Goal: Task Accomplishment & Management: Use online tool/utility

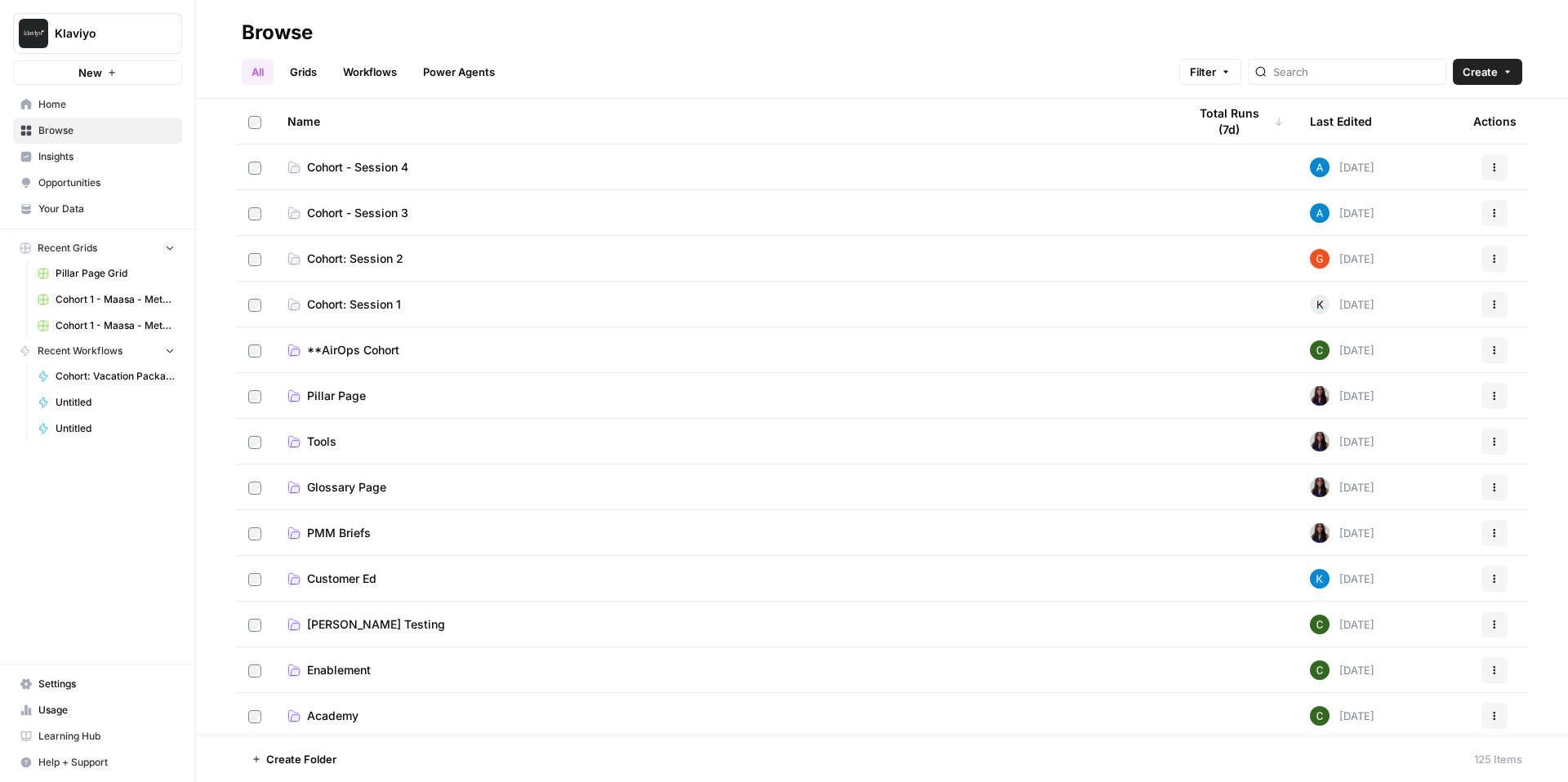
click at [537, 299] on link "Cohort: Session 1" at bounding box center [724, 304] width 874 height 16
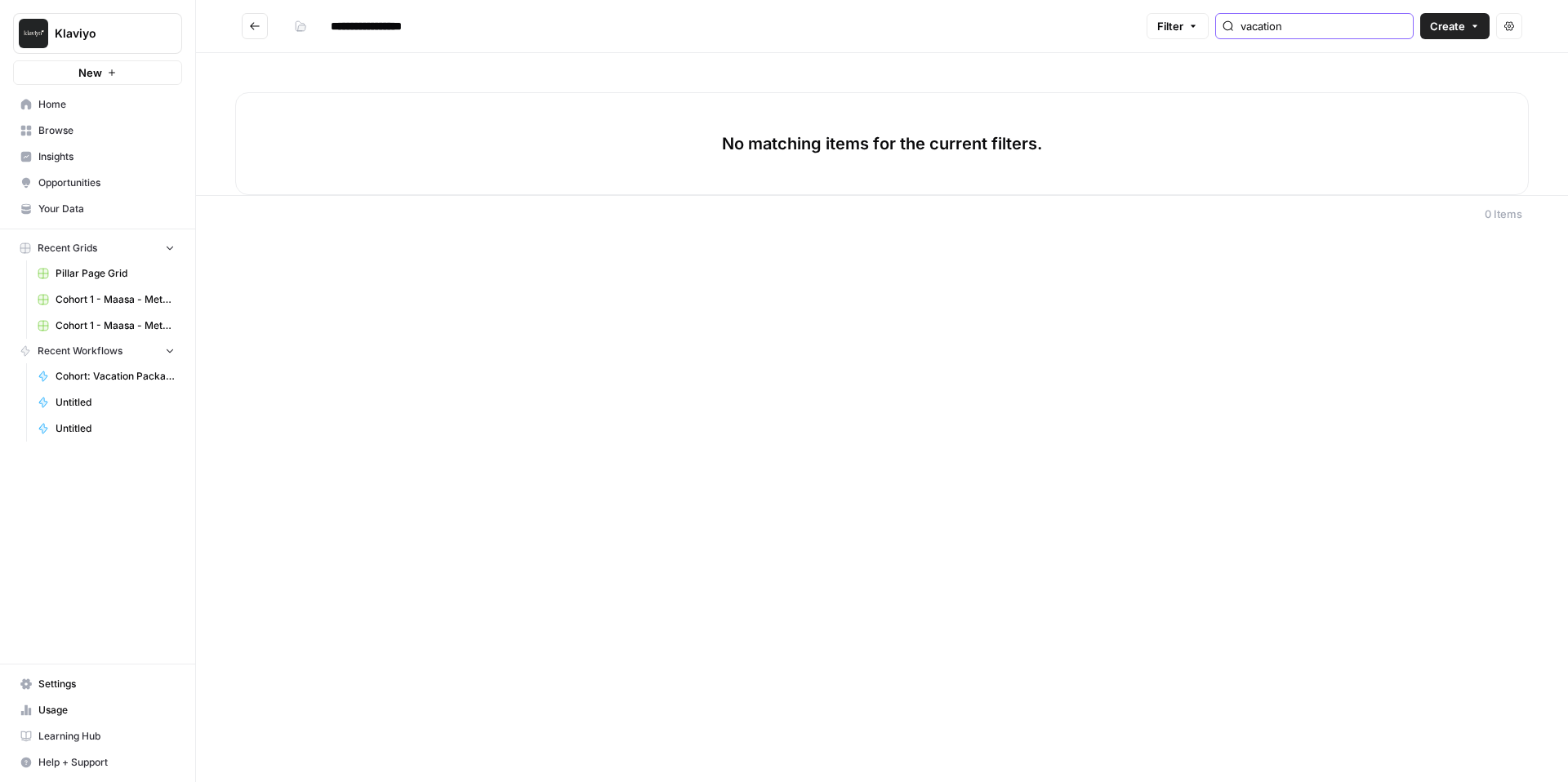
type input "vacation"
click at [129, 373] on span "Cohort: Vacation Package Description ([PERSON_NAME])" at bounding box center [115, 376] width 119 height 15
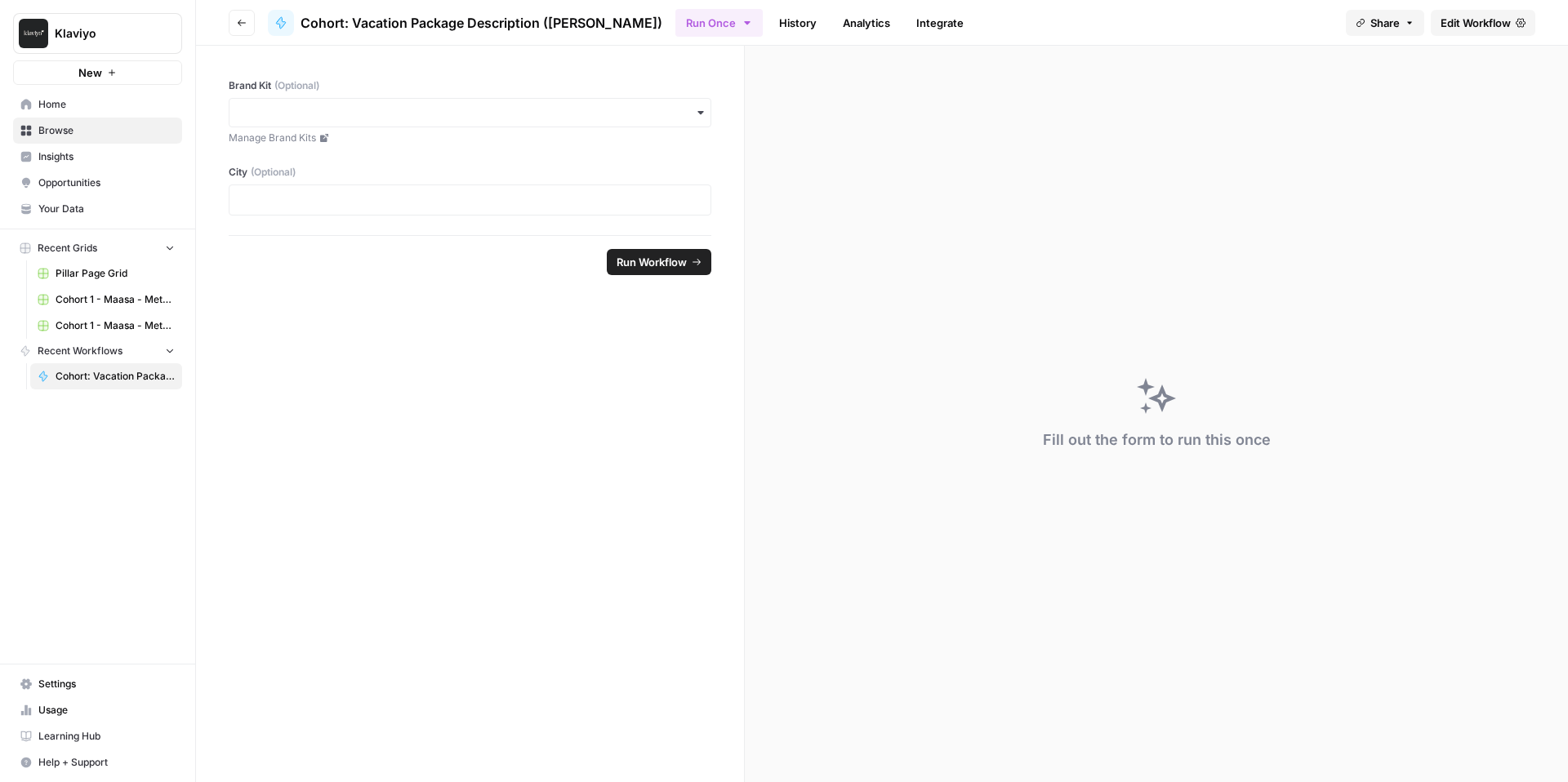
click at [506, 18] on span "Cohort: Vacation Package Description ([PERSON_NAME])" at bounding box center [482, 22] width 362 height 20
click at [491, 21] on span "Cohort: Vacation Package Description ([PERSON_NAME])" at bounding box center [482, 22] width 362 height 20
click at [241, 16] on button "Go back" at bounding box center [241, 22] width 26 height 26
click at [1490, 22] on span "Edit Workflow" at bounding box center [1475, 22] width 70 height 16
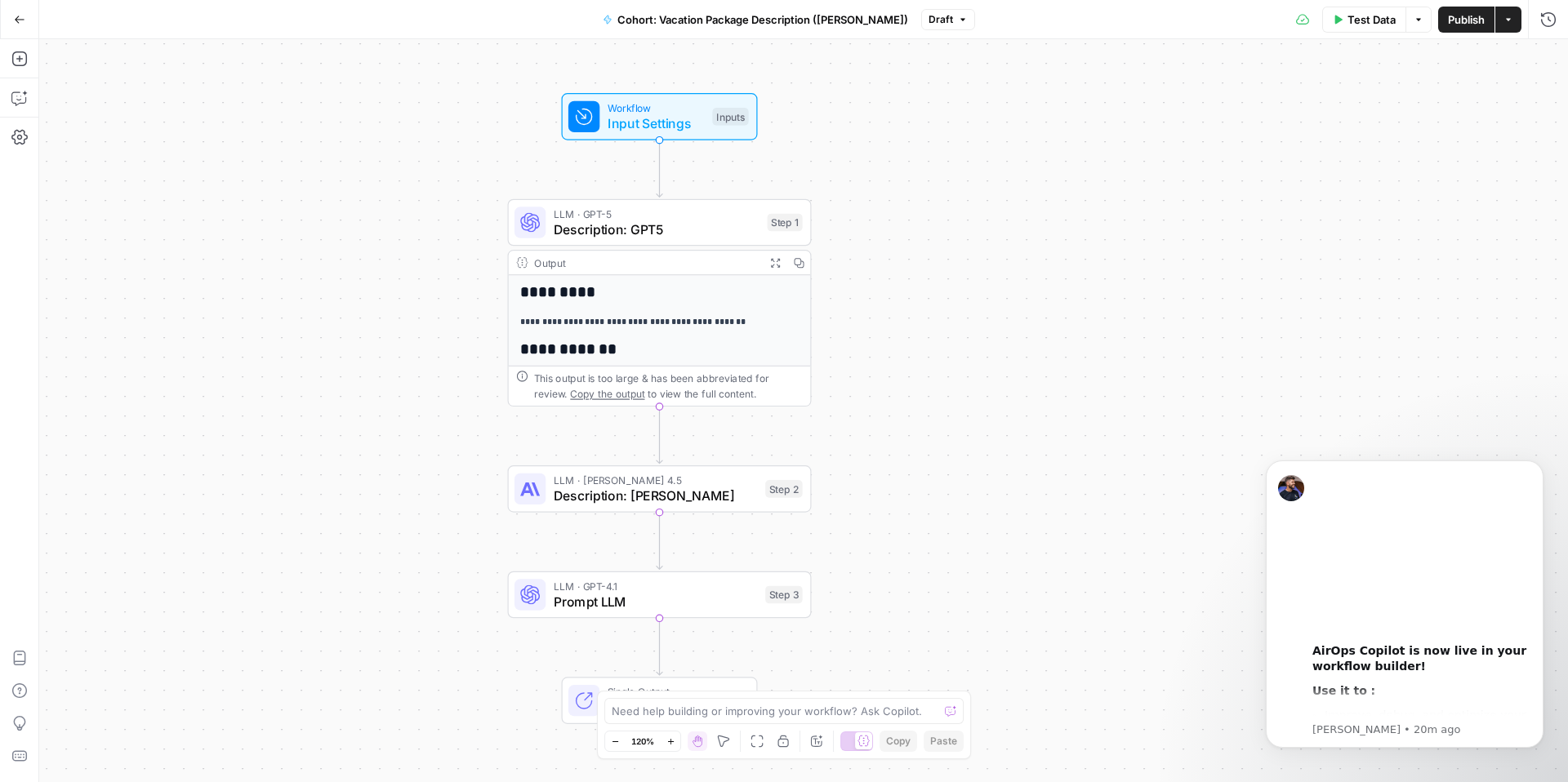
click at [21, 16] on icon "button" at bounding box center [19, 19] width 11 height 11
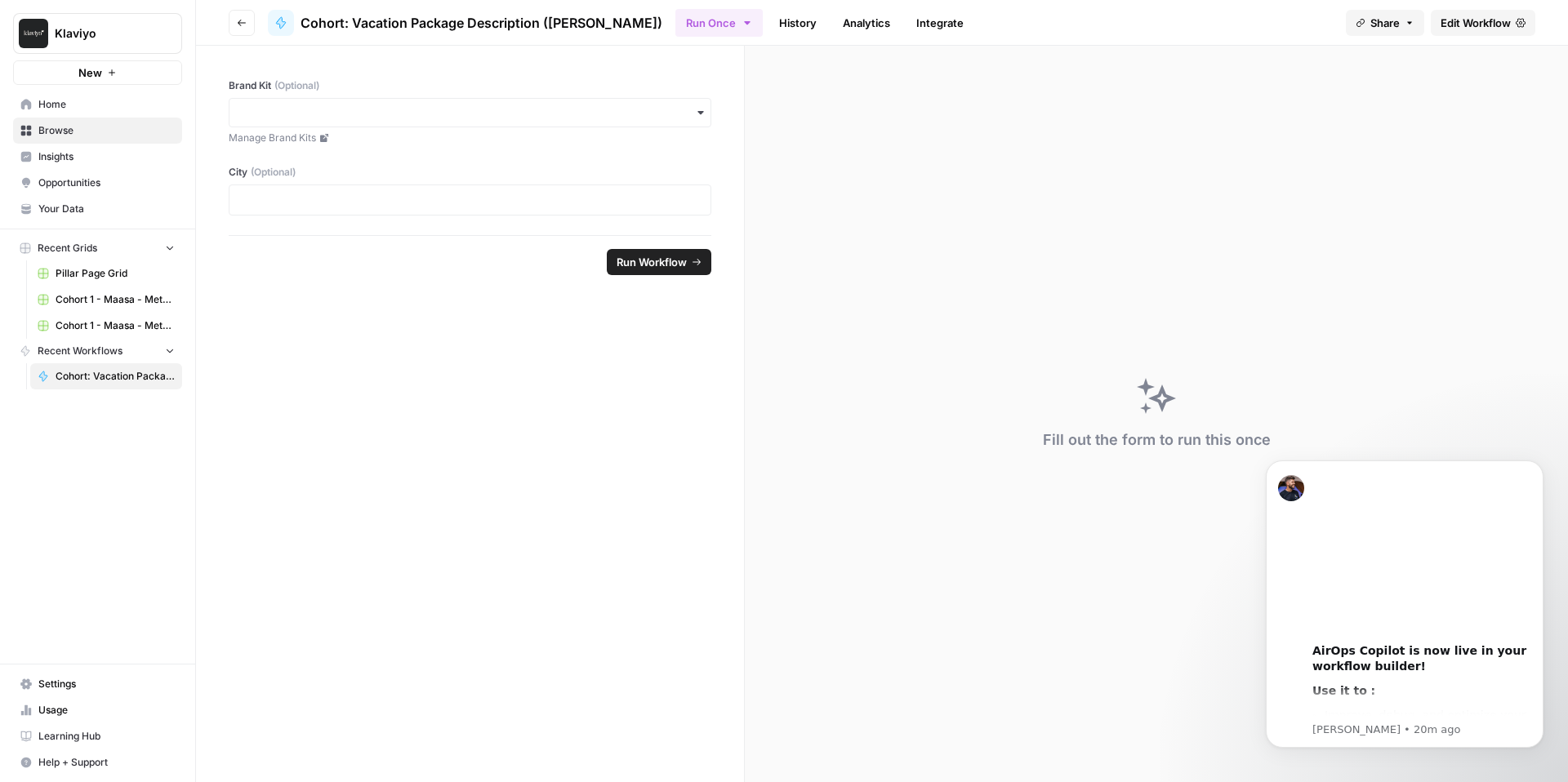
click at [82, 124] on span "Browse" at bounding box center [107, 130] width 136 height 15
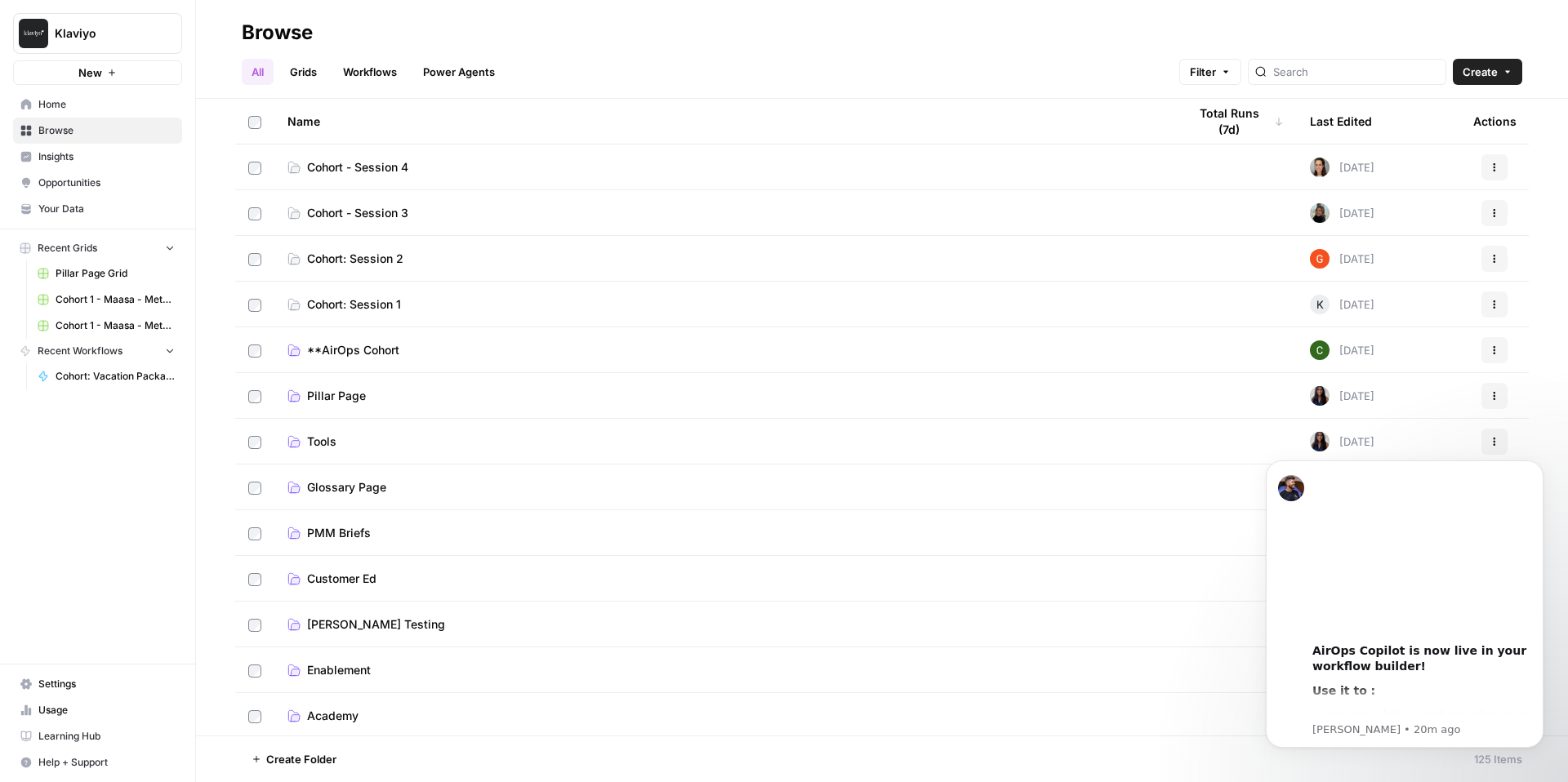
click at [362, 166] on span "Cohort - Session 4" at bounding box center [357, 167] width 101 height 16
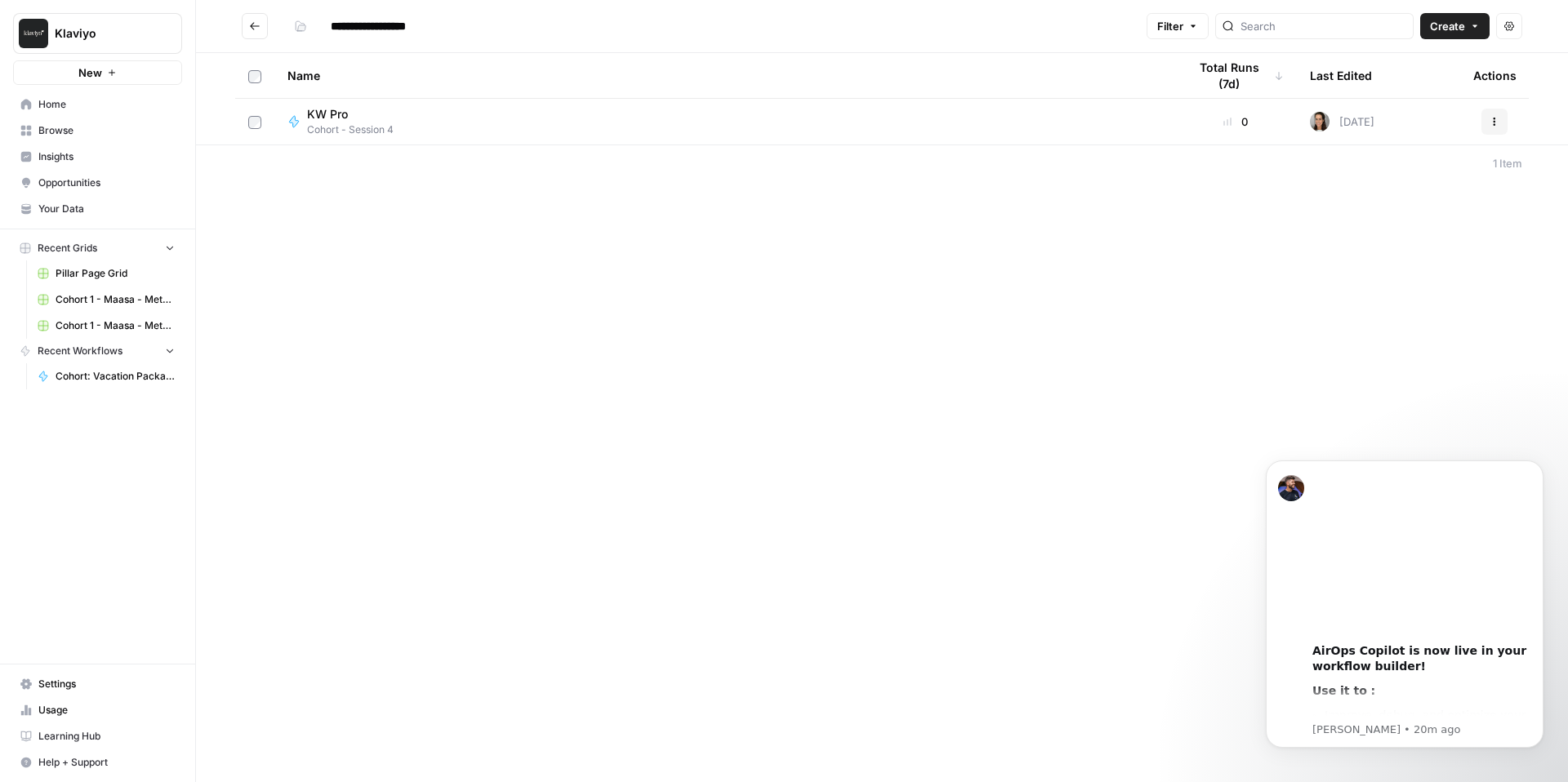
click at [1455, 34] on span "Create" at bounding box center [1447, 26] width 35 height 16
click at [1409, 86] on span "Workflow" at bounding box center [1423, 87] width 91 height 16
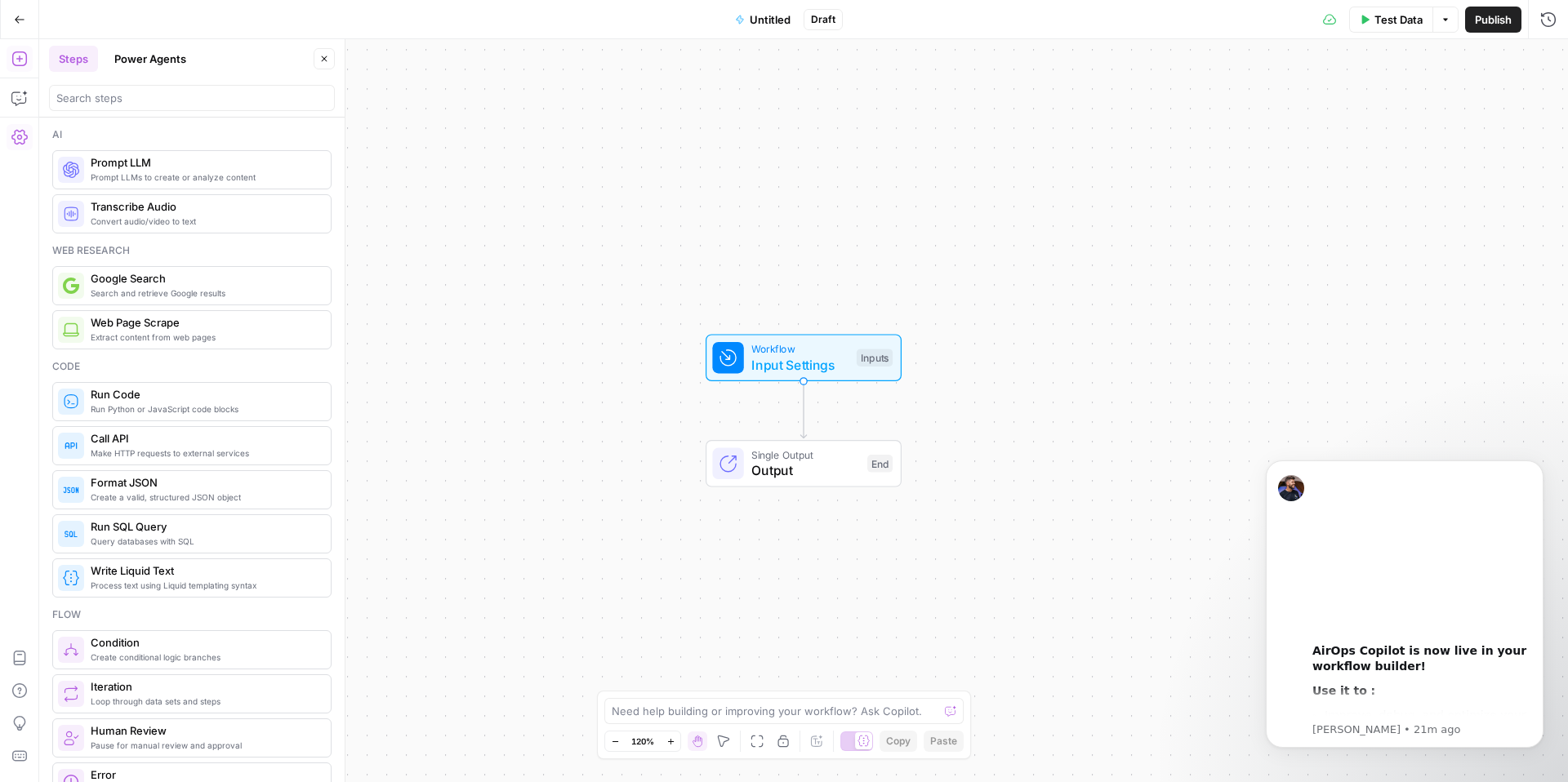
click at [24, 133] on icon "button" at bounding box center [19, 137] width 16 height 16
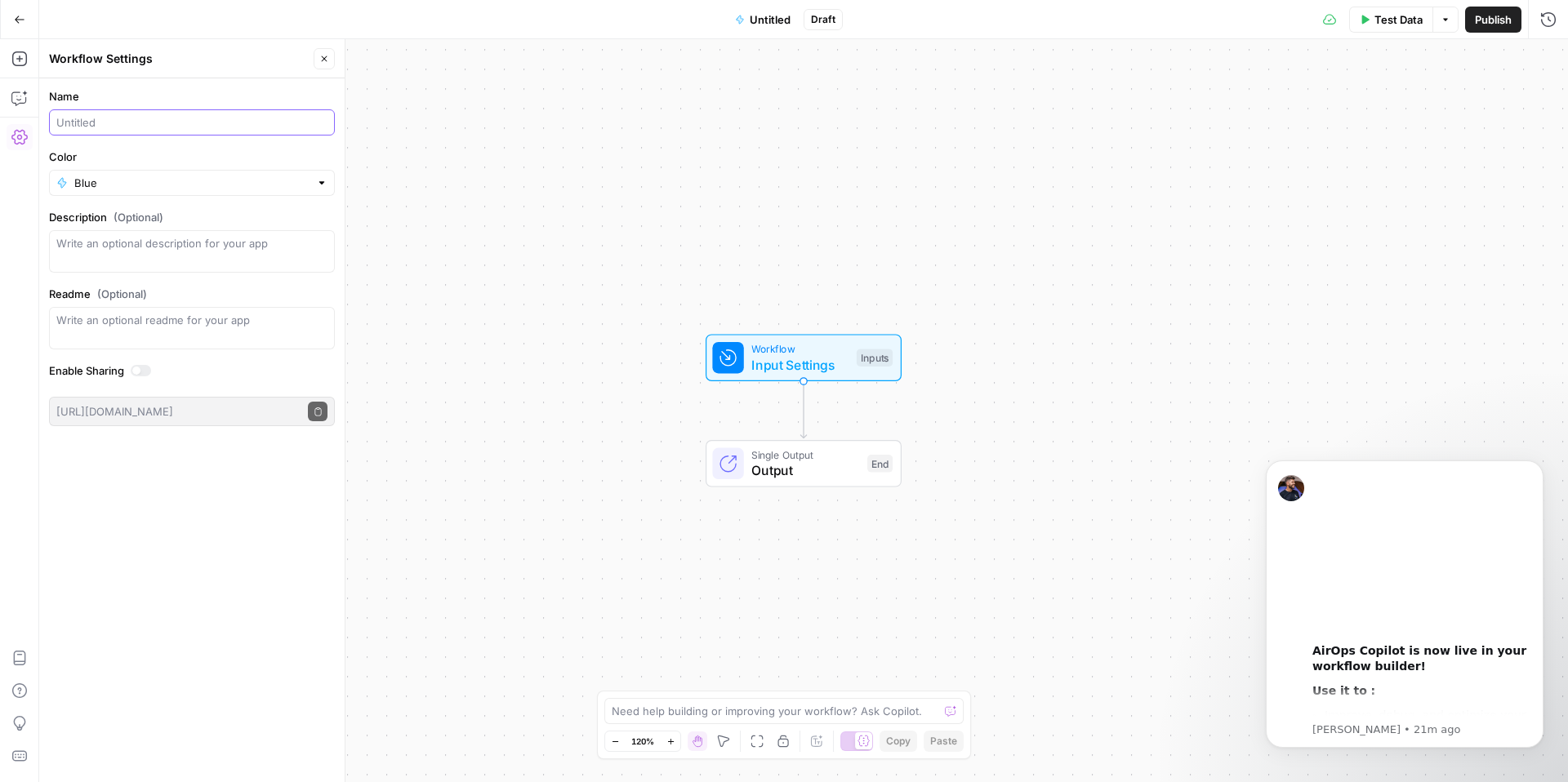
click at [107, 121] on input "Name" at bounding box center [191, 122] width 271 height 16
type input "P"
click at [213, 122] on input "Cohort - Product marketing nisghts ([PERSON_NAME])" at bounding box center [191, 122] width 271 height 16
type input "Cohort - Product marketing insights ([PERSON_NAME])"
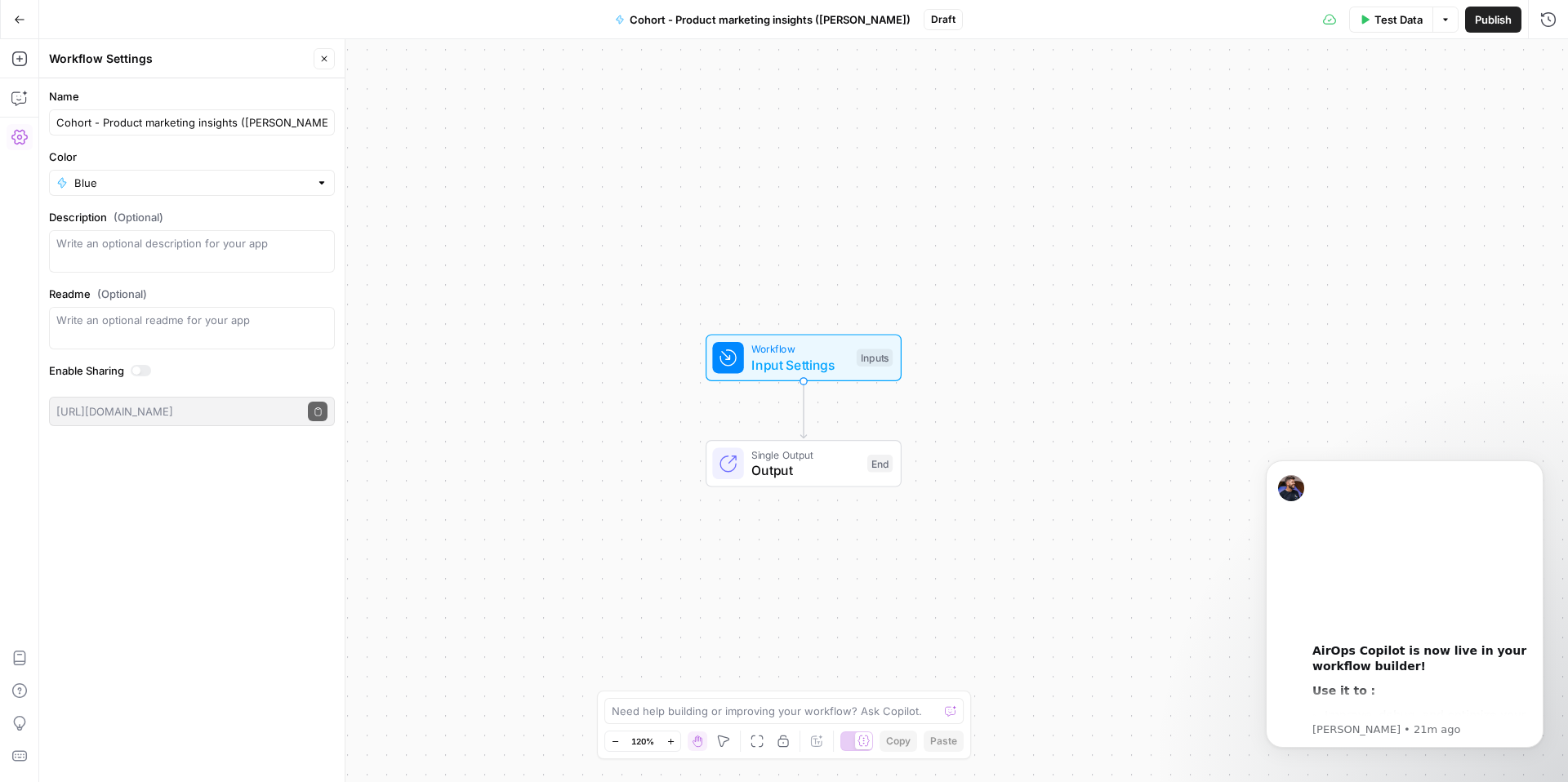
click at [1496, 23] on span "Publish" at bounding box center [1493, 19] width 37 height 16
click at [1253, 156] on div "Workflow Input Settings Inputs Single Output Output End" at bounding box center [803, 410] width 1528 height 743
click at [828, 357] on span "Input Settings" at bounding box center [799, 365] width 97 height 20
click at [1353, 109] on button "Add Field" at bounding box center [1390, 111] width 272 height 26
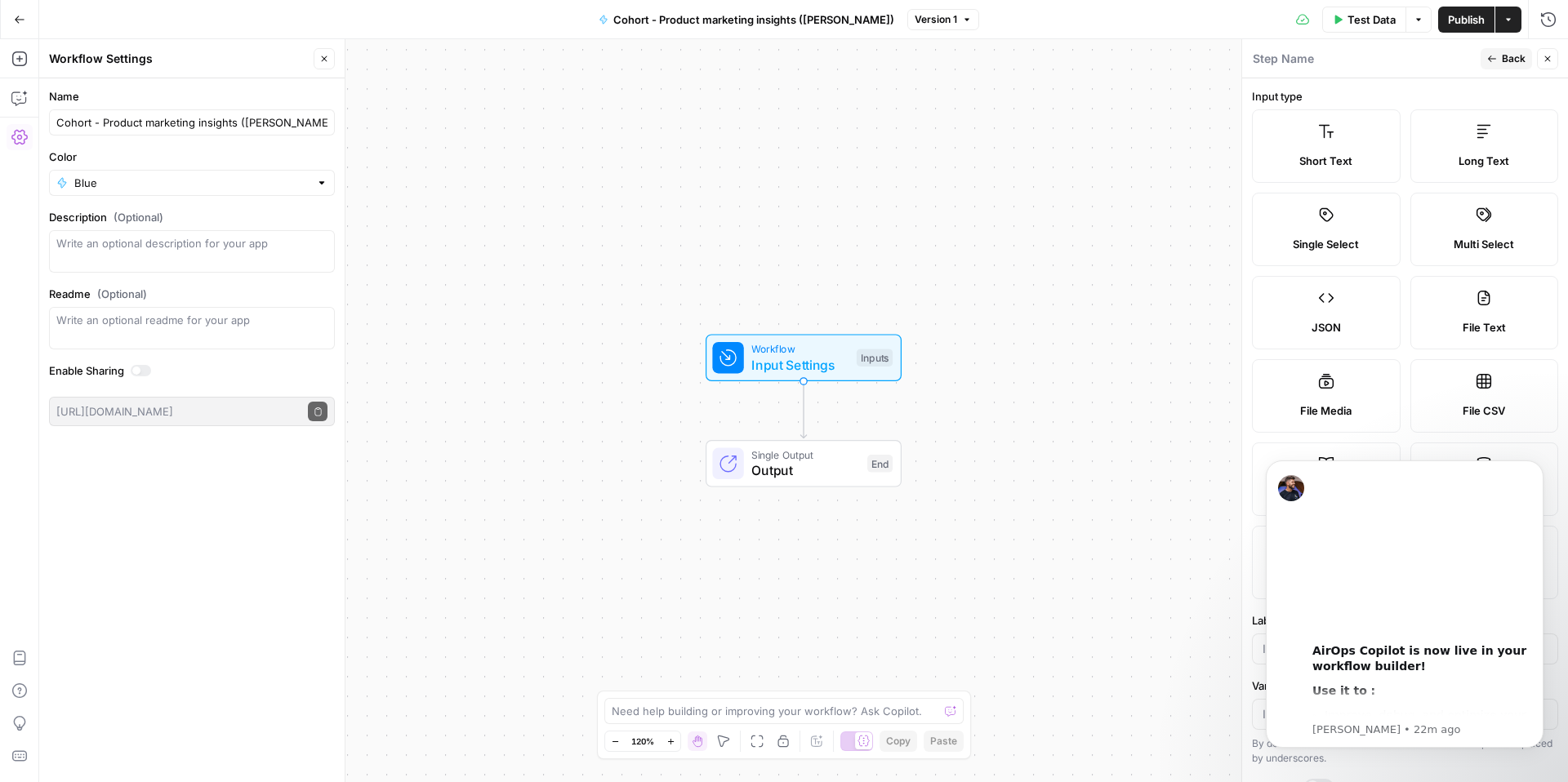
click at [1336, 127] on label "Short Text" at bounding box center [1326, 146] width 148 height 73
click at [1334, 148] on label "Short Text" at bounding box center [1326, 146] width 148 height 73
click at [1337, 150] on label "Short Text" at bounding box center [1326, 146] width 148 height 73
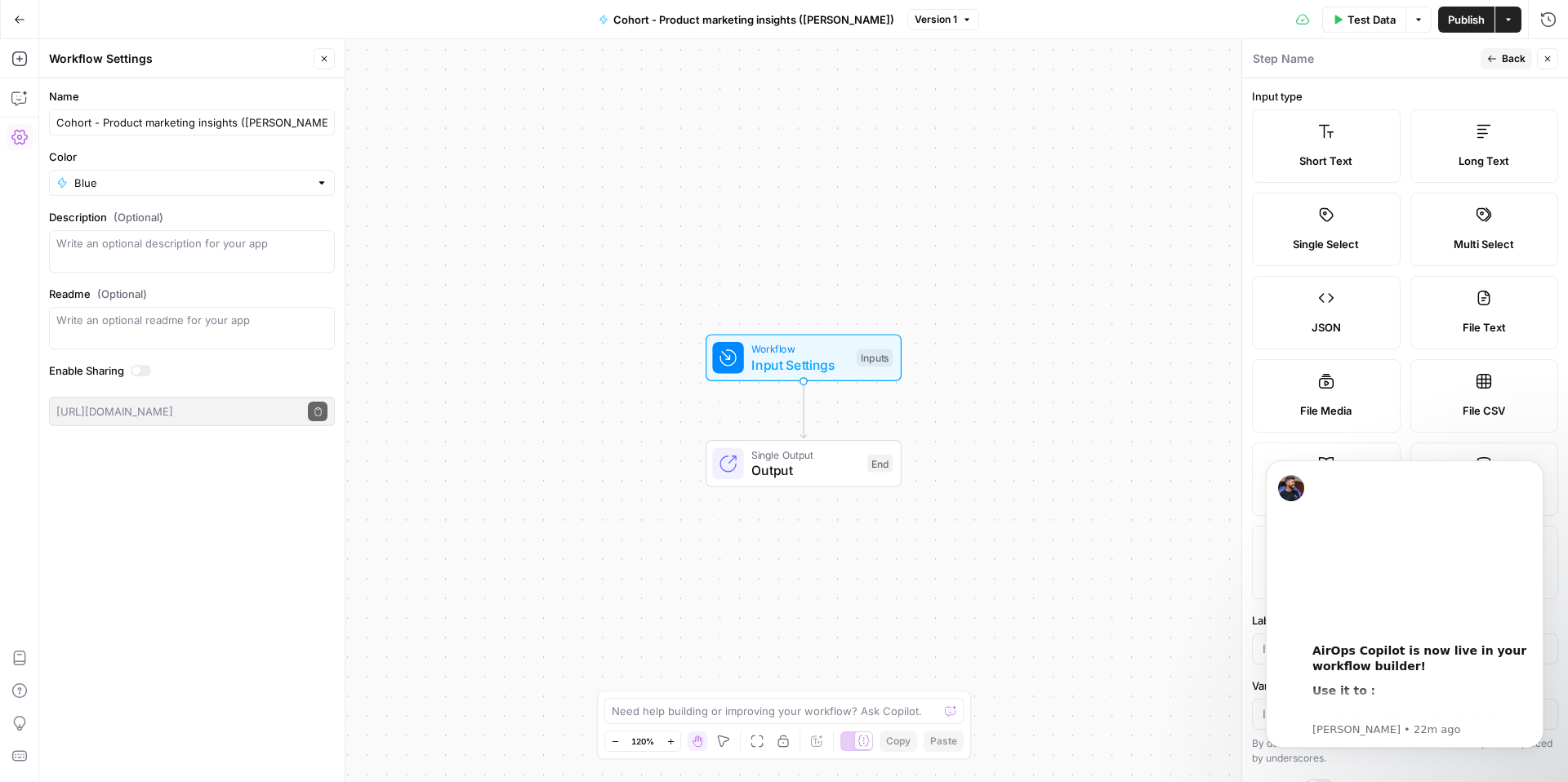
click at [1337, 150] on label "Short Text" at bounding box center [1326, 146] width 148 height 73
click at [1334, 169] on label "Short Text" at bounding box center [1326, 146] width 148 height 73
click at [1372, 146] on label "Short Text" at bounding box center [1326, 146] width 148 height 73
click at [1543, 466] on button "Dismiss notification" at bounding box center [1538, 466] width 22 height 22
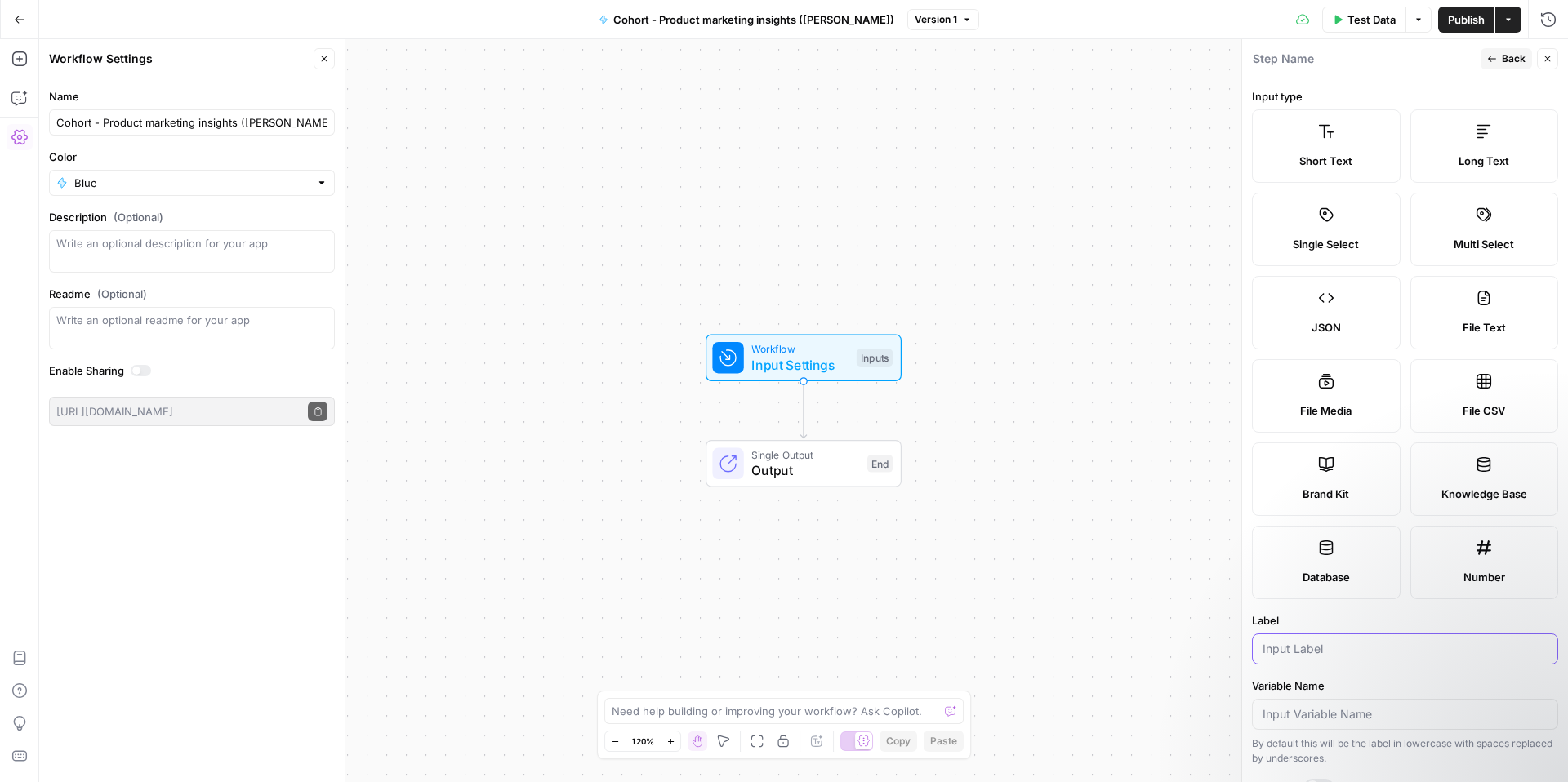
click at [1323, 647] on input "Label" at bounding box center [1404, 649] width 285 height 16
type input "Competitor URL"
click at [22, 136] on icon "button" at bounding box center [19, 137] width 16 height 15
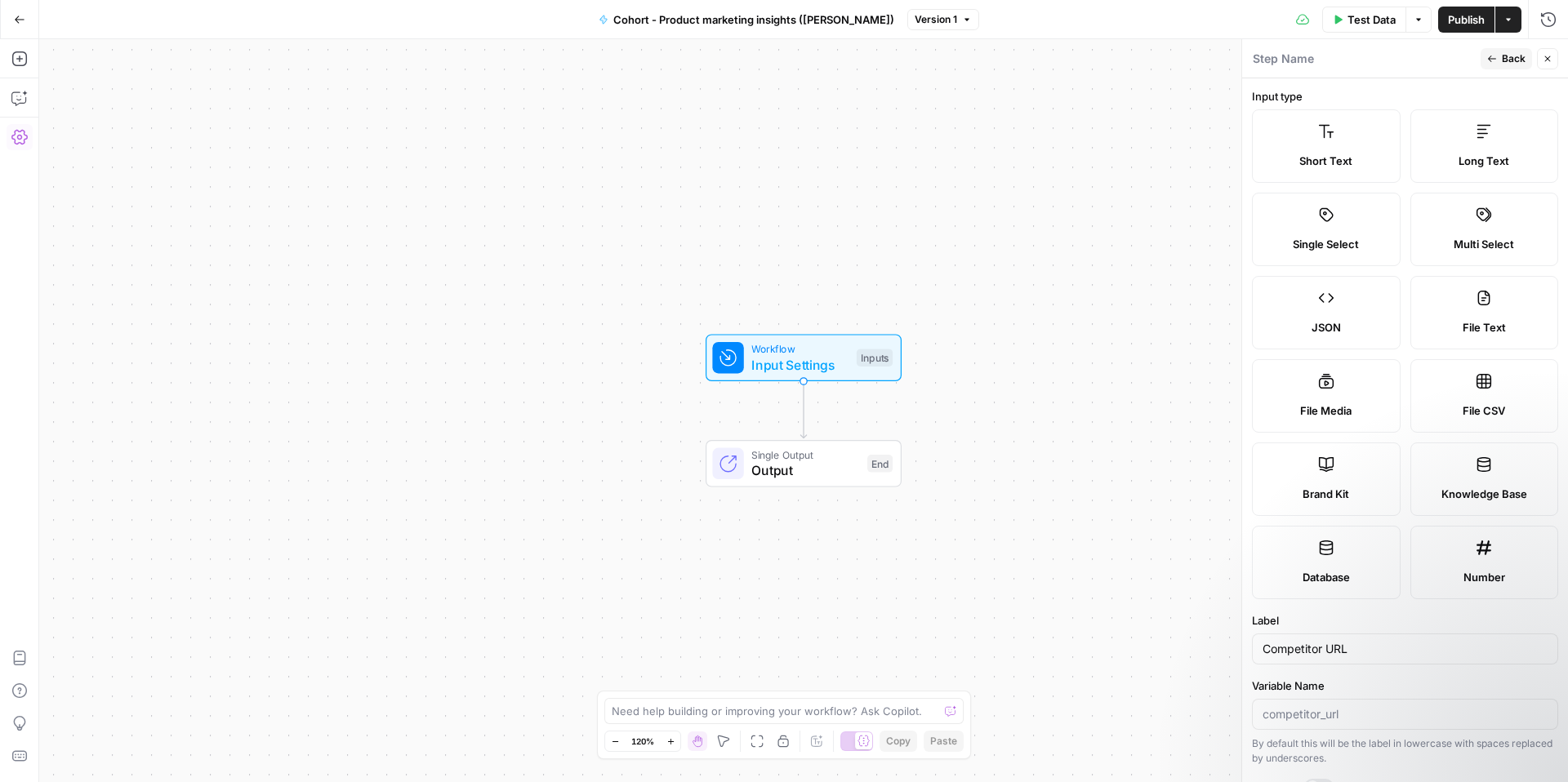
click at [19, 127] on button "Settings" at bounding box center [20, 137] width 26 height 26
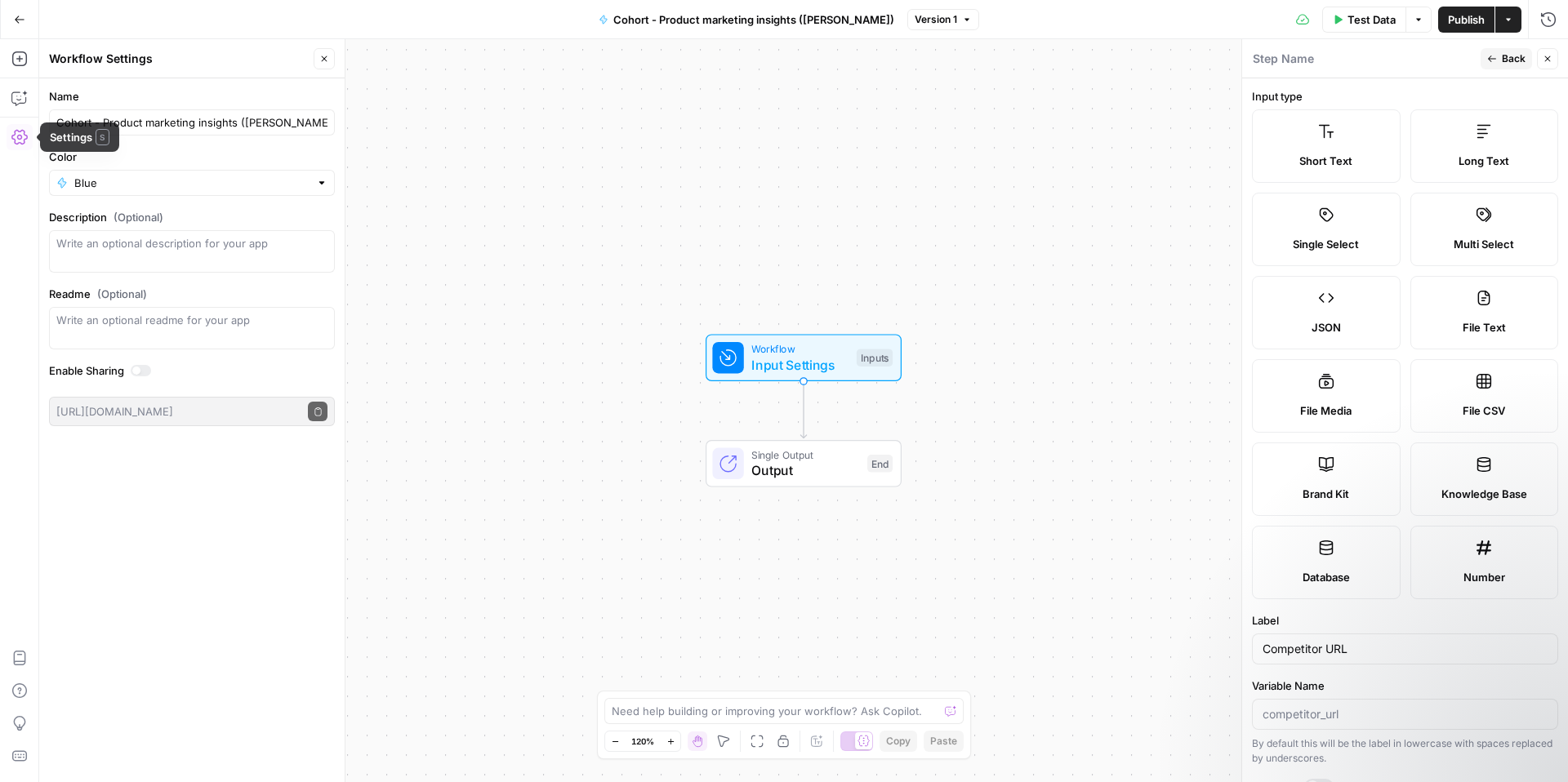
click at [23, 44] on div "Add Steps Copilot Settings AirOps Academy Help Give Feedback Shortcuts" at bounding box center [19, 410] width 39 height 743
click at [17, 94] on icon "button" at bounding box center [19, 97] width 16 height 16
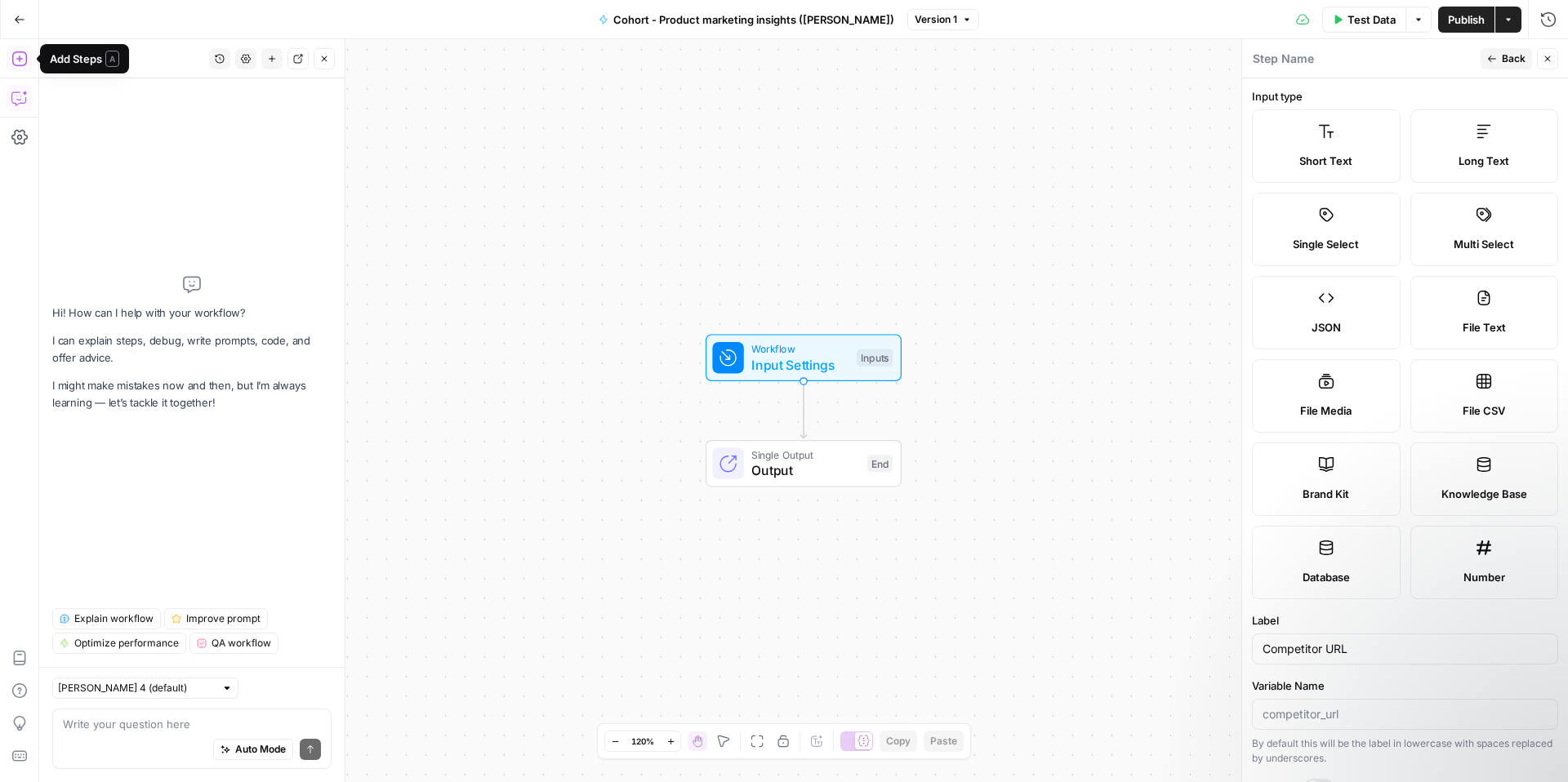
click at [22, 61] on icon "button" at bounding box center [19, 59] width 16 height 16
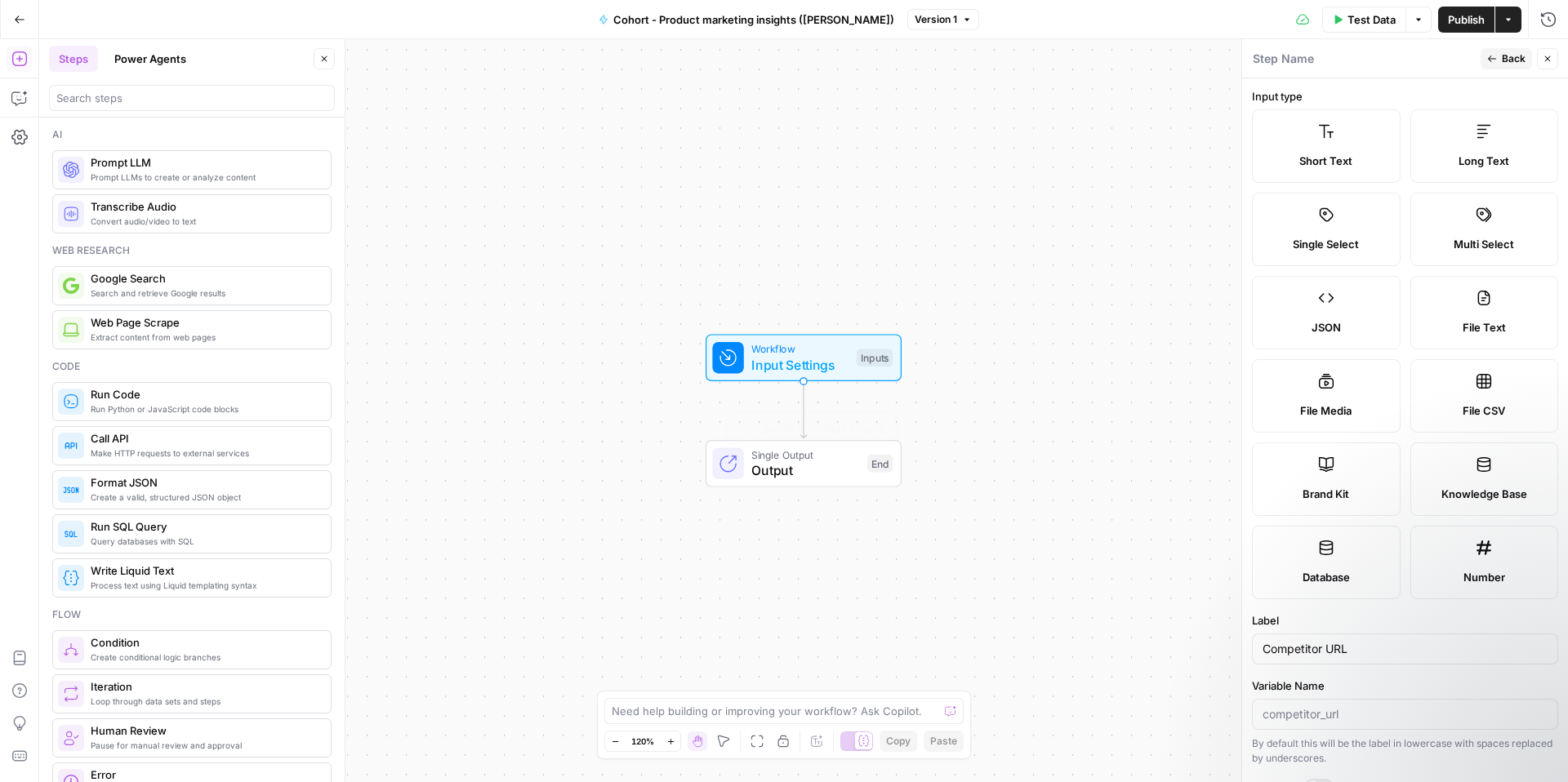
click at [812, 473] on span "Output" at bounding box center [804, 470] width 108 height 20
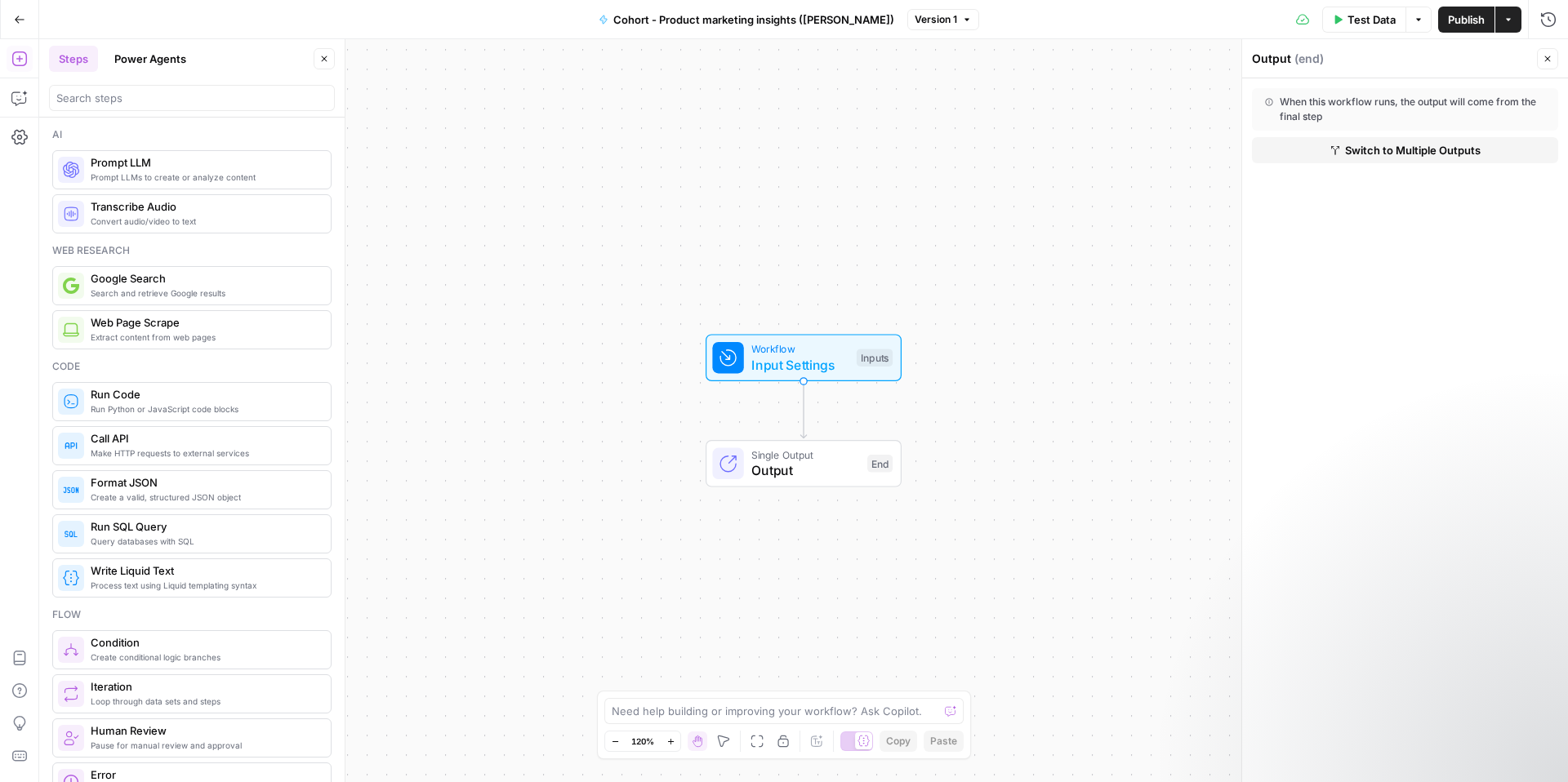
click at [227, 282] on span "Google Search" at bounding box center [203, 278] width 227 height 16
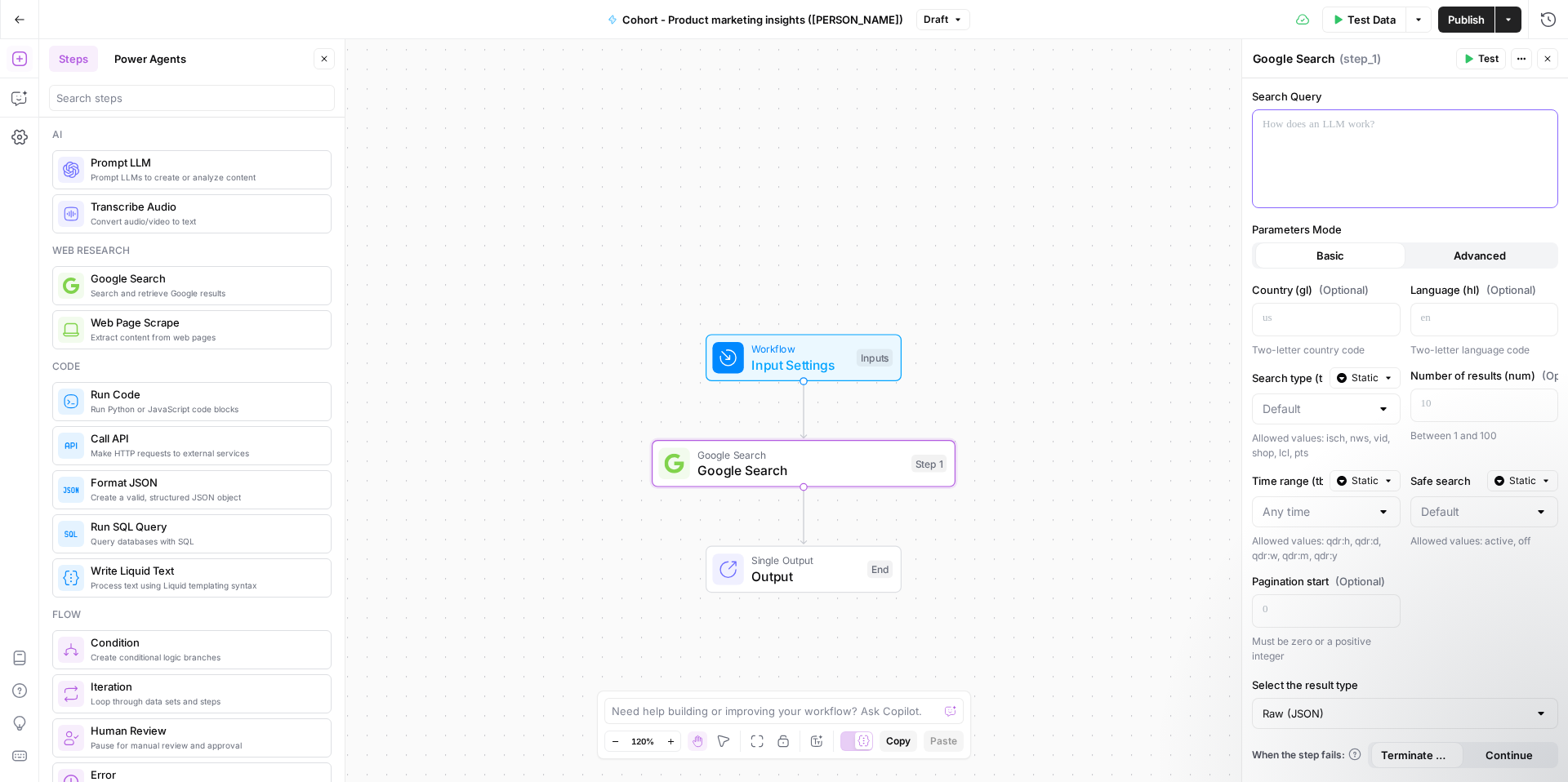
click at [1366, 170] on div at bounding box center [1404, 159] width 304 height 97
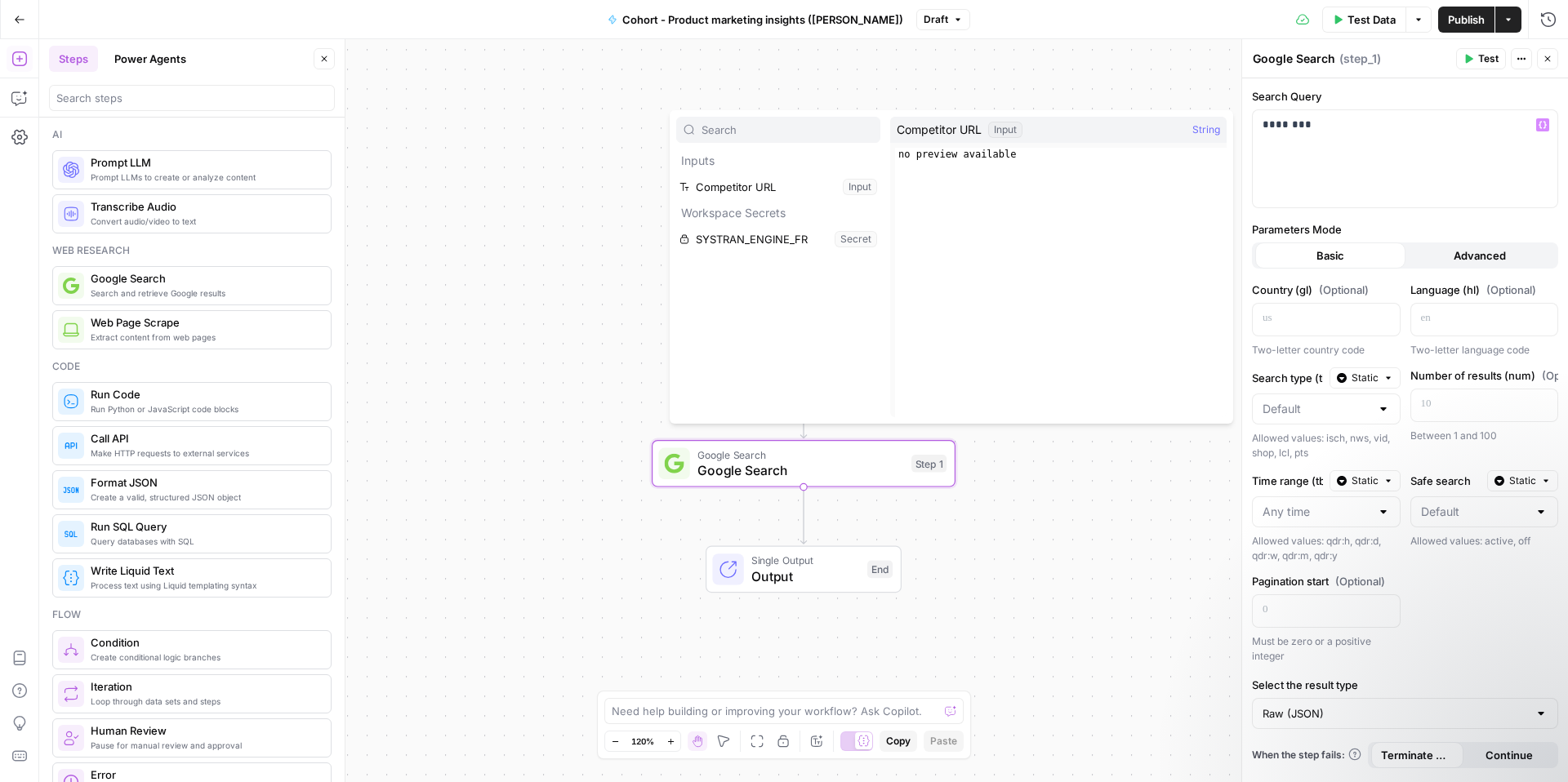
click at [1100, 125] on div "Competitor URL Input String" at bounding box center [1058, 129] width 336 height 26
click at [1009, 129] on div "Input" at bounding box center [1005, 129] width 34 height 16
click at [984, 129] on div "Competitor URL Input" at bounding box center [959, 129] width 126 height 16
click at [967, 129] on span "Competitor URL" at bounding box center [939, 129] width 85 height 16
click at [1009, 128] on div "Input" at bounding box center [1005, 129] width 34 height 16
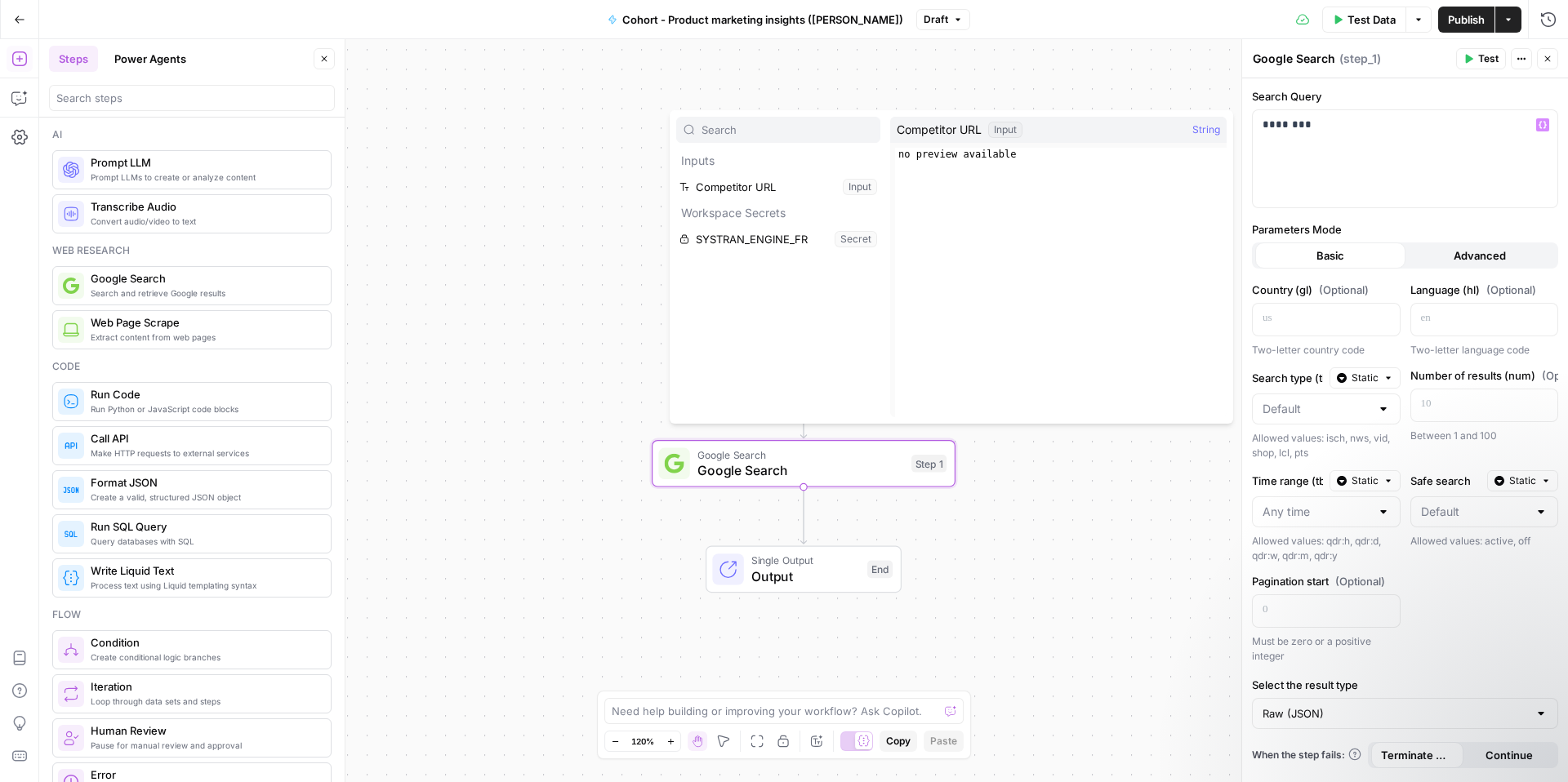
click at [1009, 128] on div "Input" at bounding box center [1005, 129] width 34 height 16
click at [818, 178] on button "Select variable Competitor URL" at bounding box center [778, 187] width 204 height 26
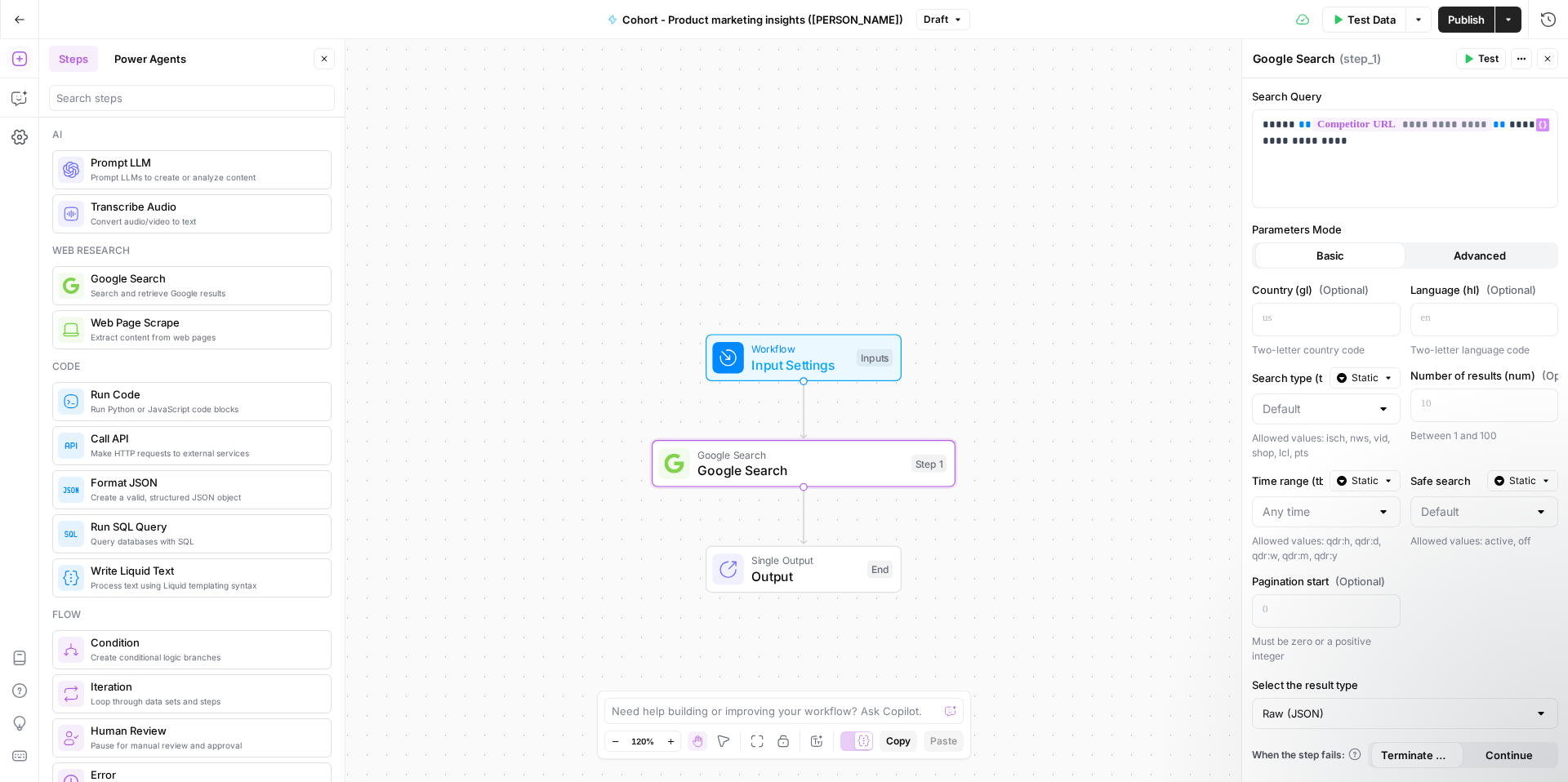
click at [1076, 536] on div "Workflow Input Settings Inputs Google Search Google Search Step 1 Single Output…" at bounding box center [803, 410] width 1528 height 743
click at [1478, 57] on span "Test" at bounding box center [1488, 59] width 21 height 15
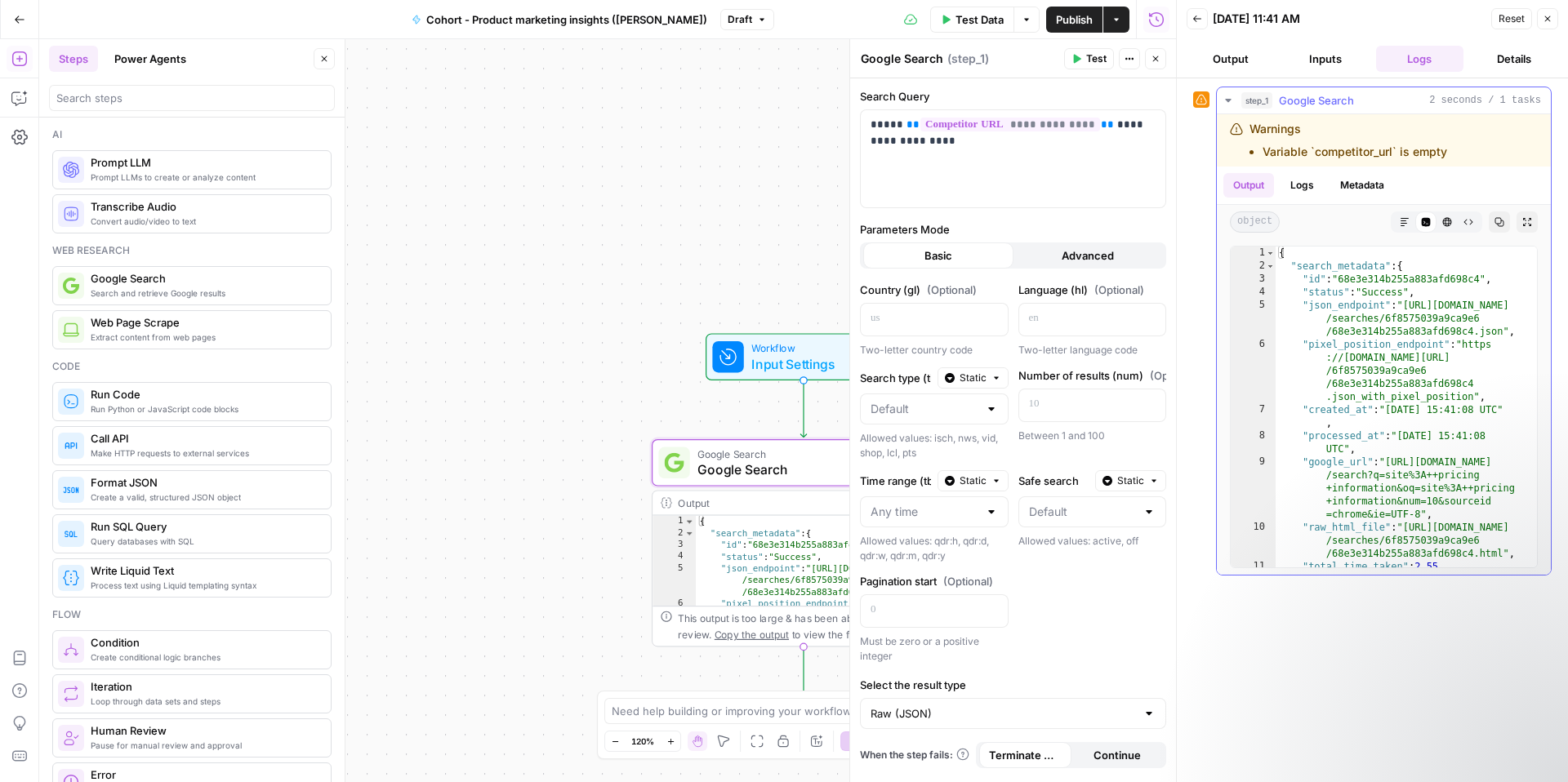
click at [1368, 177] on button "Metadata" at bounding box center [1362, 185] width 64 height 24
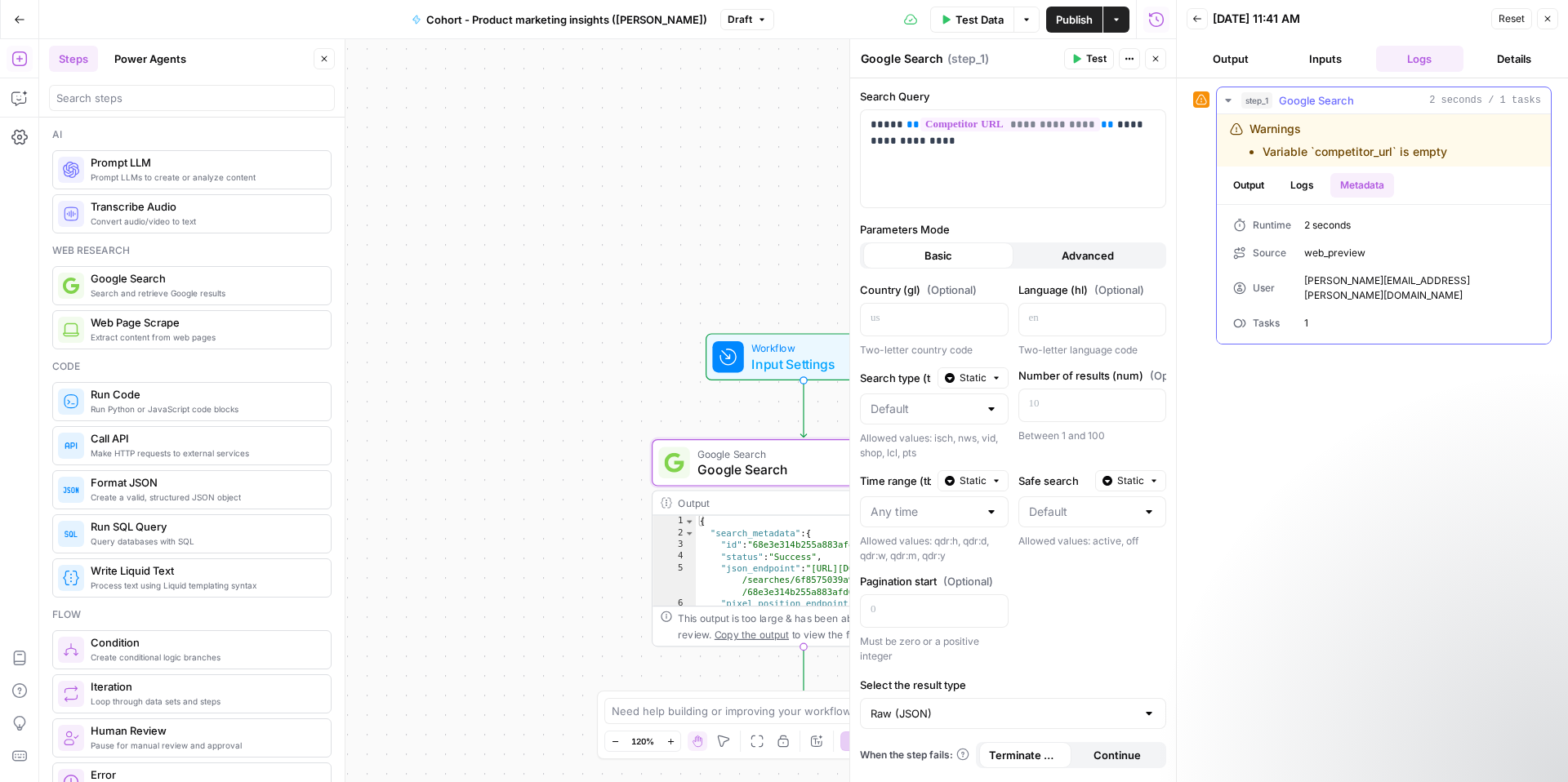
click at [1259, 189] on button "Output" at bounding box center [1248, 185] width 51 height 24
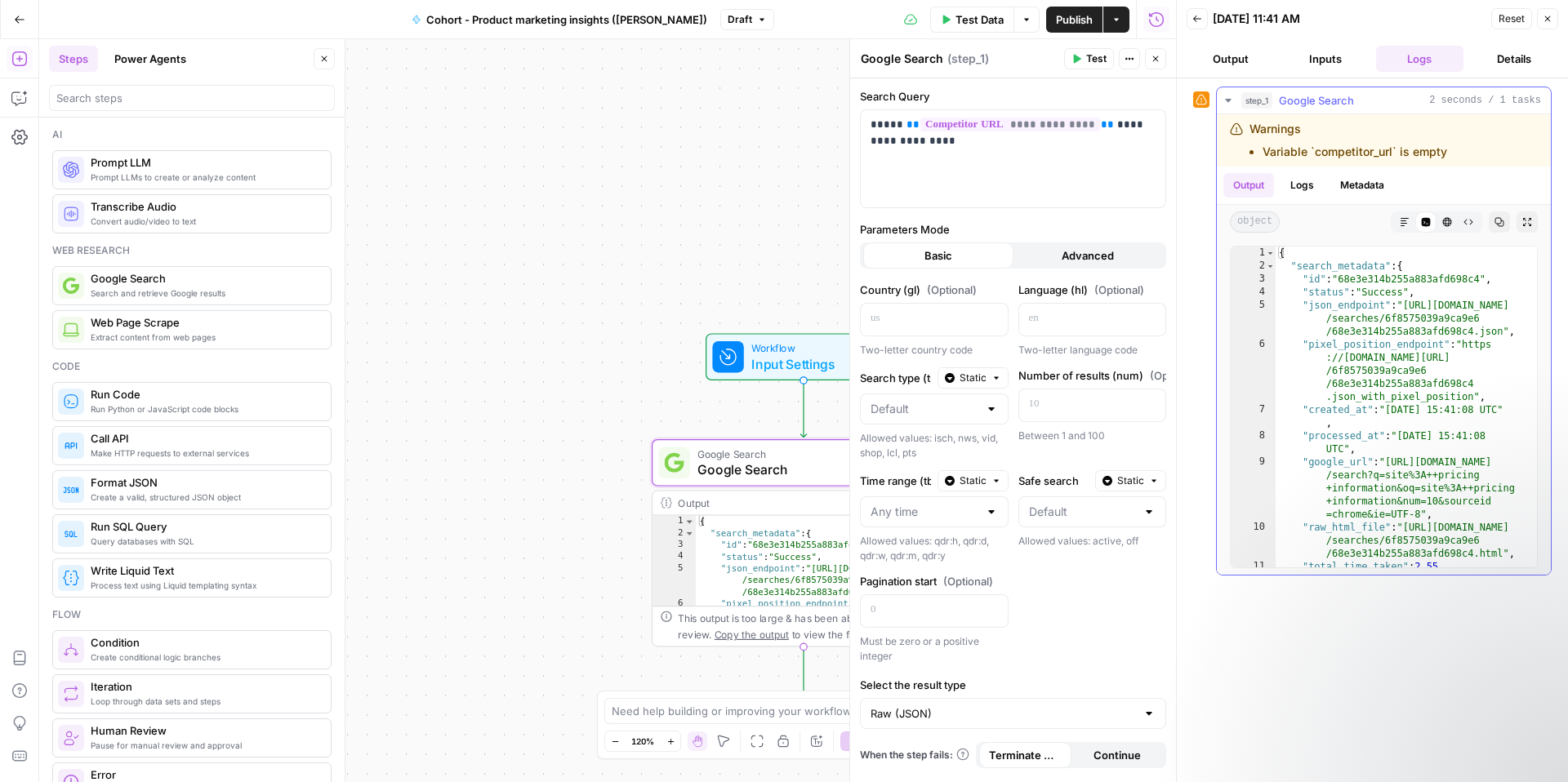
click at [1297, 185] on button "Logs" at bounding box center [1302, 185] width 43 height 24
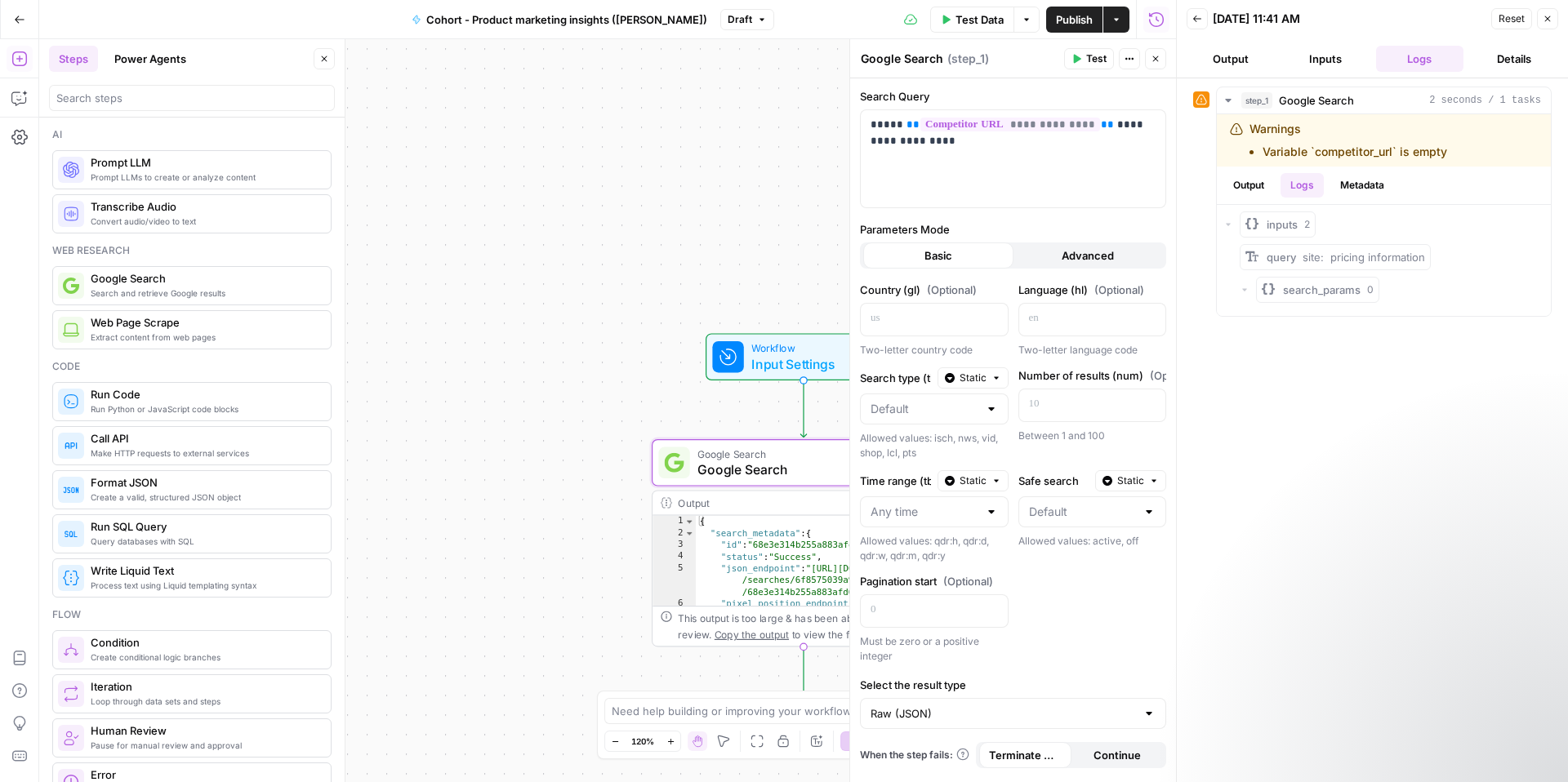
click at [1252, 57] on button "Output" at bounding box center [1230, 59] width 88 height 26
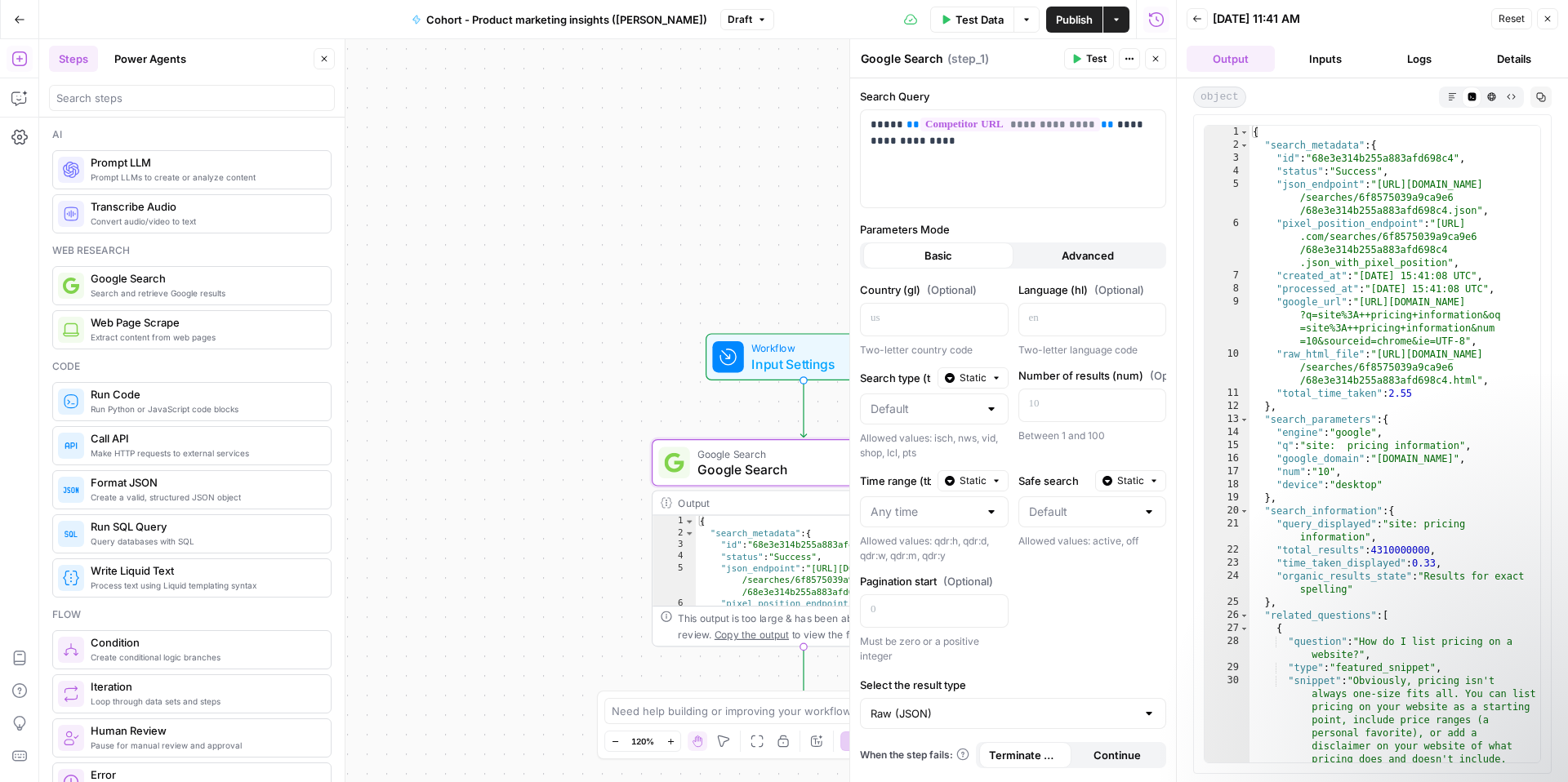
click at [1311, 62] on button "Inputs" at bounding box center [1325, 59] width 88 height 26
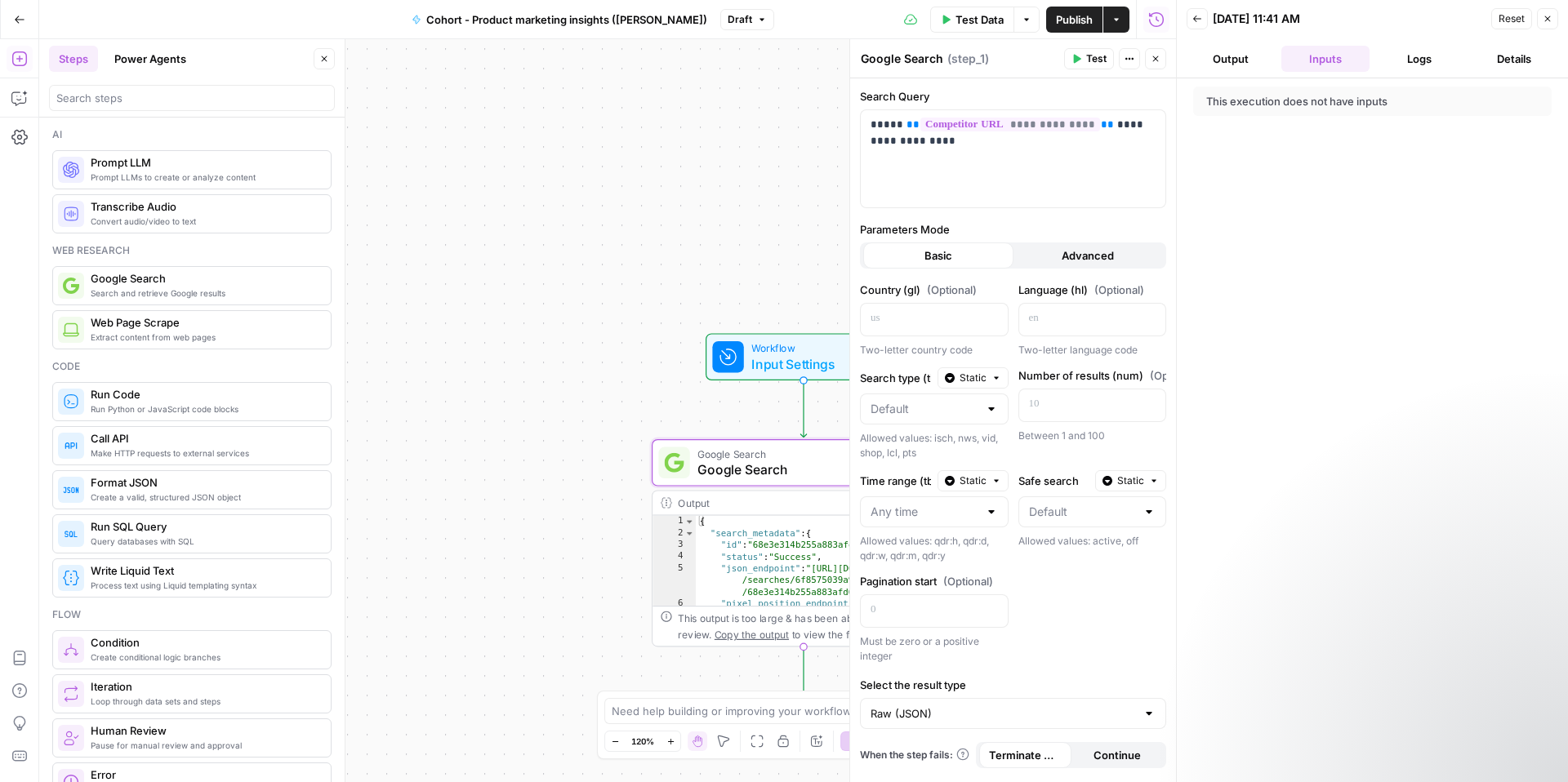
click at [1545, 20] on icon "button" at bounding box center [1547, 19] width 6 height 6
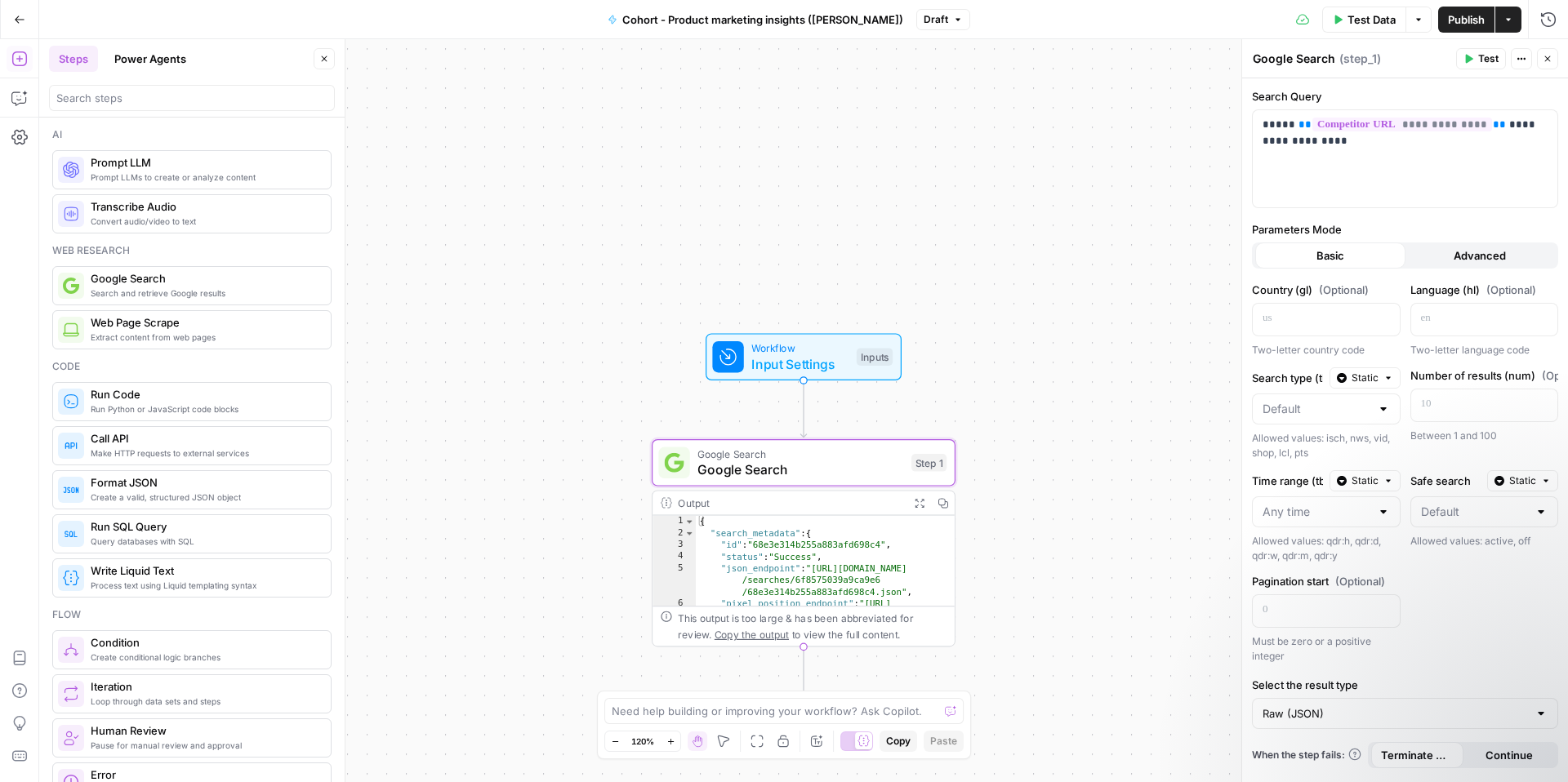
click at [1476, 66] on button "Test" at bounding box center [1481, 59] width 50 height 22
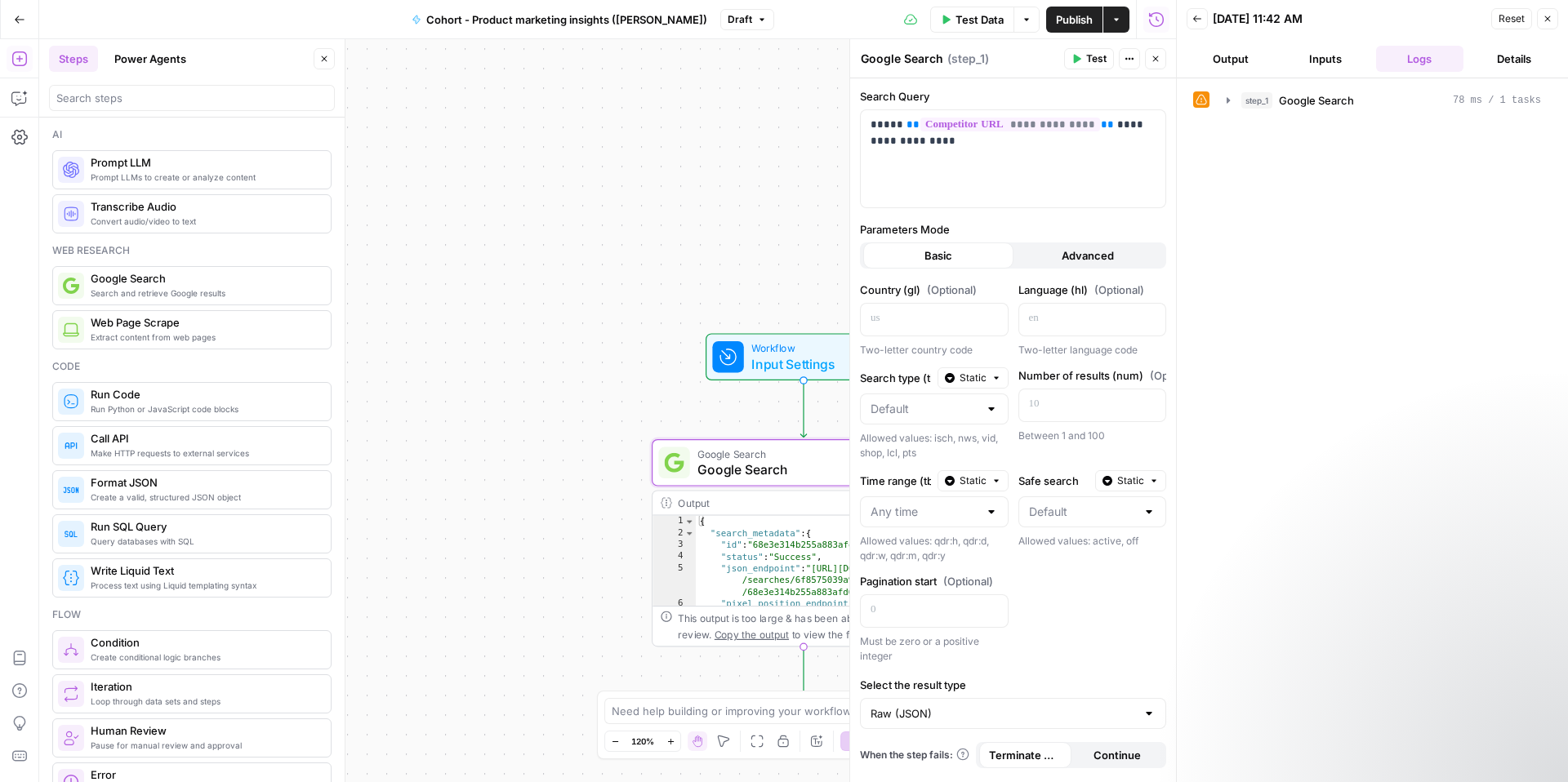
click at [1227, 55] on button "Output" at bounding box center [1230, 59] width 88 height 26
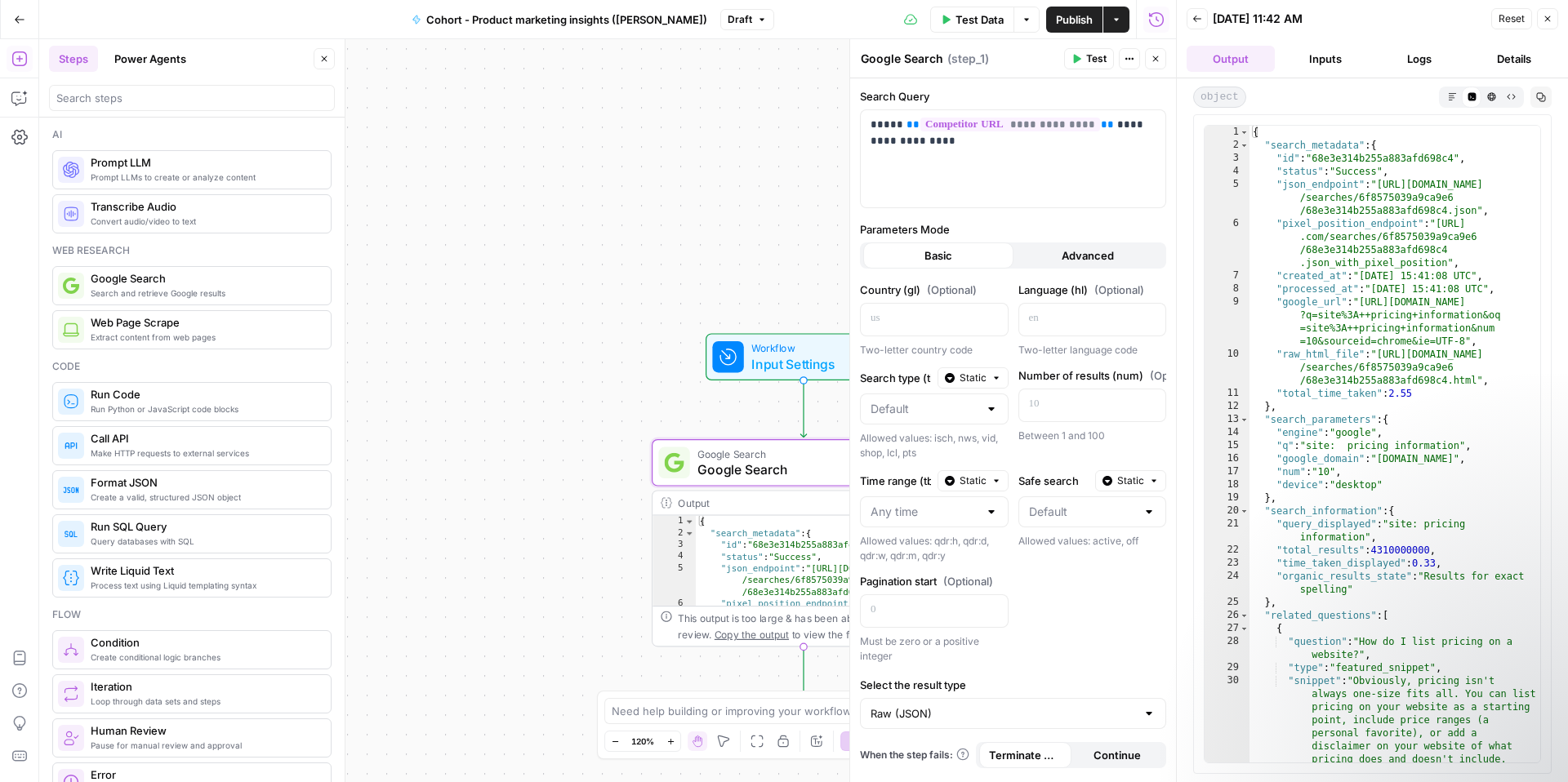
click at [1304, 54] on button "Inputs" at bounding box center [1325, 59] width 88 height 26
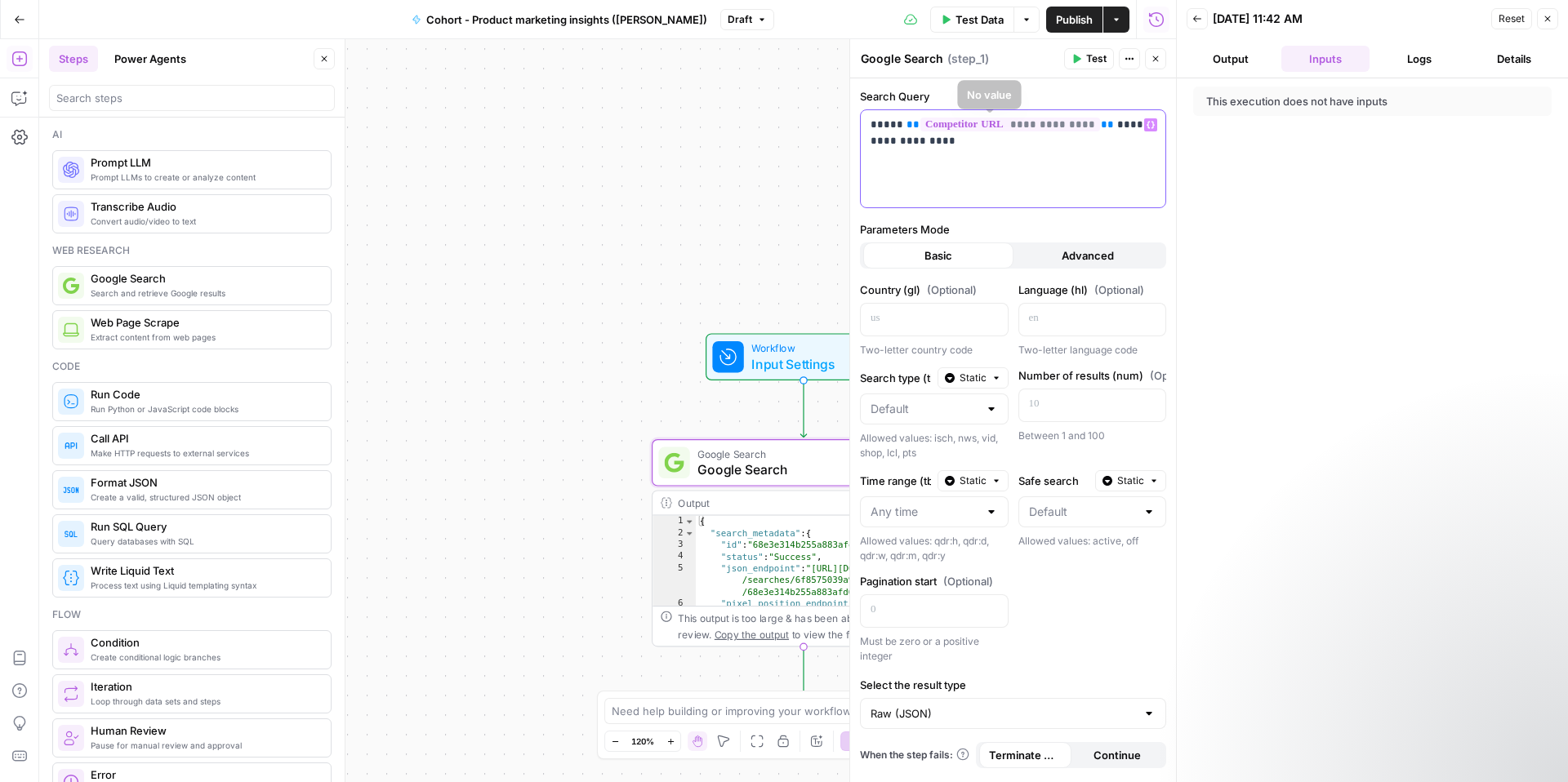
click at [1044, 134] on p "**********" at bounding box center [1013, 133] width 285 height 33
click at [1044, 124] on span "**********" at bounding box center [1010, 124] width 179 height 14
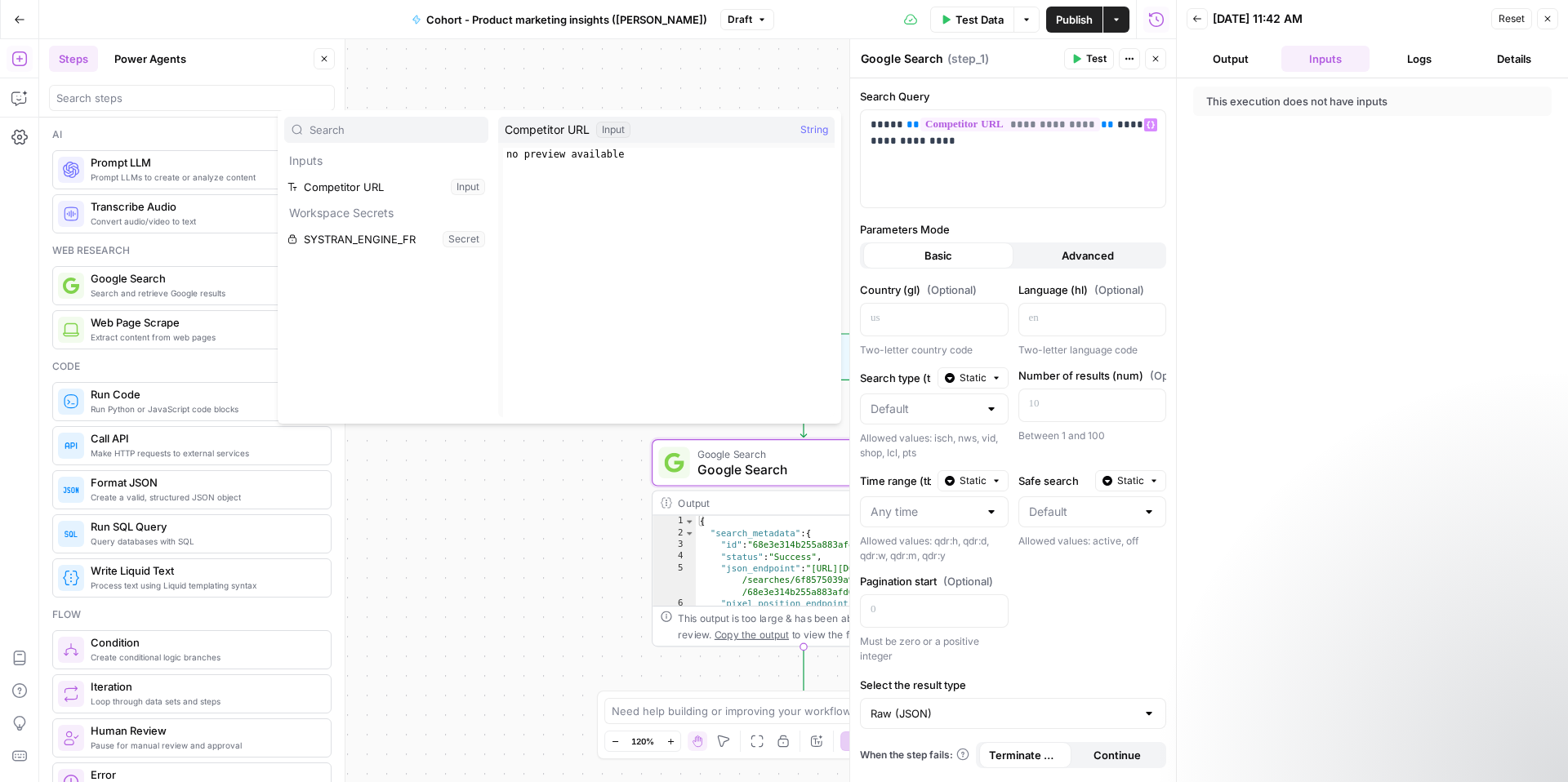
click at [1102, 59] on span "Test" at bounding box center [1096, 59] width 21 height 15
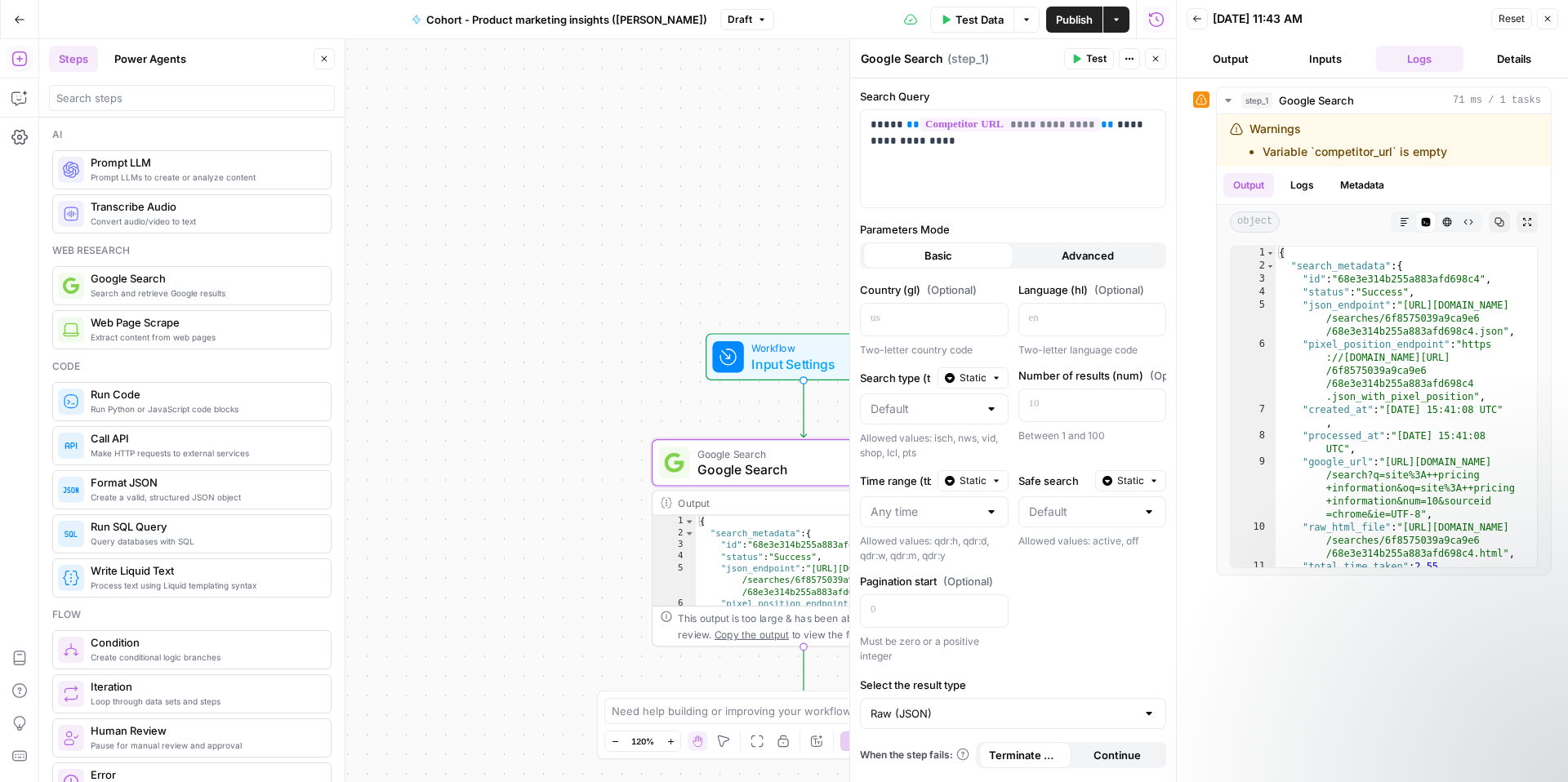
click at [1334, 66] on button "Inputs" at bounding box center [1325, 59] width 88 height 26
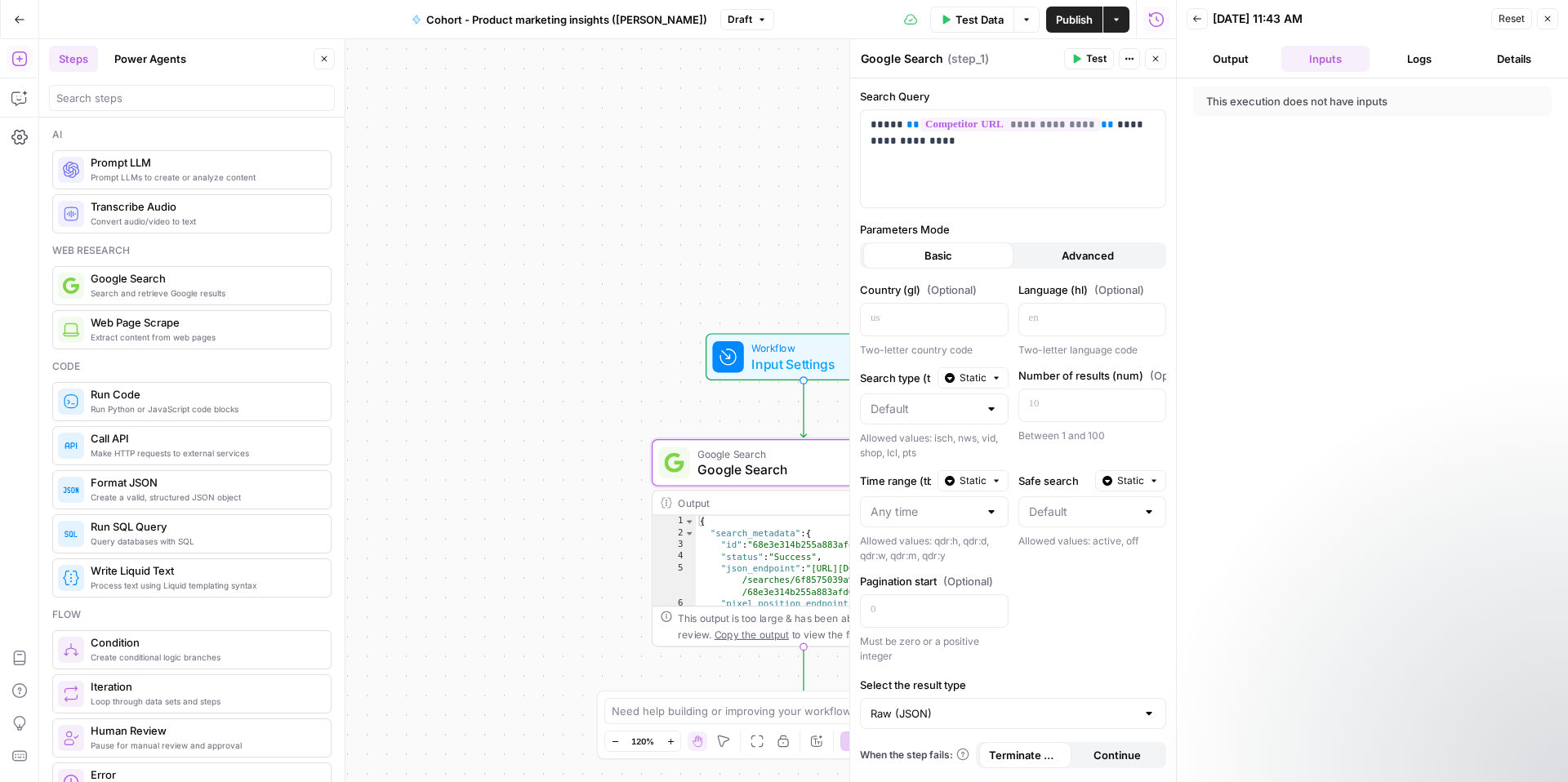
click at [1511, 50] on button "Details" at bounding box center [1514, 59] width 88 height 26
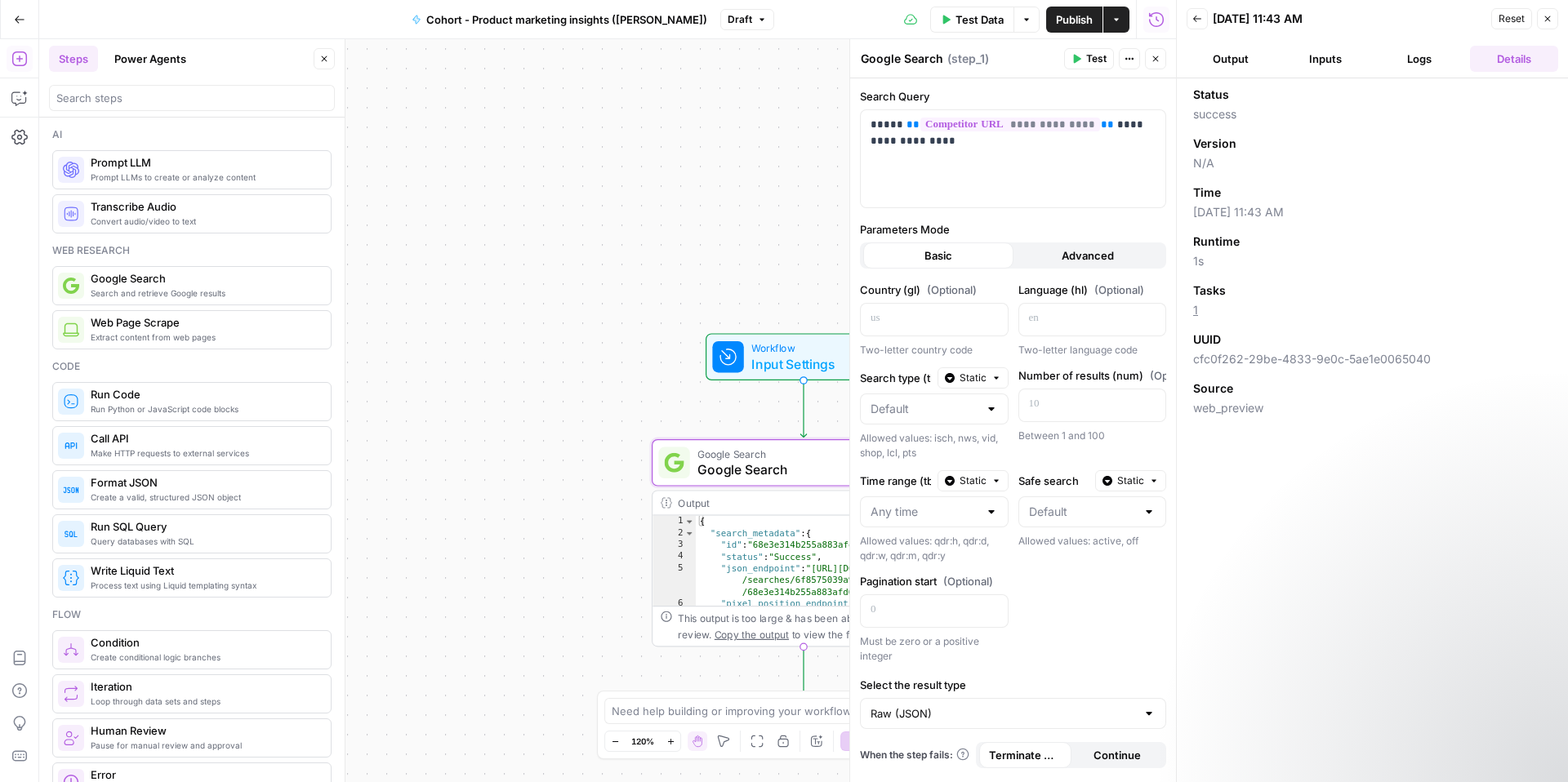
click at [1234, 59] on button "Output" at bounding box center [1230, 59] width 88 height 26
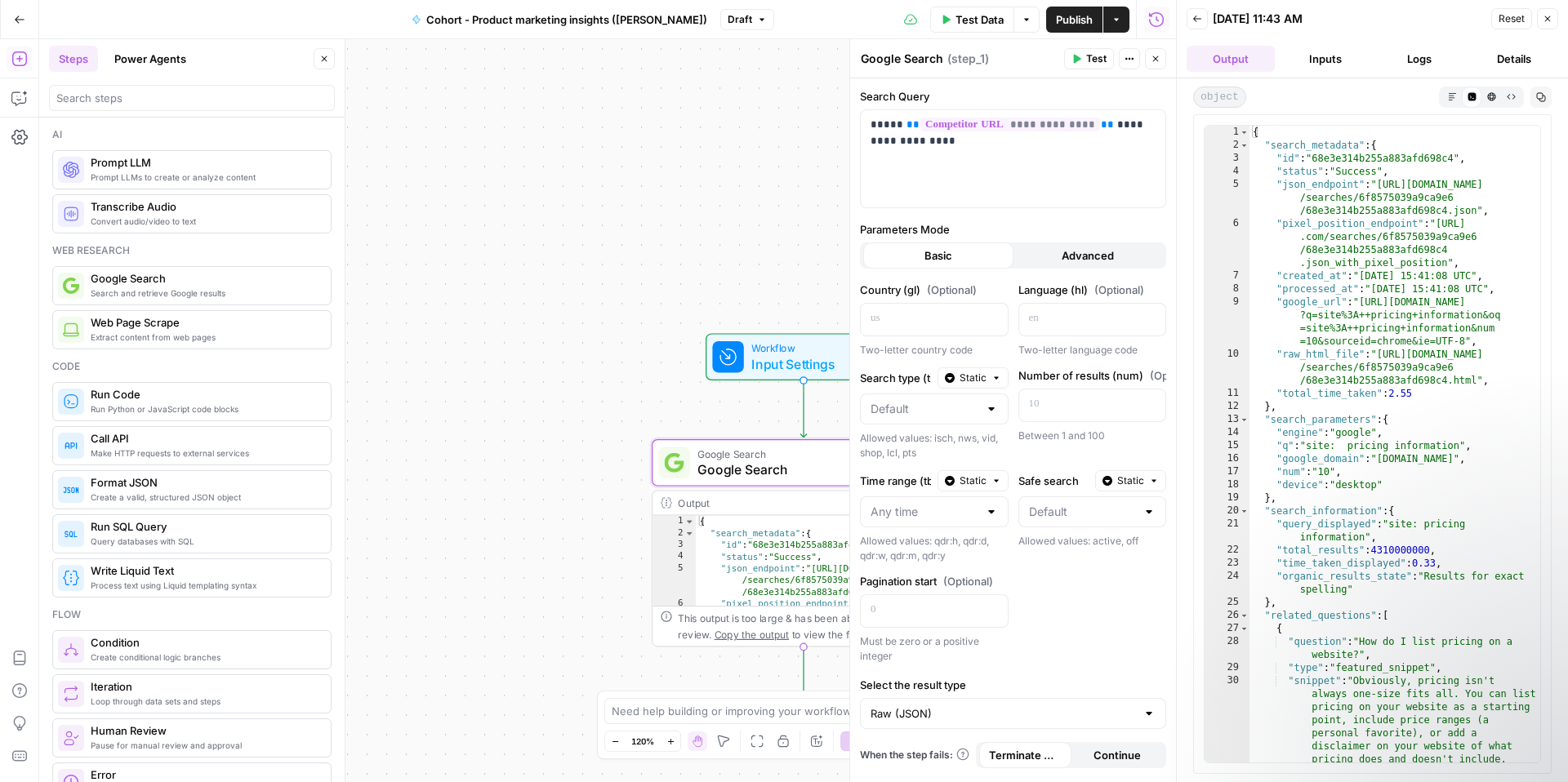
click at [1148, 60] on button "Close" at bounding box center [1155, 59] width 22 height 22
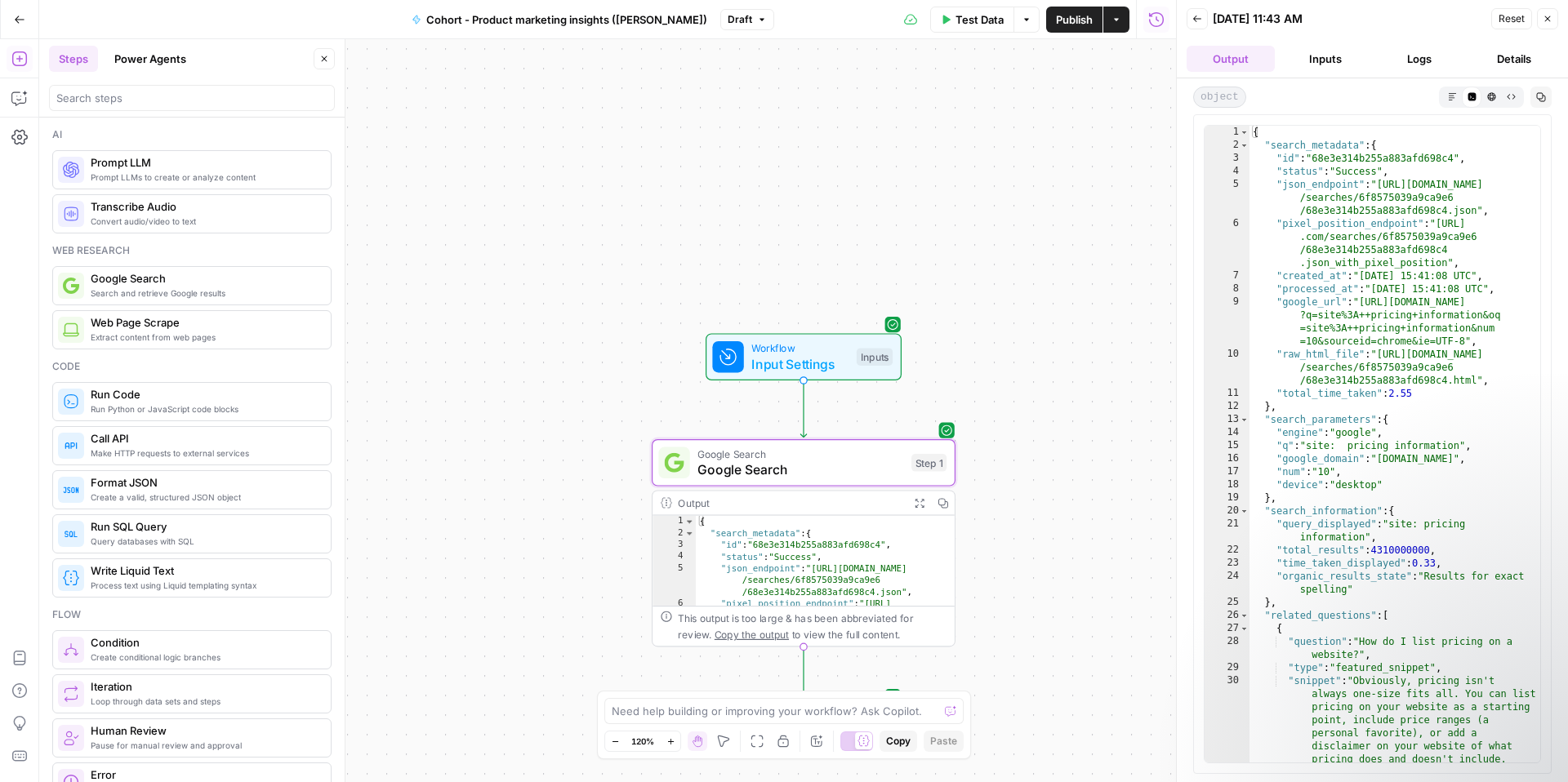
click at [989, 28] on button "Test Data" at bounding box center [972, 20] width 84 height 26
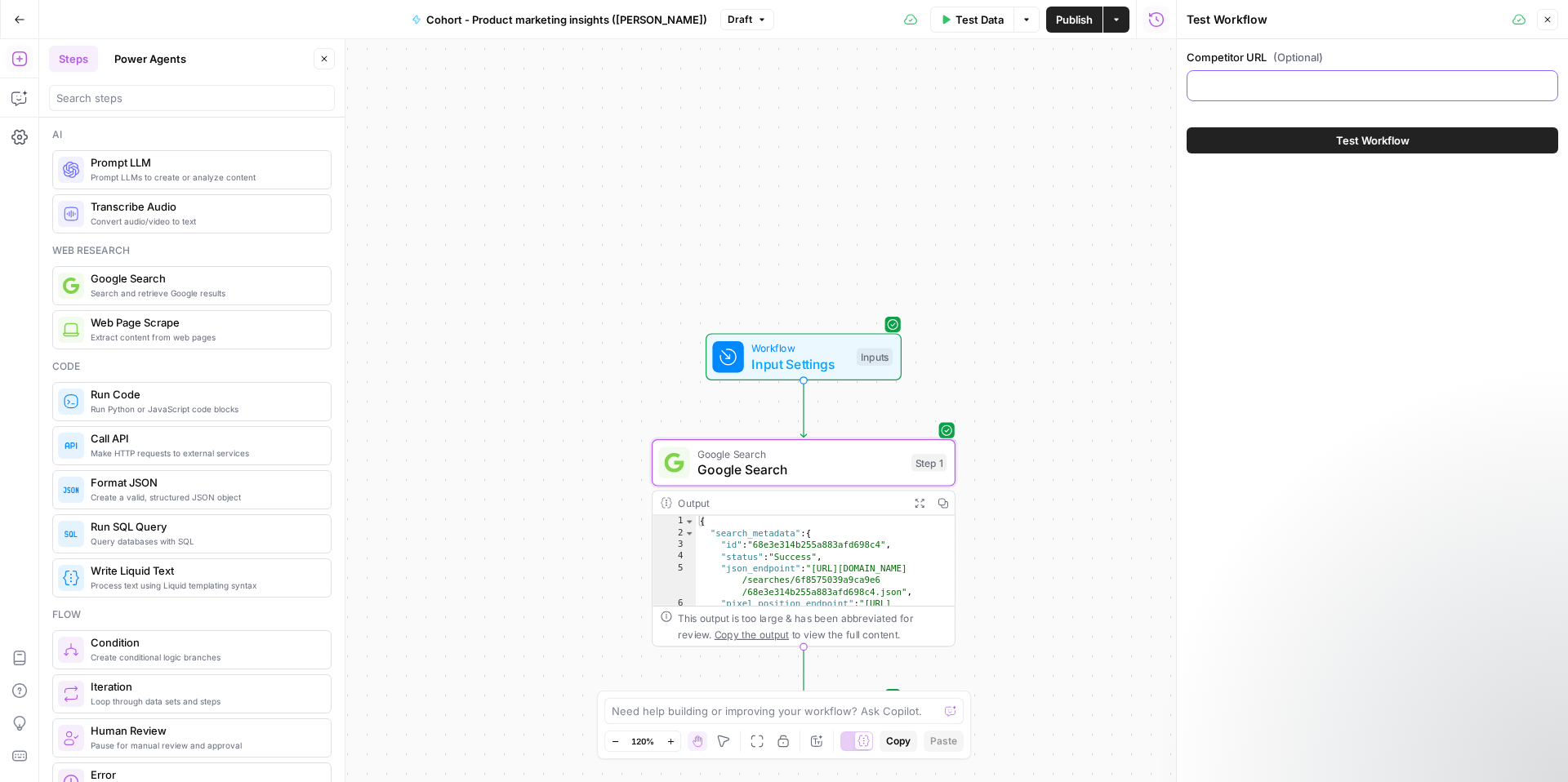
click at [1231, 84] on input "Competitor URL (Optional)" at bounding box center [1372, 85] width 350 height 16
paste input "[URL][DOMAIN_NAME]"
type input "[URL][DOMAIN_NAME]"
click at [1291, 137] on button "Test Workflow" at bounding box center [1371, 141] width 372 height 26
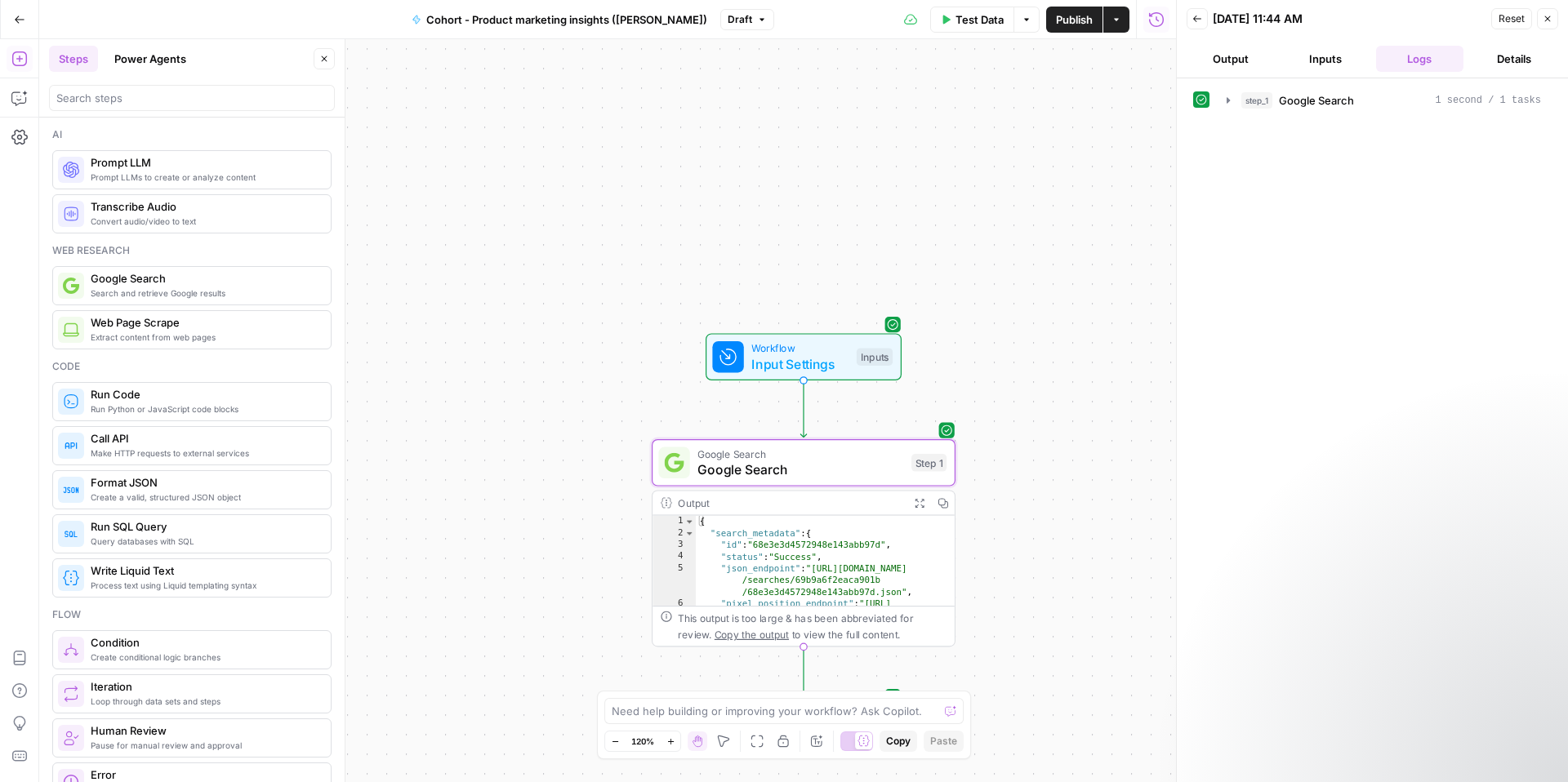
click at [978, 28] on button "Test Data" at bounding box center [972, 20] width 84 height 26
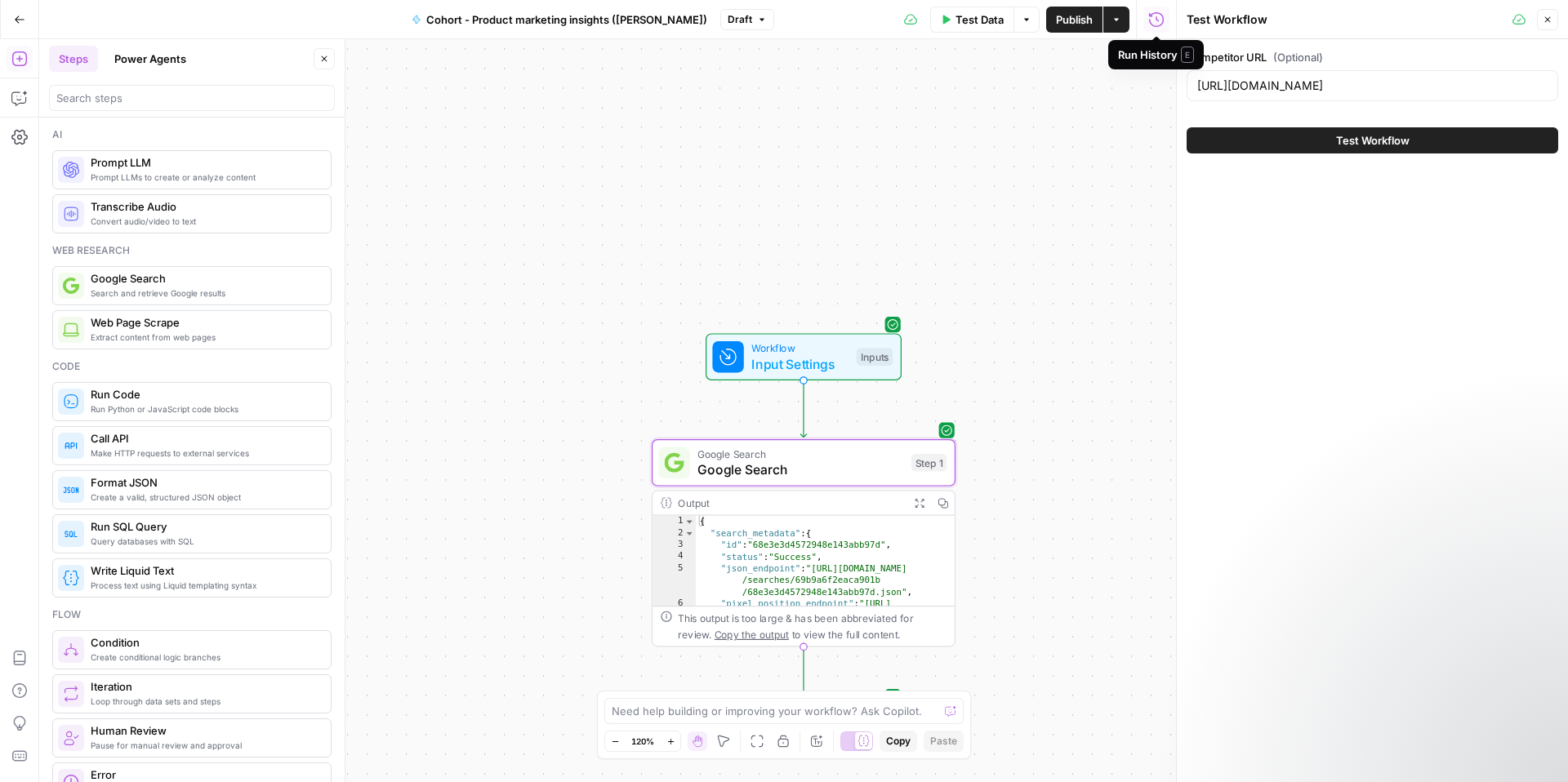
click at [1335, 180] on div "Competitor URL (Optional) [URL][DOMAIN_NAME] Test Workflow" at bounding box center [1372, 410] width 391 height 743
click at [990, 31] on button "Test Data" at bounding box center [972, 20] width 84 height 26
click at [979, 22] on span "Test Data" at bounding box center [979, 19] width 48 height 16
click at [1548, 11] on button "Close" at bounding box center [1547, 19] width 22 height 22
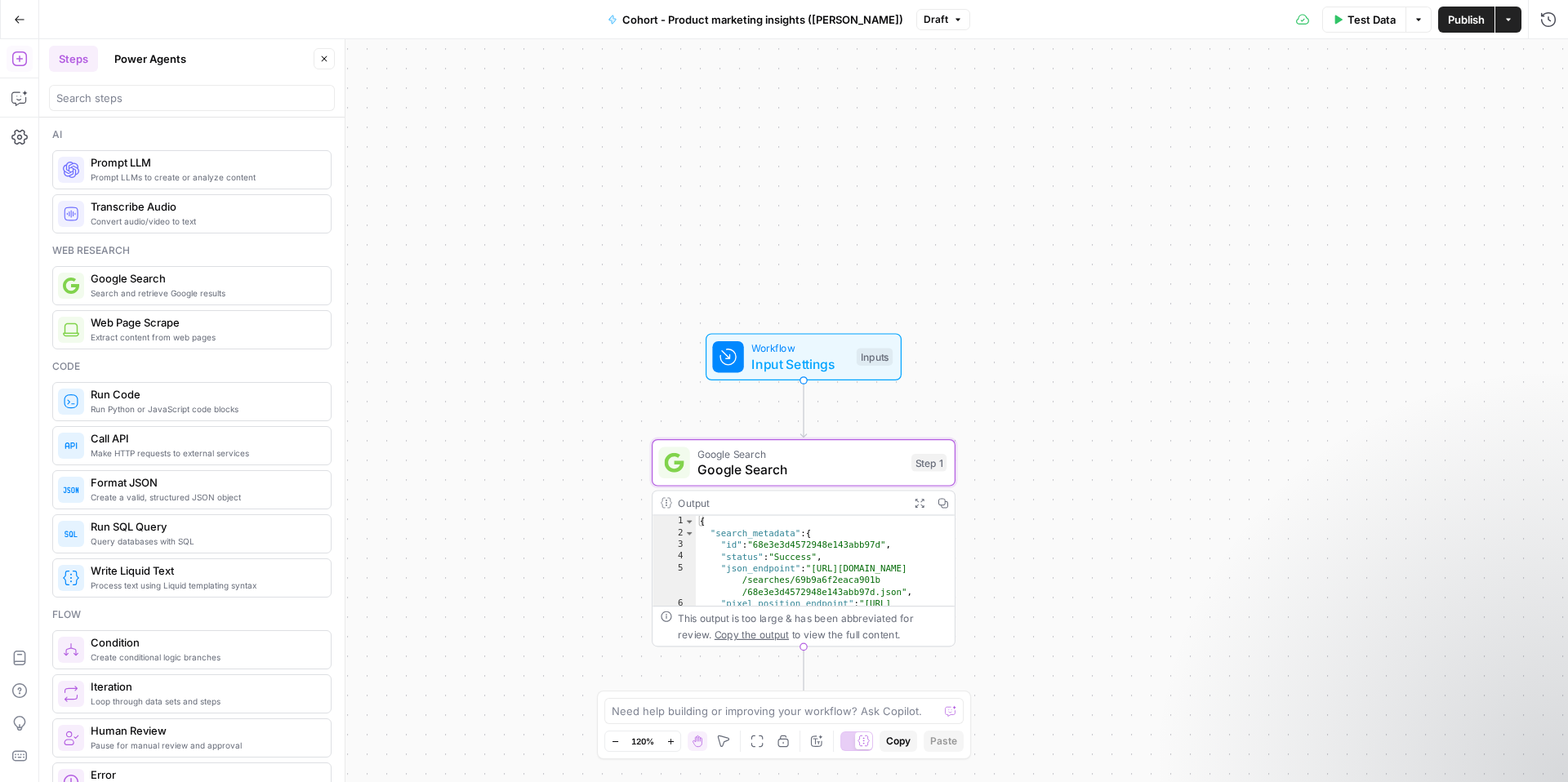
click at [1363, 9] on button "Test Data" at bounding box center [1365, 20] width 84 height 26
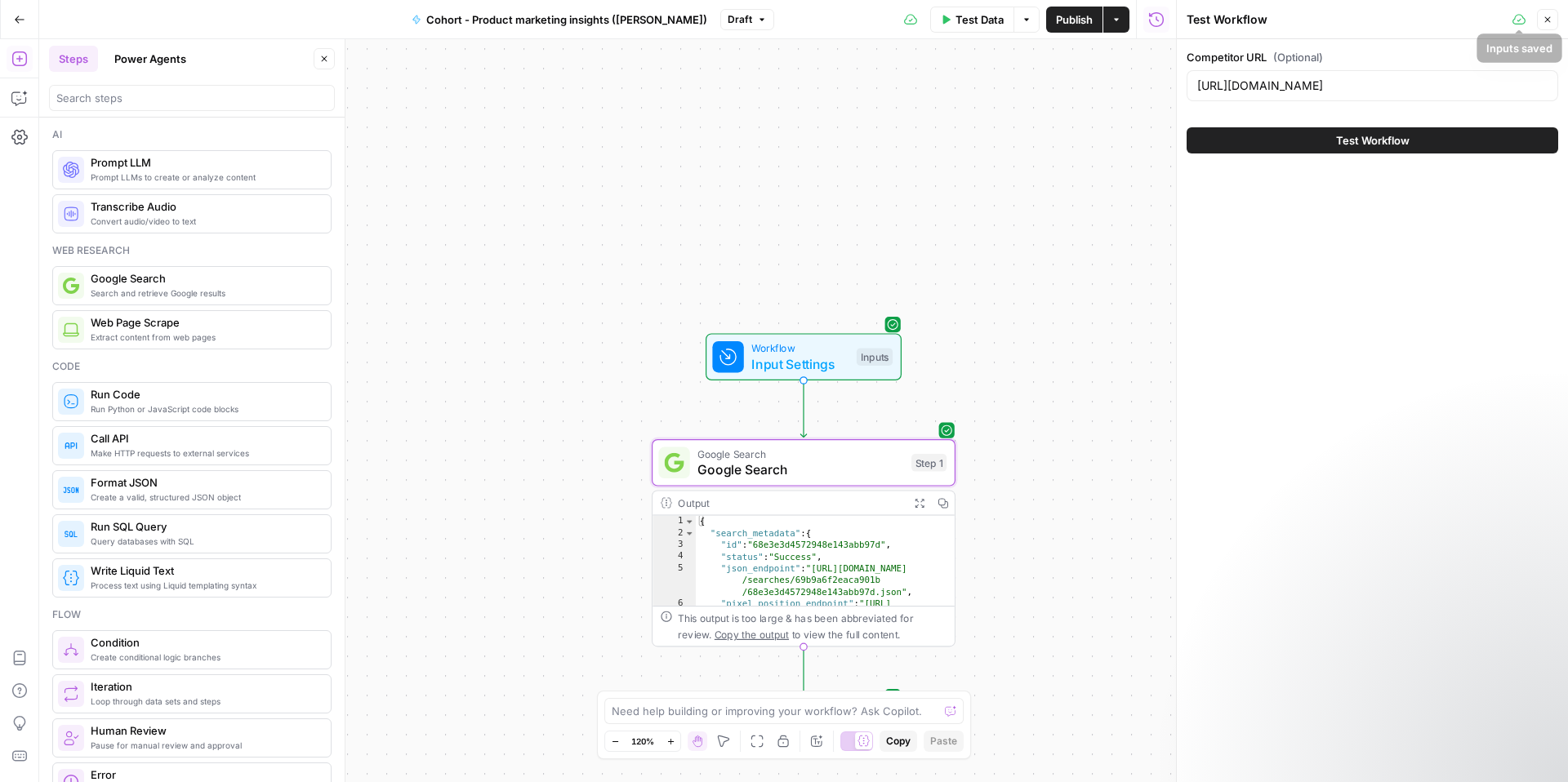
click at [1517, 22] on icon at bounding box center [1518, 19] width 13 height 13
click at [1548, 19] on icon "button" at bounding box center [1546, 19] width 9 height 9
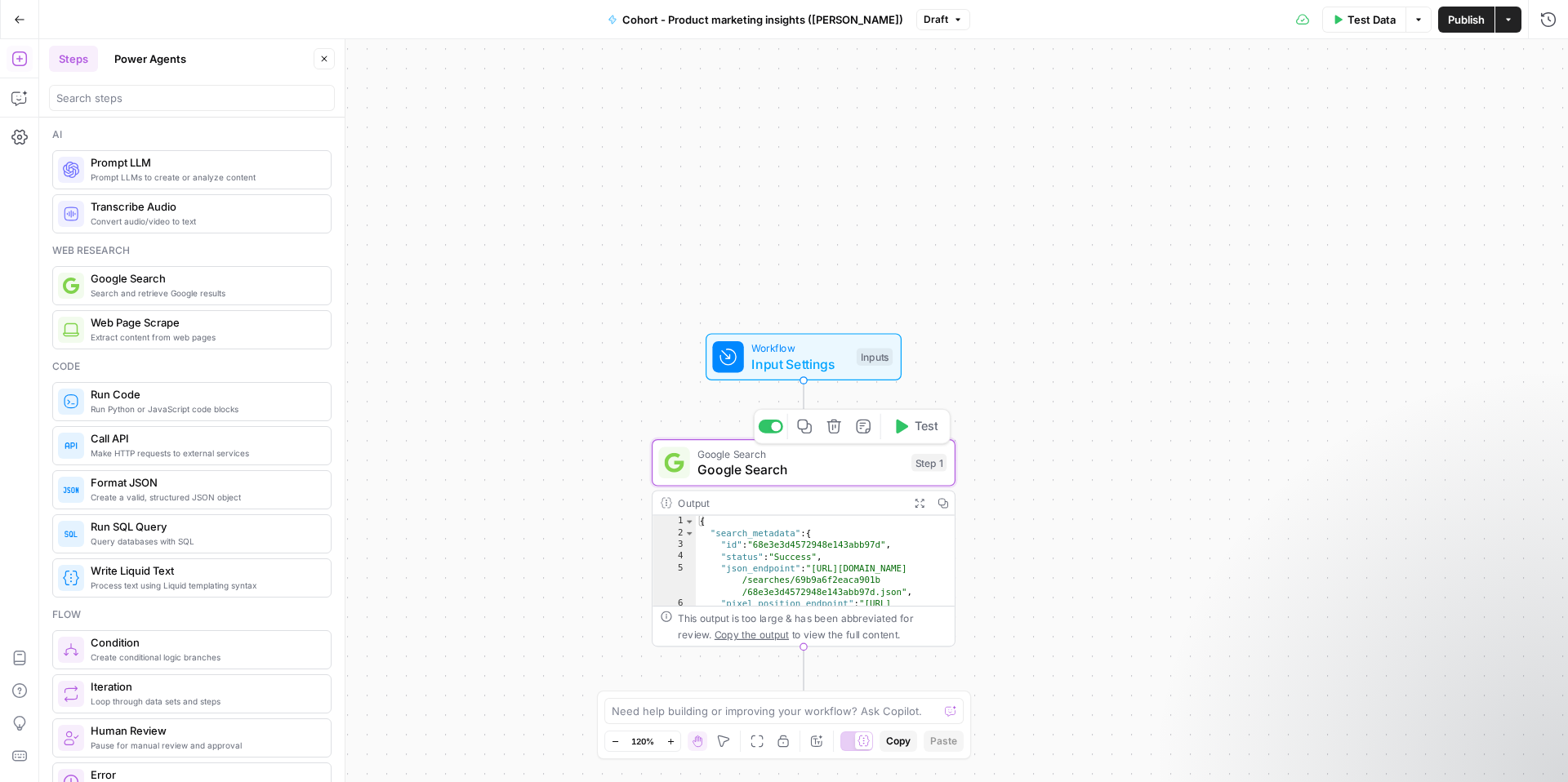
click at [841, 467] on span "Google Search" at bounding box center [800, 469] width 206 height 20
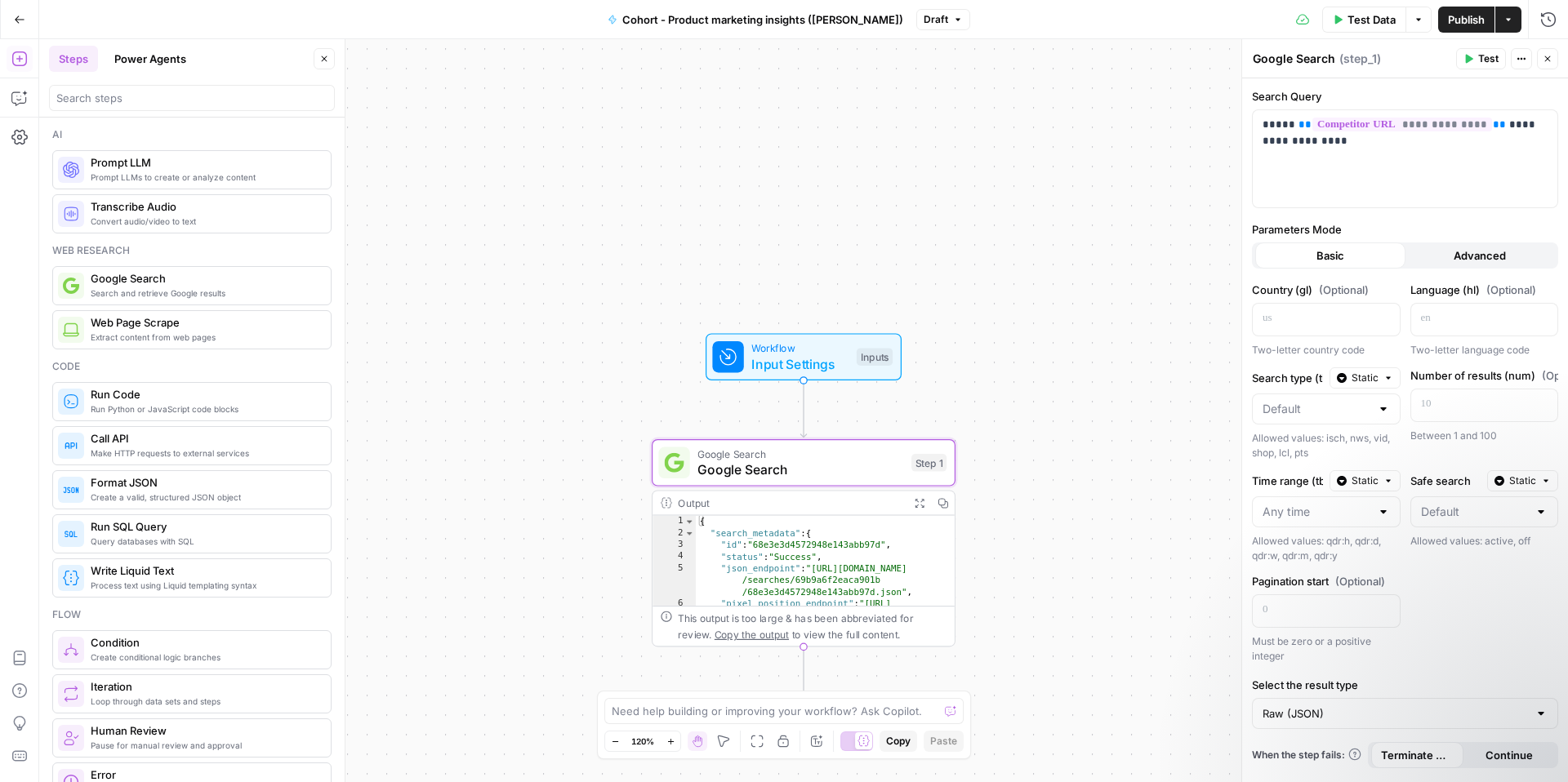
click at [858, 521] on div "{ "search_metadata" : { "id" : "68e3e3d4572948e143abb97d" , "status" : "Success…" at bounding box center [825, 591] width 259 height 148
click at [839, 541] on div "{ "search_metadata" : { "id" : "68e3e3d4572948e143abb97d" , "status" : "Success…" at bounding box center [825, 591] width 259 height 148
click at [920, 505] on icon "button" at bounding box center [919, 503] width 10 height 10
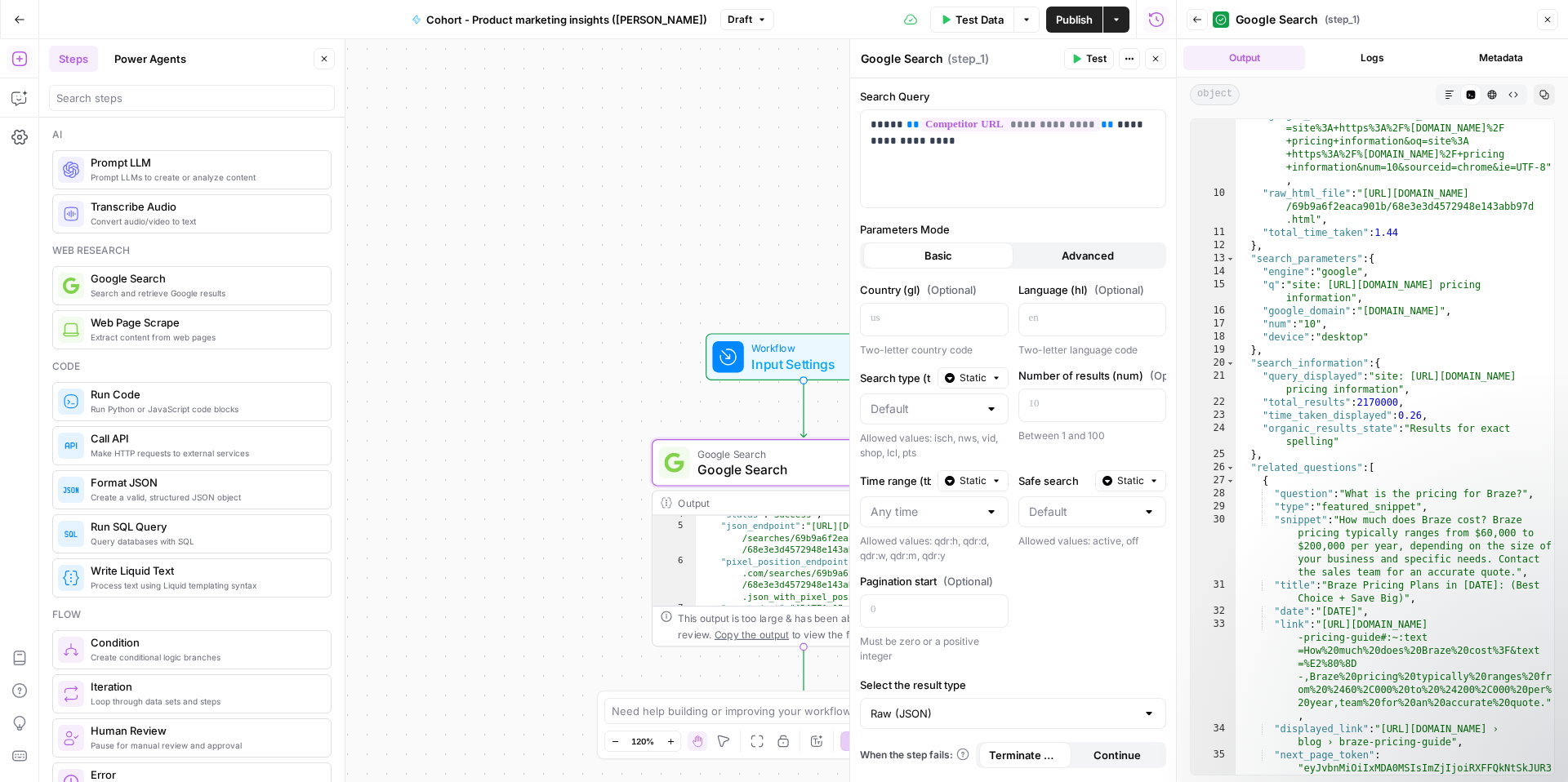
scroll to position [0, 0]
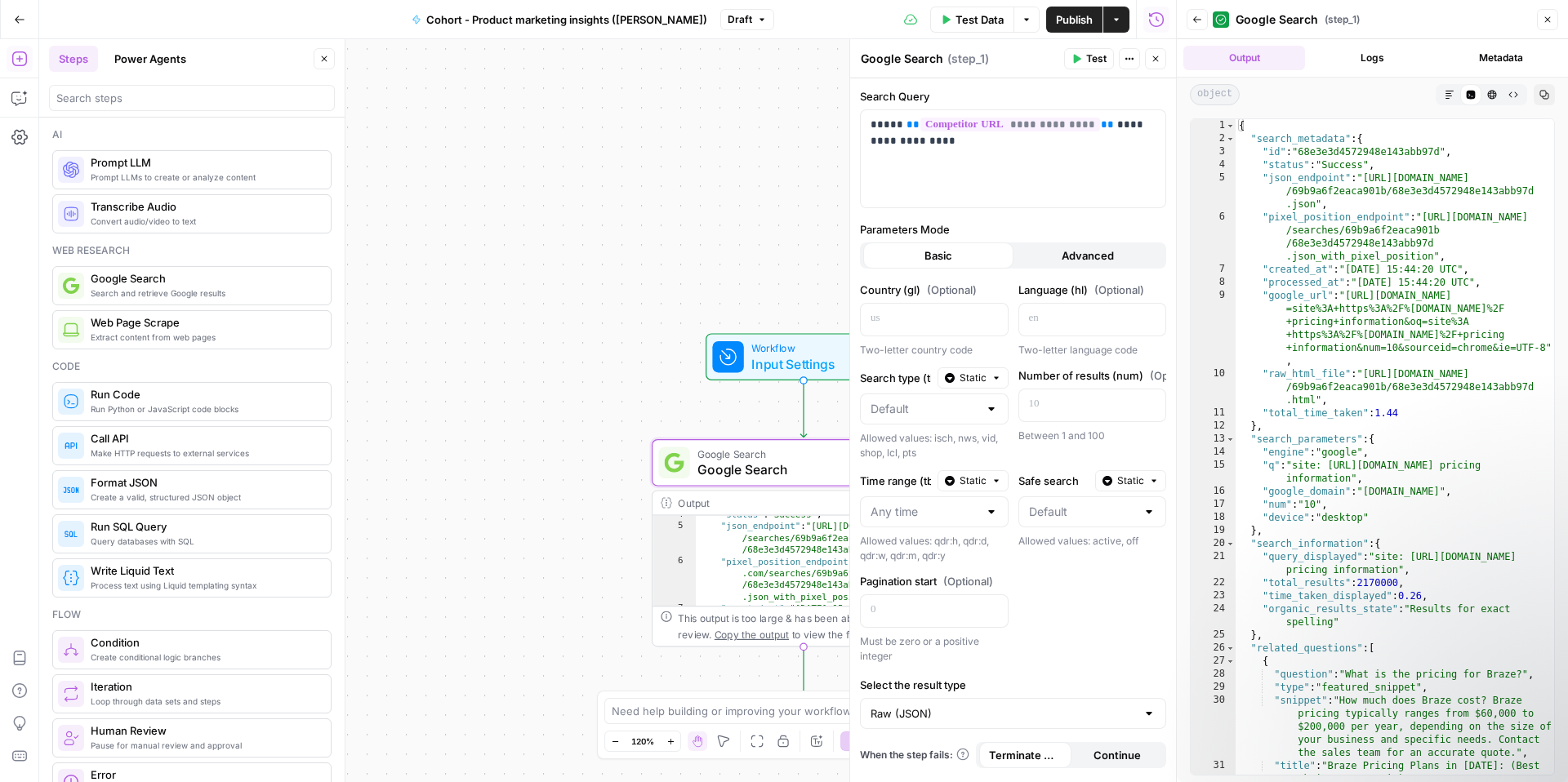
click at [1377, 58] on button "Logs" at bounding box center [1371, 58] width 122 height 24
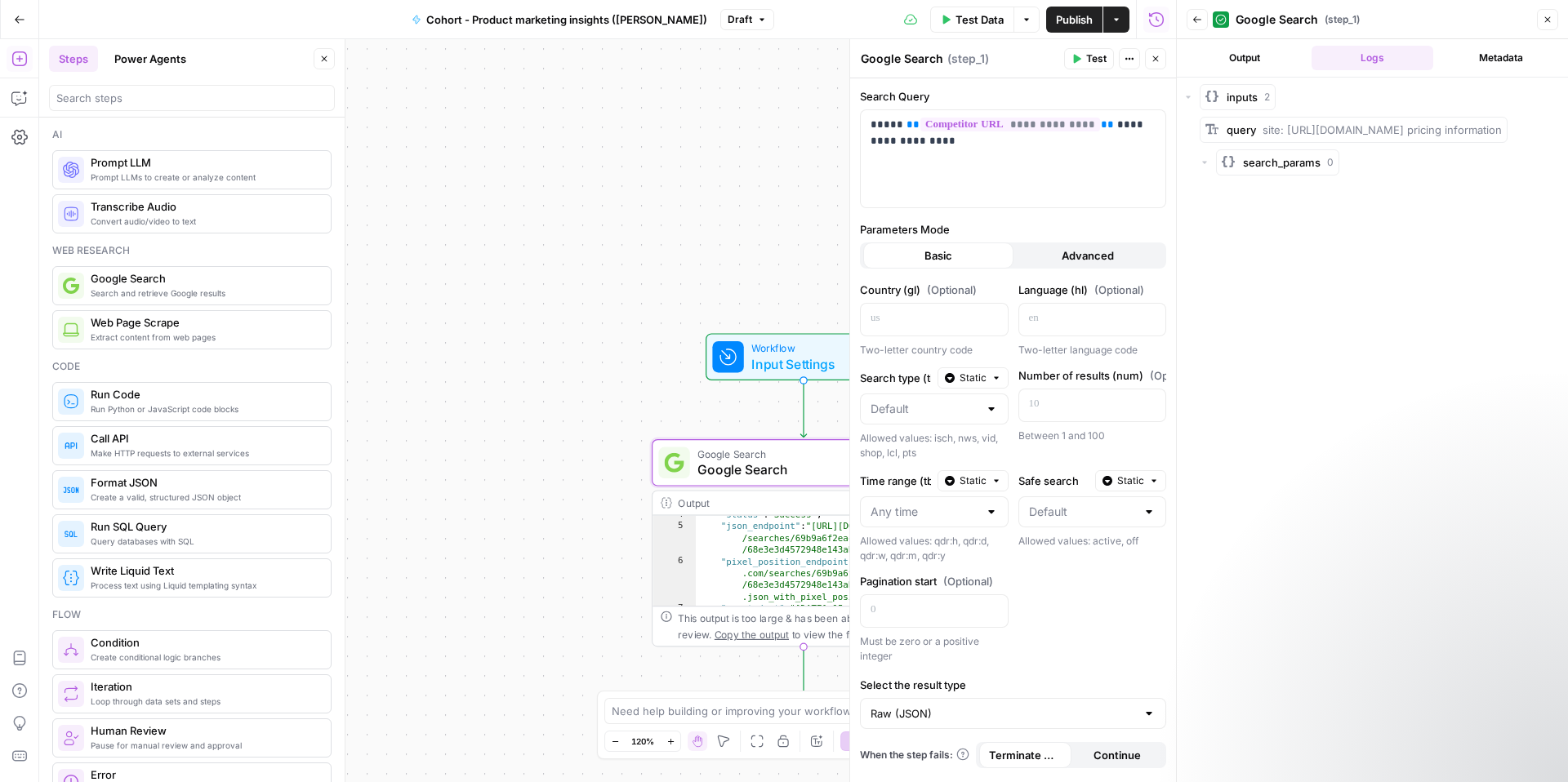
click at [1256, 59] on button "Output" at bounding box center [1244, 58] width 122 height 24
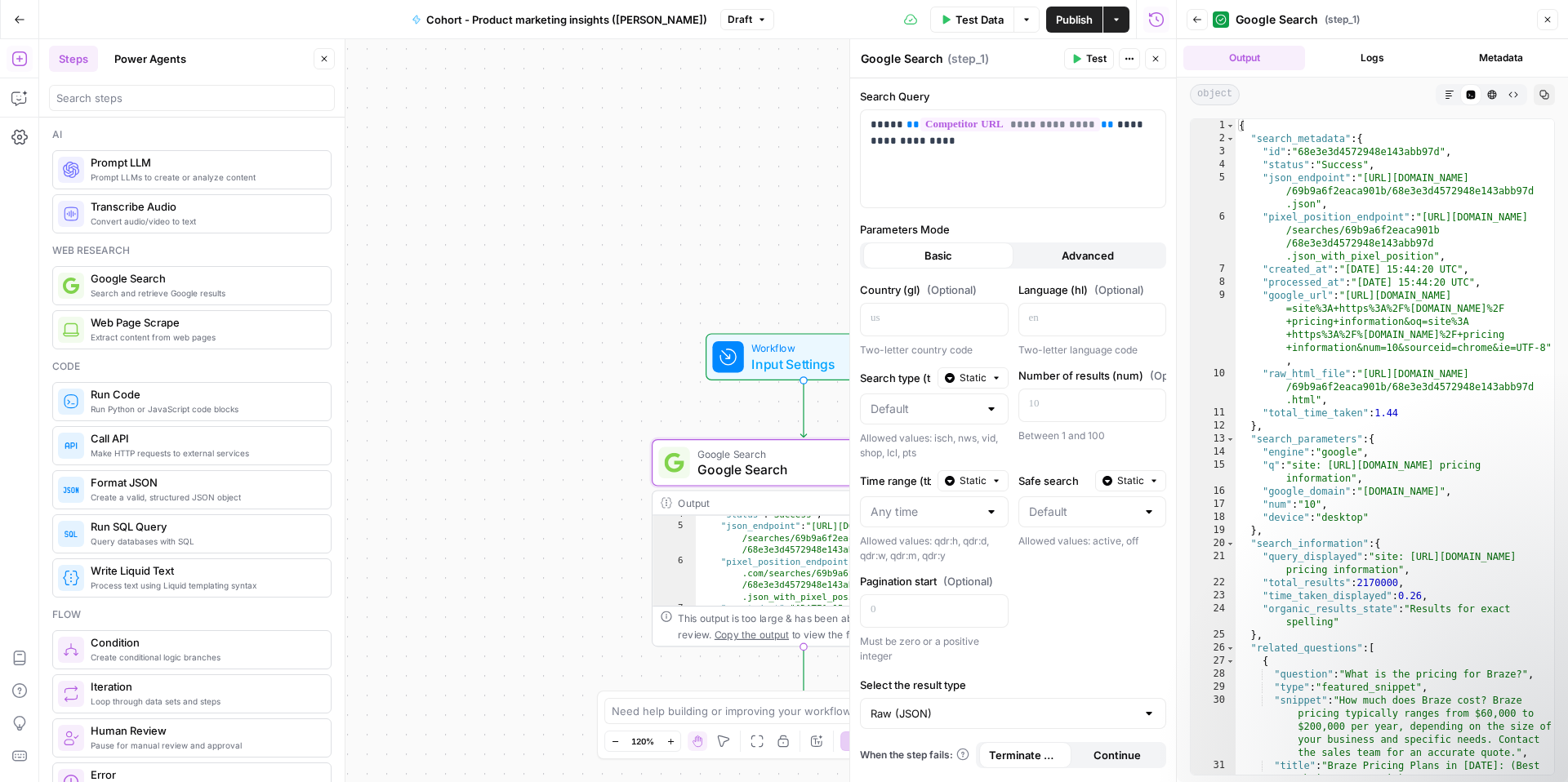
click at [1391, 63] on button "Logs" at bounding box center [1371, 58] width 122 height 24
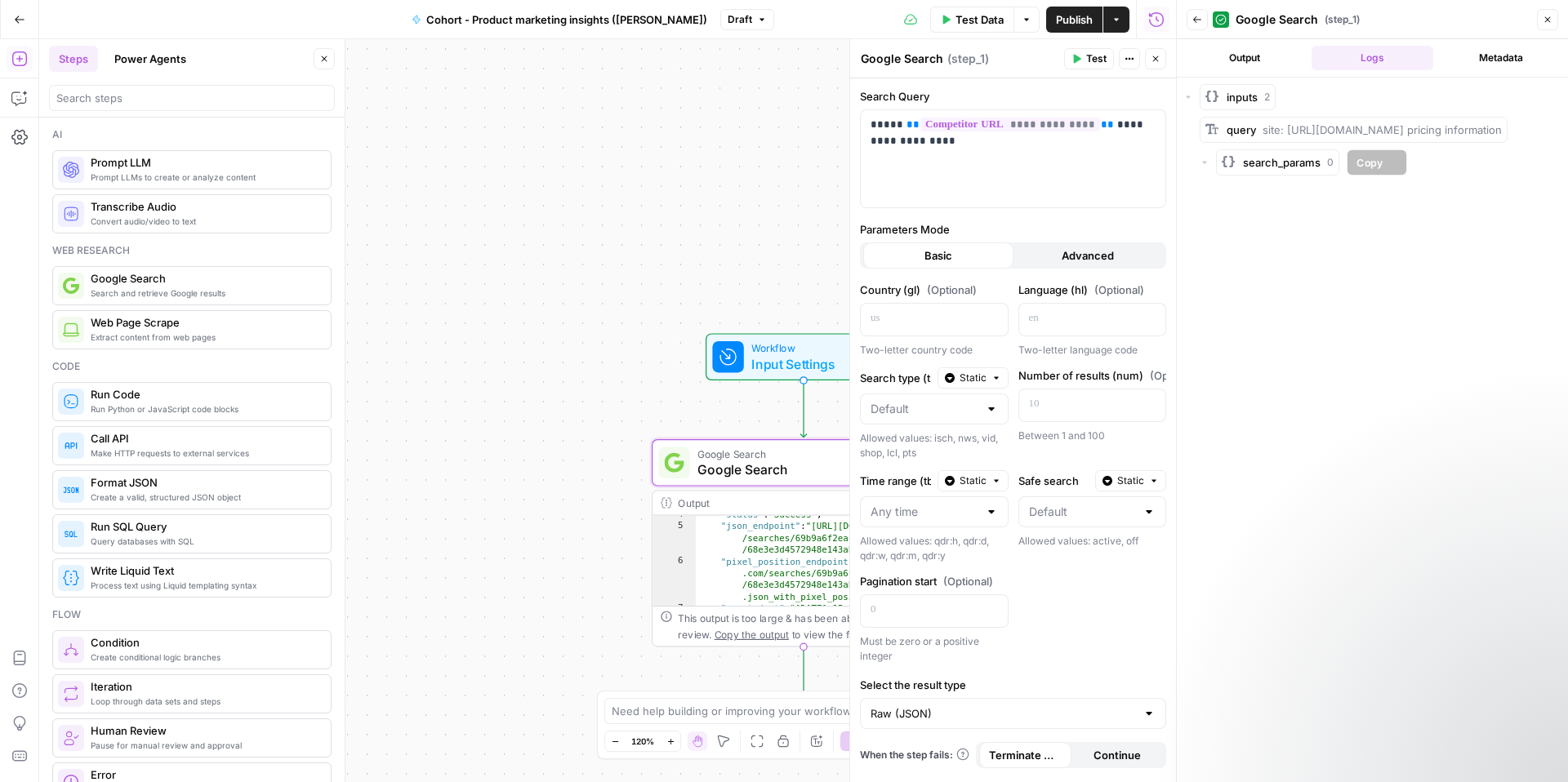
click at [1289, 167] on span "search_params" at bounding box center [1282, 162] width 78 height 16
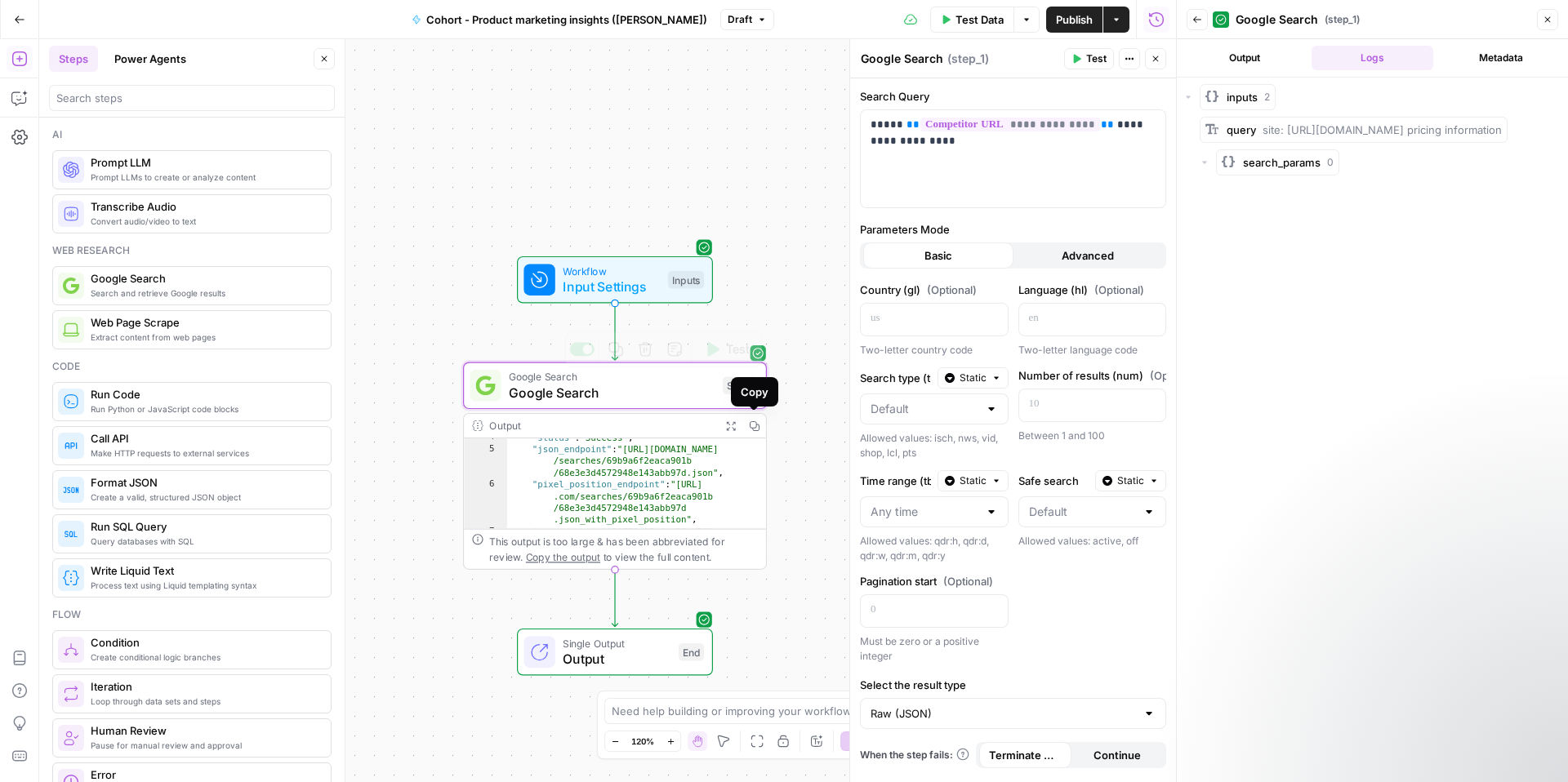
click at [734, 387] on div "Copy" at bounding box center [754, 392] width 47 height 29
click at [682, 394] on span "Google Search" at bounding box center [611, 392] width 206 height 20
click at [1382, 54] on button "Logs" at bounding box center [1371, 58] width 122 height 24
click at [1256, 66] on button "Output" at bounding box center [1244, 58] width 122 height 24
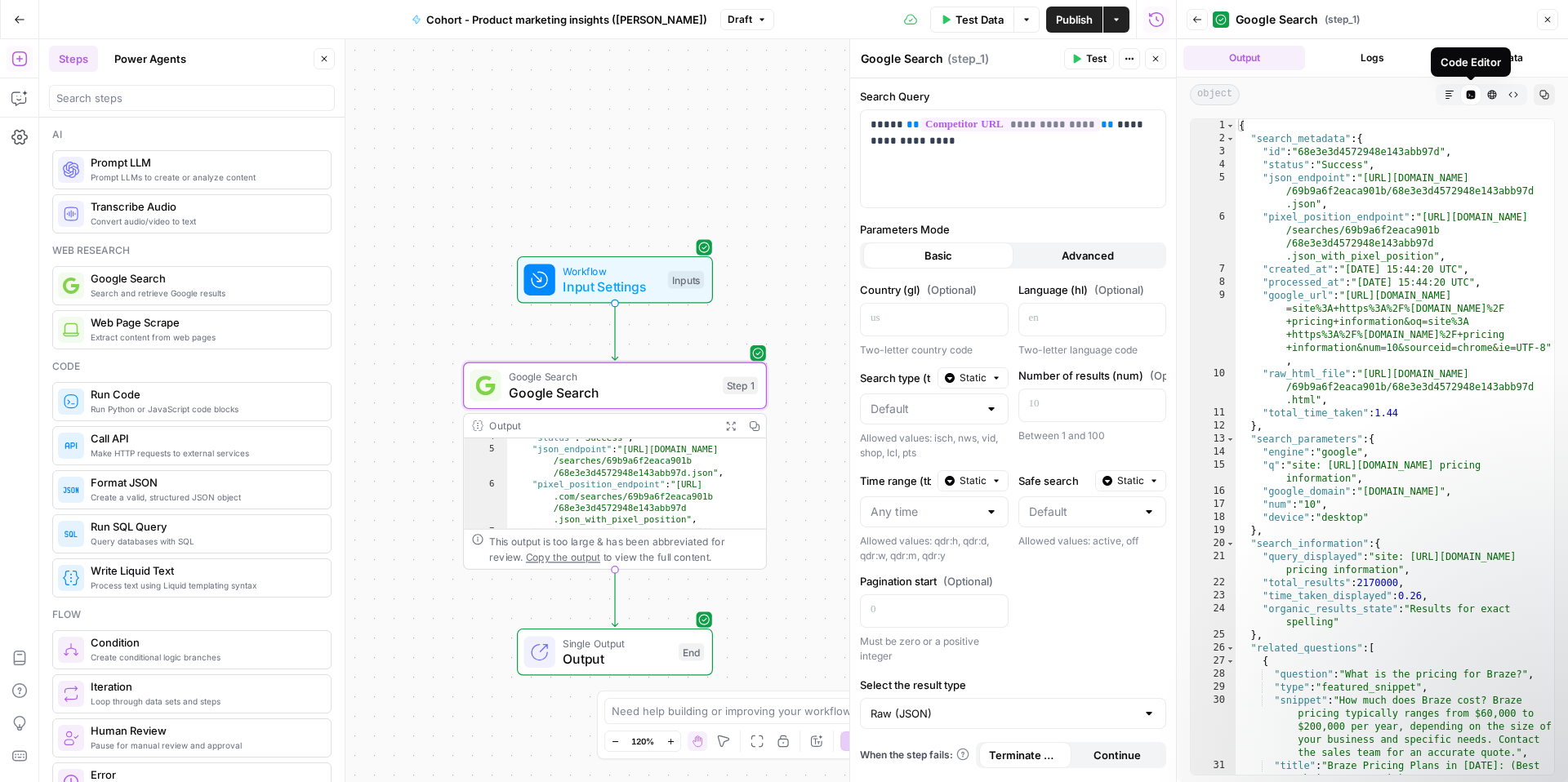
click at [1353, 61] on button "Logs" at bounding box center [1371, 58] width 122 height 24
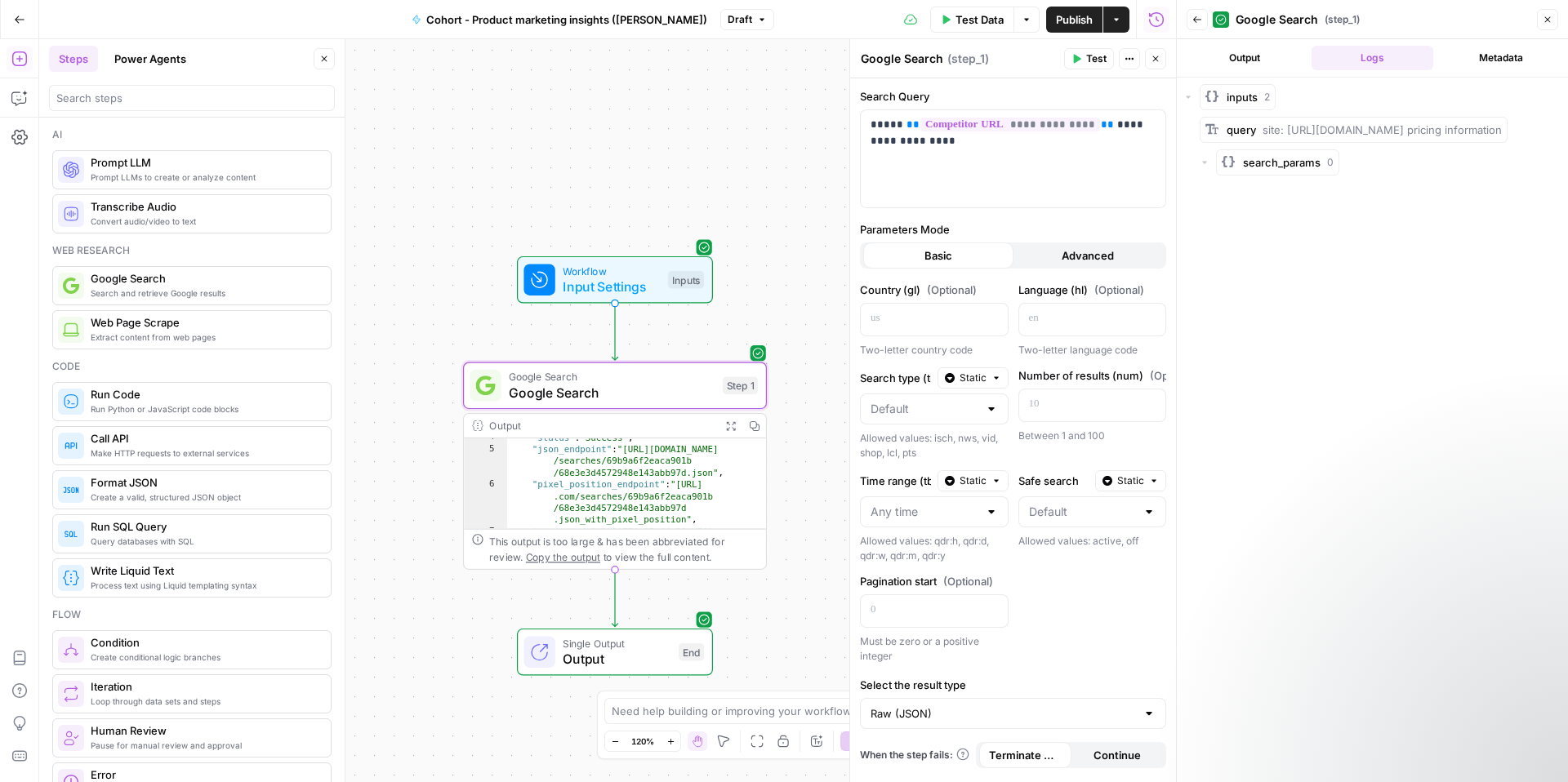
click at [1549, 18] on icon "button" at bounding box center [1547, 20] width 6 height 6
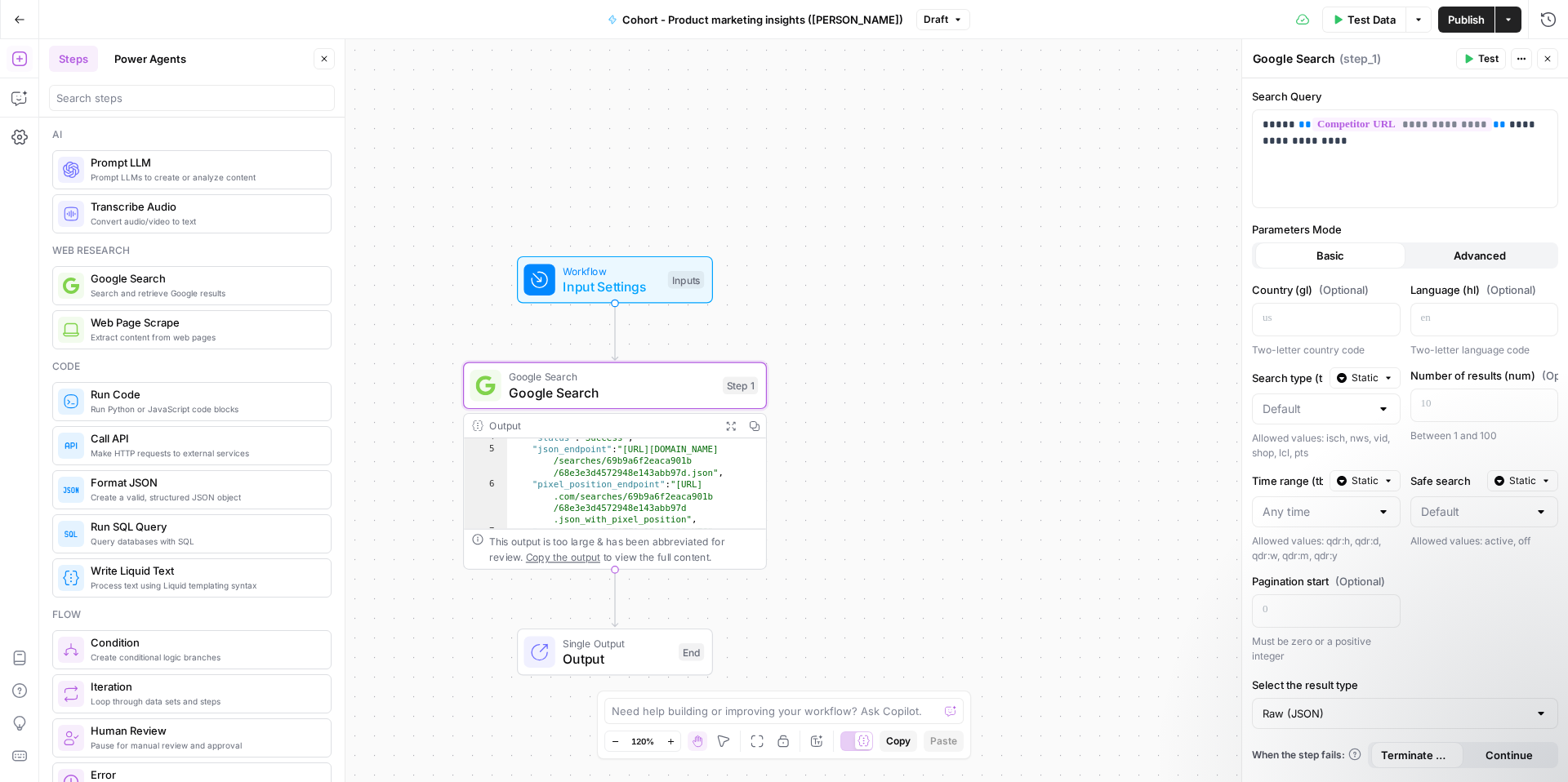
type textarea "**********"
click at [646, 501] on div ""status" : "Success" , "json_endpoint" : "[URL][DOMAIN_NAME] /searches/69b9a6f2…" at bounding box center [636, 489] width 259 height 114
click at [755, 425] on icon "button" at bounding box center [753, 426] width 9 height 9
click at [687, 392] on span "Google Search" at bounding box center [611, 392] width 206 height 20
click at [743, 352] on span "Test" at bounding box center [737, 349] width 23 height 18
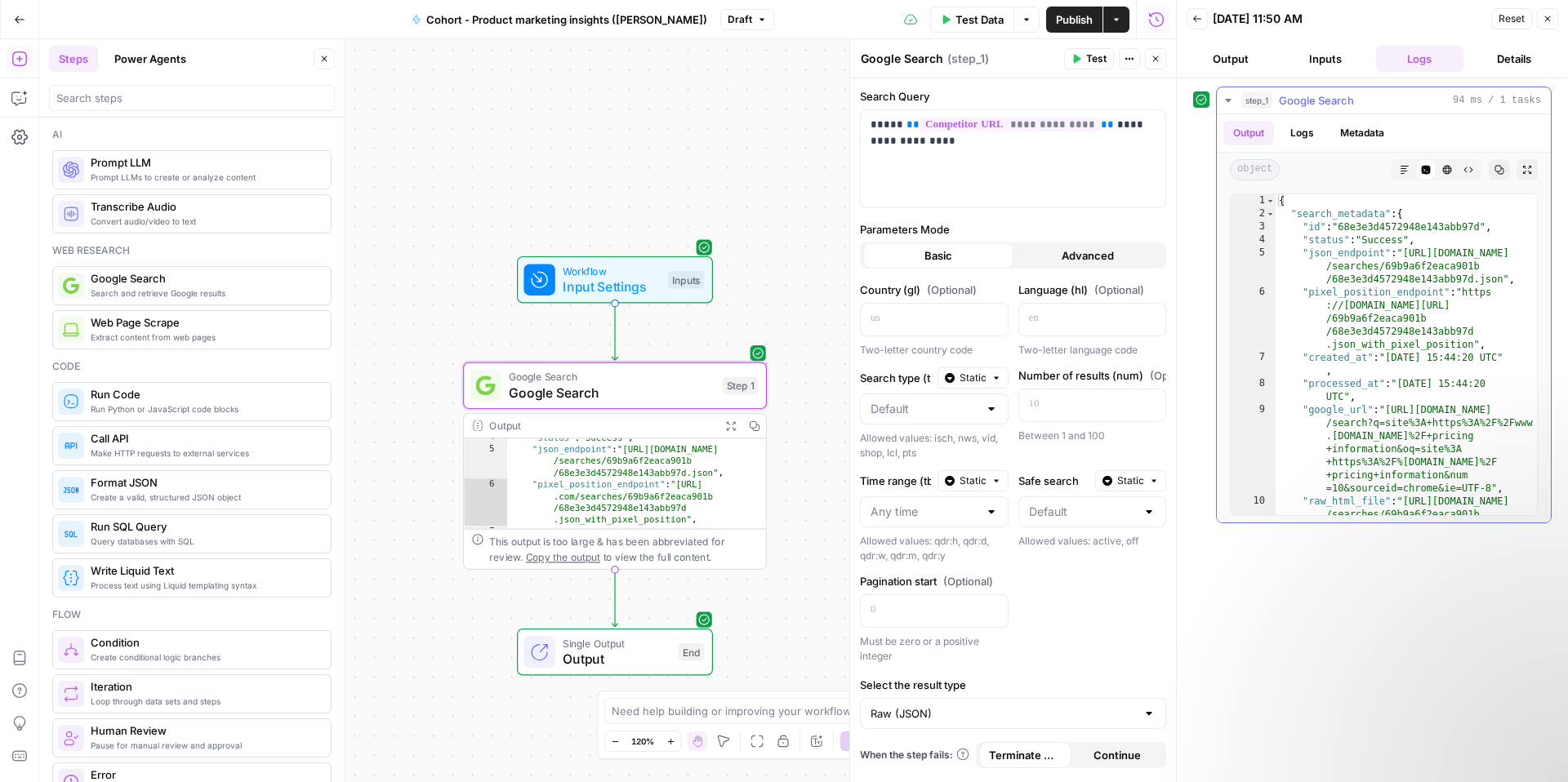
click at [1328, 166] on div at bounding box center [1335, 170] width 98 height 22
click at [1256, 132] on button "Output" at bounding box center [1248, 133] width 51 height 24
click at [1303, 97] on span "Google Search" at bounding box center [1315, 100] width 75 height 16
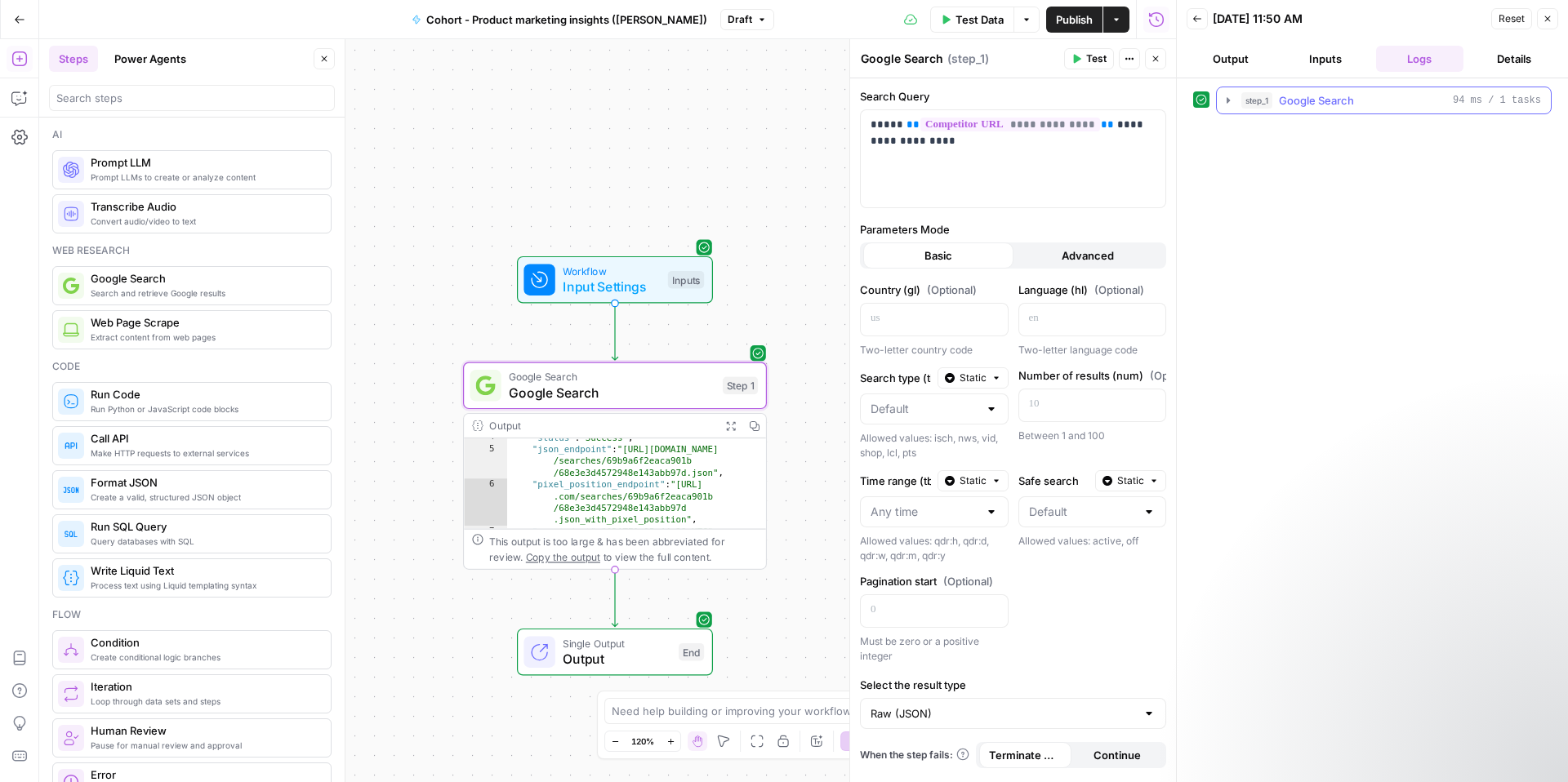
click at [1254, 101] on span "step_1" at bounding box center [1257, 100] width 31 height 16
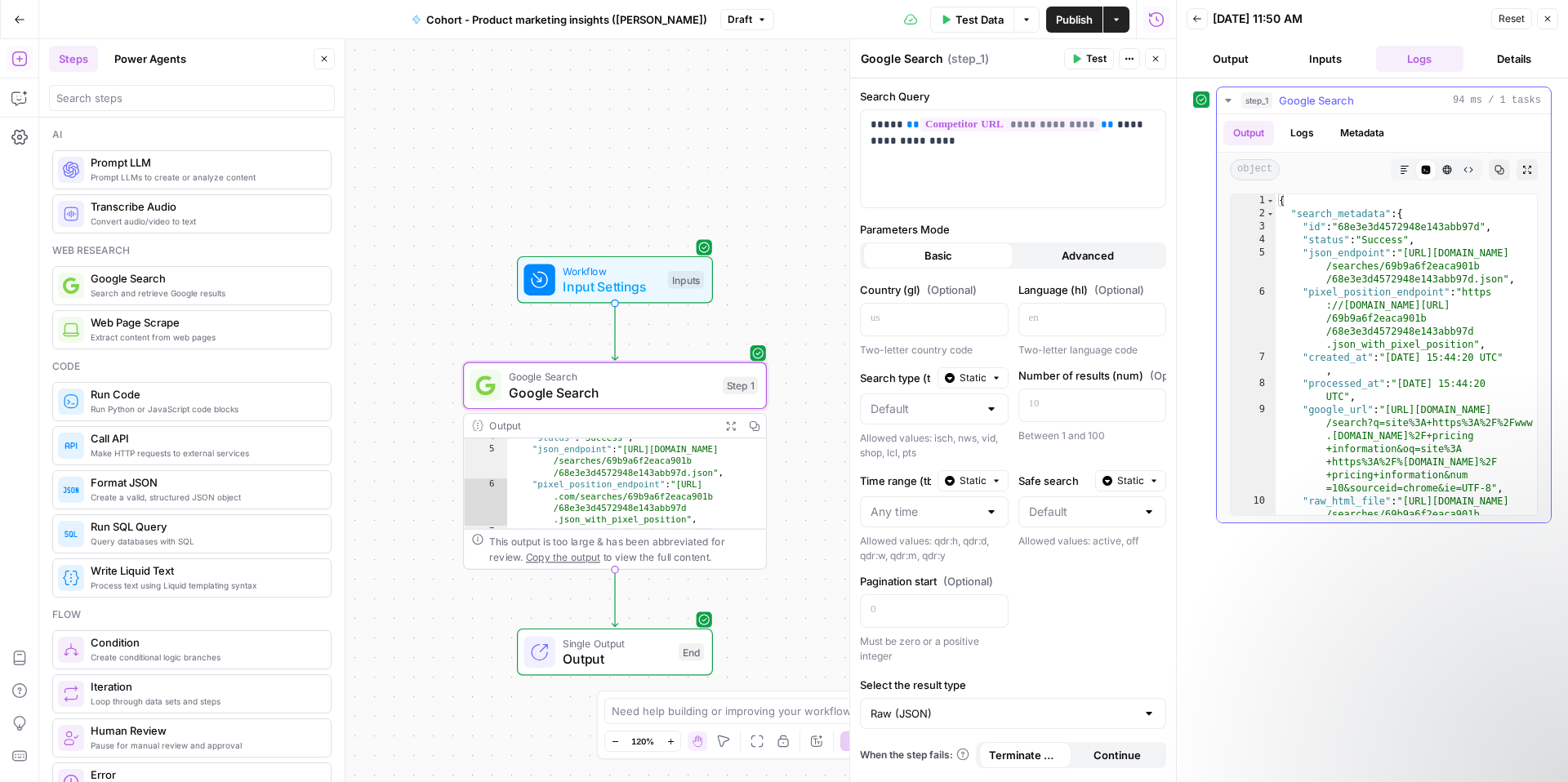
click at [1245, 137] on button "Output" at bounding box center [1248, 133] width 51 height 24
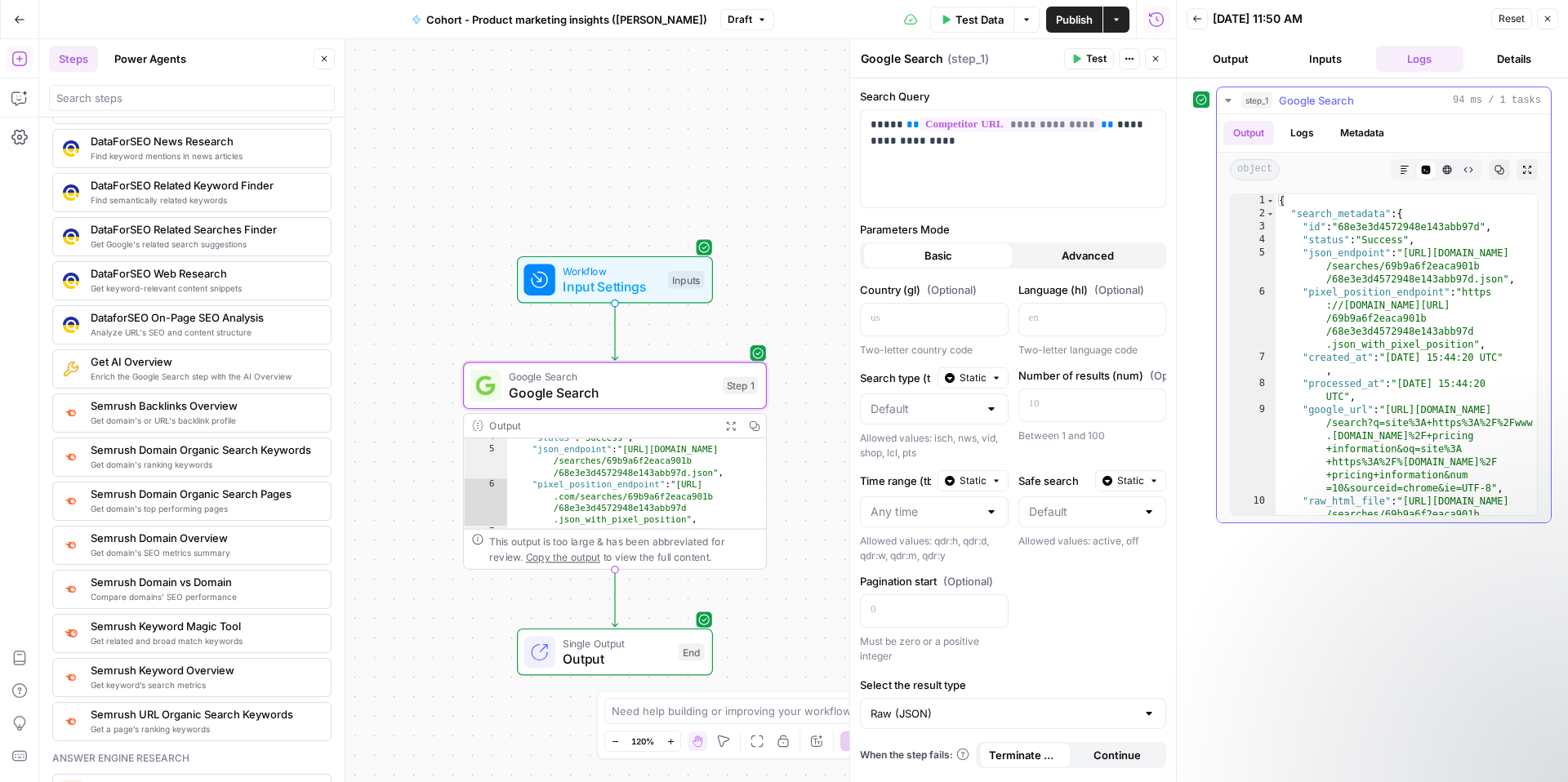
type textarea "**********"
click at [1387, 263] on div "{ "search_metadata" : { "id" : "68e3e3d4572948e143abb97d" , "status" : "Success…" at bounding box center [1406, 380] width 261 height 373
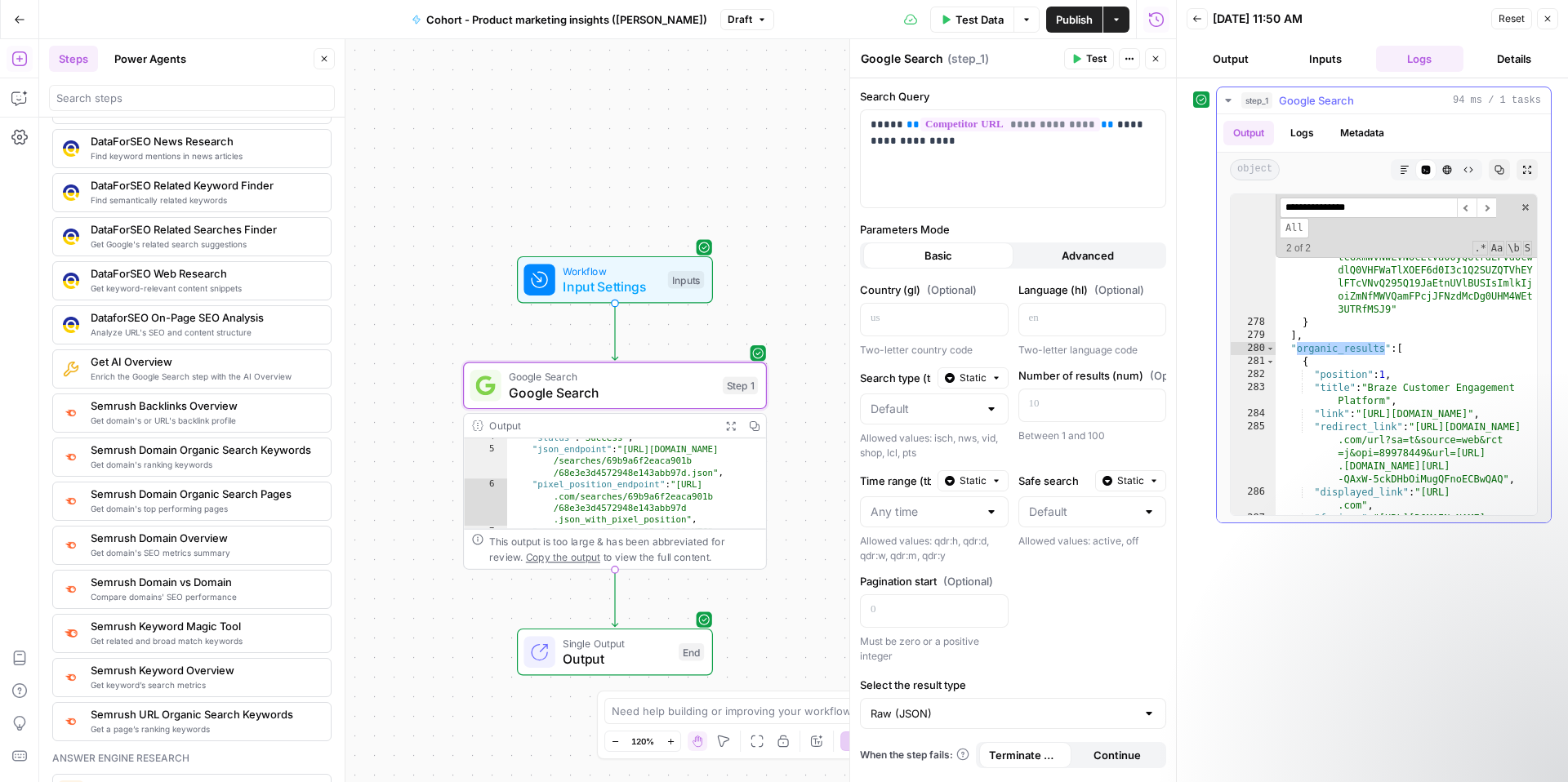
scroll to position [376, 0]
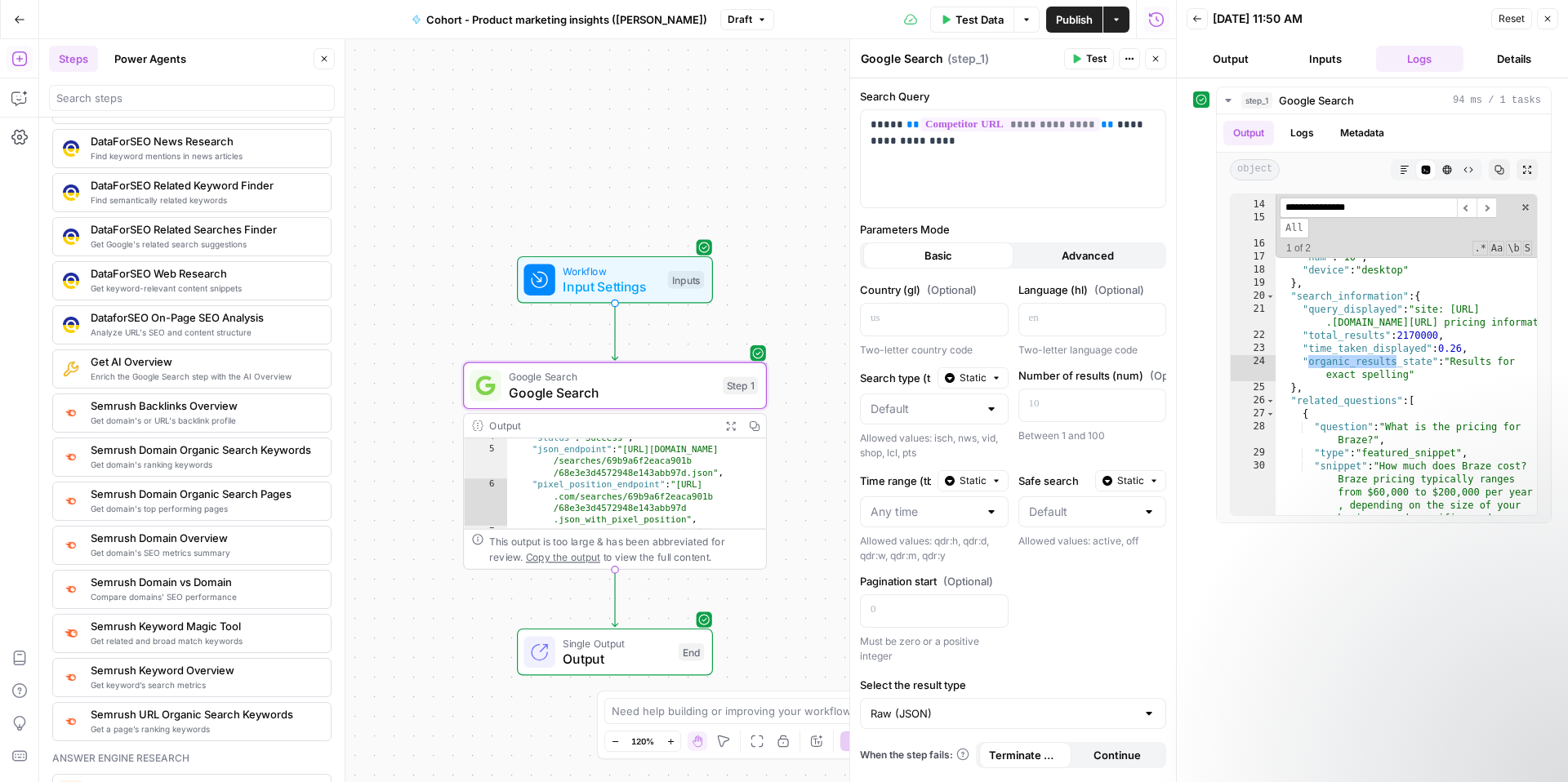
type input "**********"
click at [20, 132] on icon "button" at bounding box center [19, 137] width 16 height 15
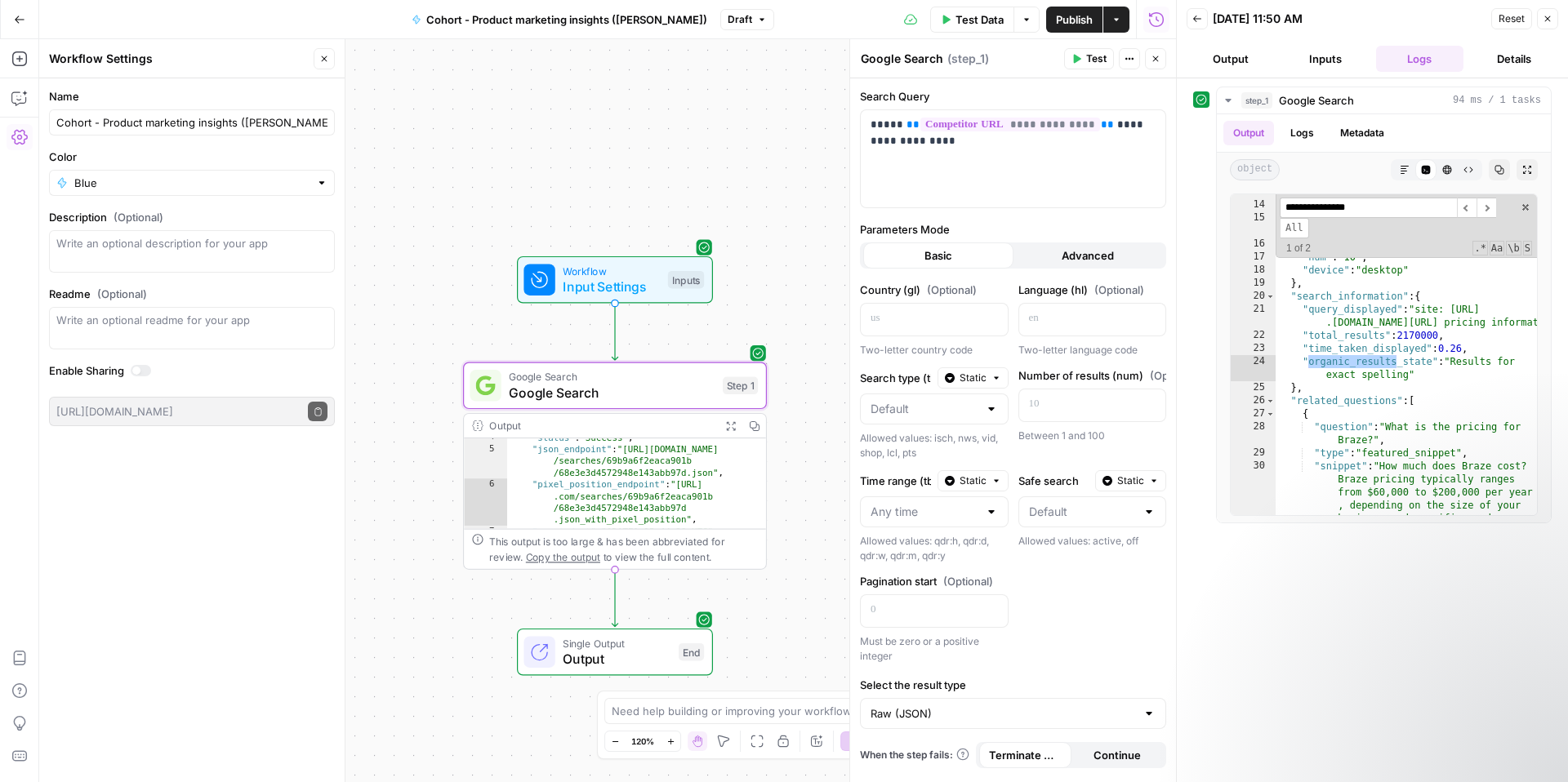
click at [543, 598] on div "**********" at bounding box center [607, 410] width 1137 height 743
click at [617, 590] on icon "Edge from step_1 to end" at bounding box center [614, 598] width 6 height 57
click at [328, 59] on span "Close" at bounding box center [328, 59] width 1 height 1
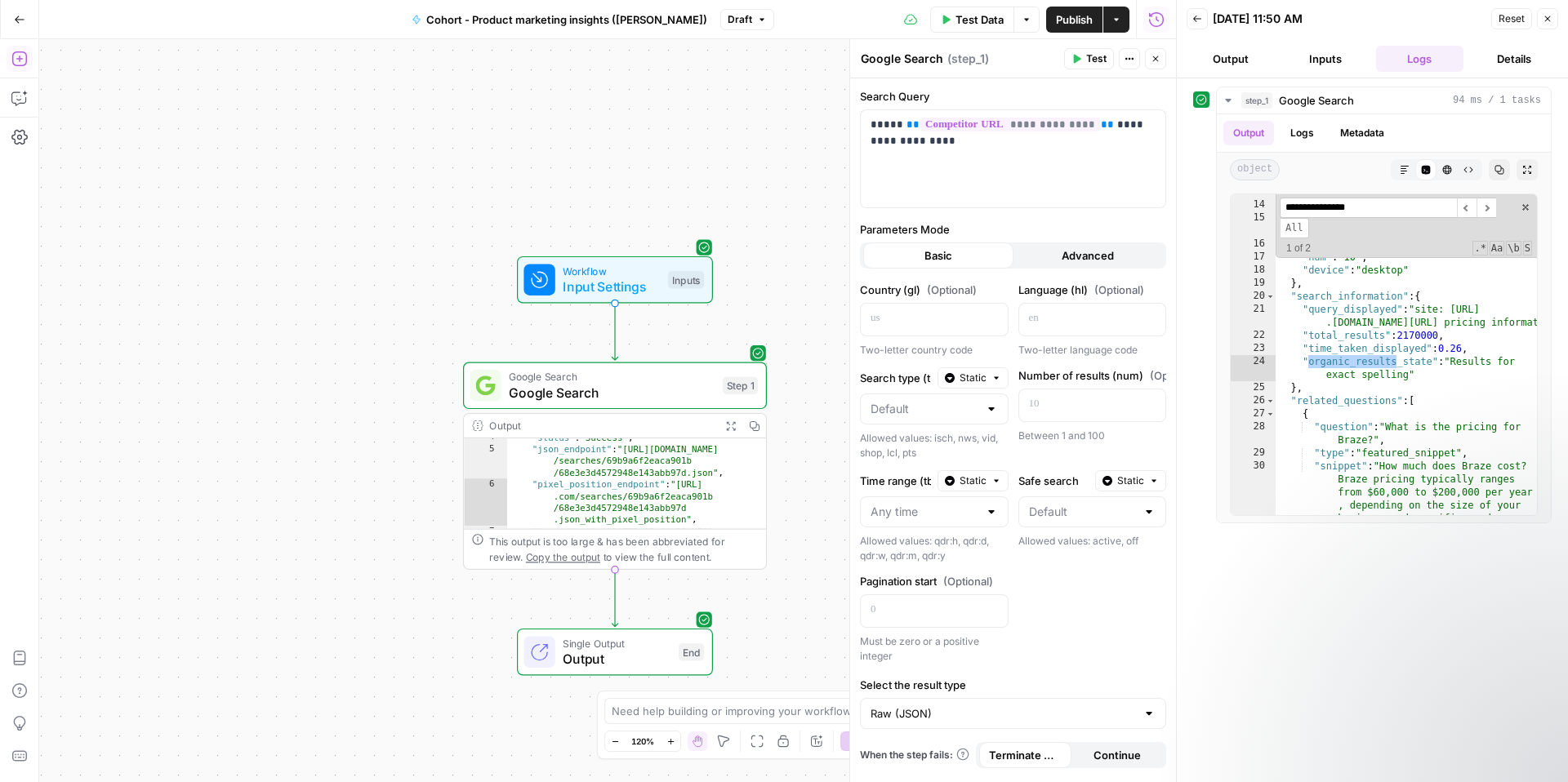
click at [22, 65] on icon "button" at bounding box center [19, 59] width 16 height 16
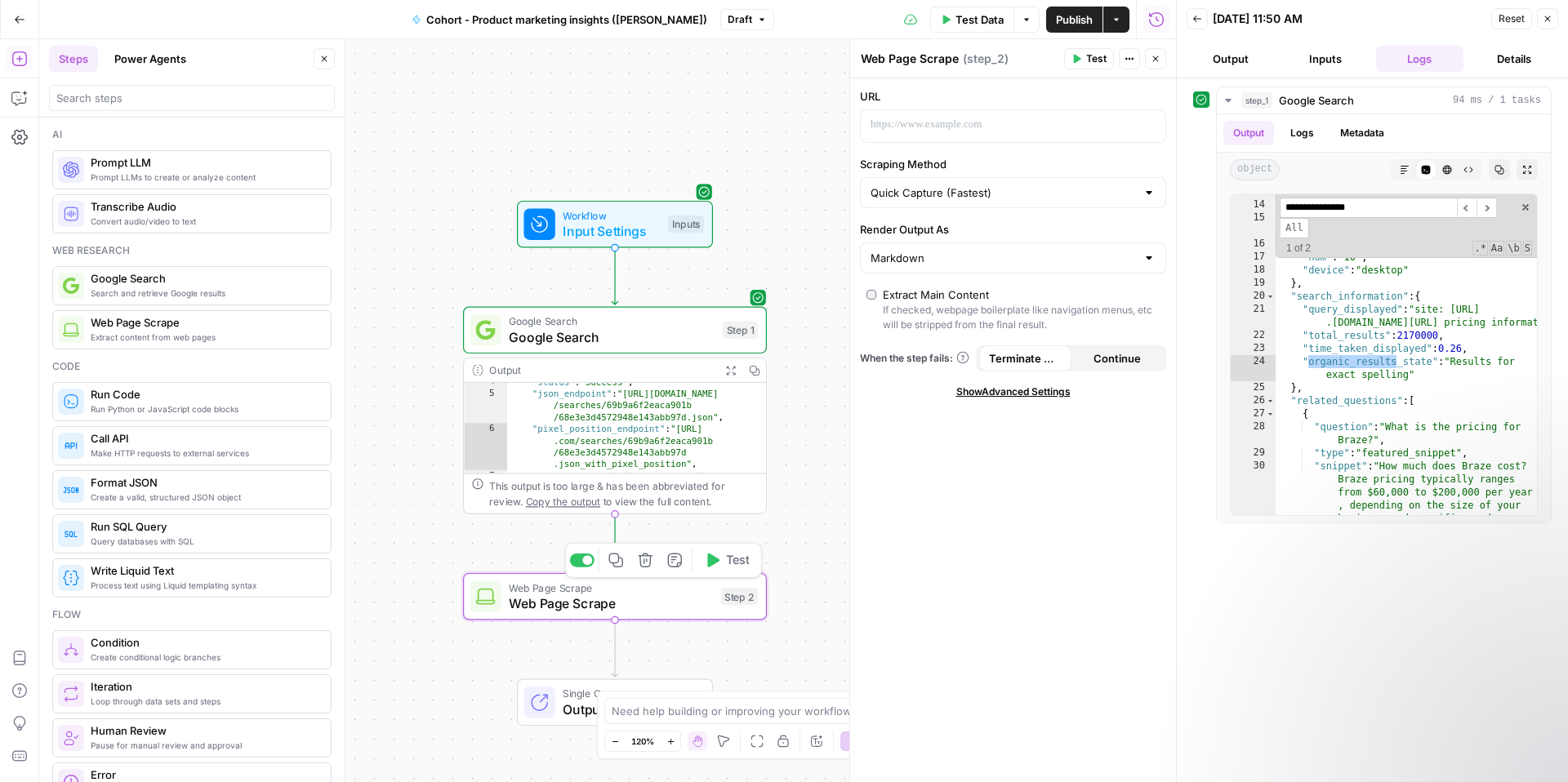
click at [658, 600] on span "Web Page Scrape" at bounding box center [610, 604] width 204 height 20
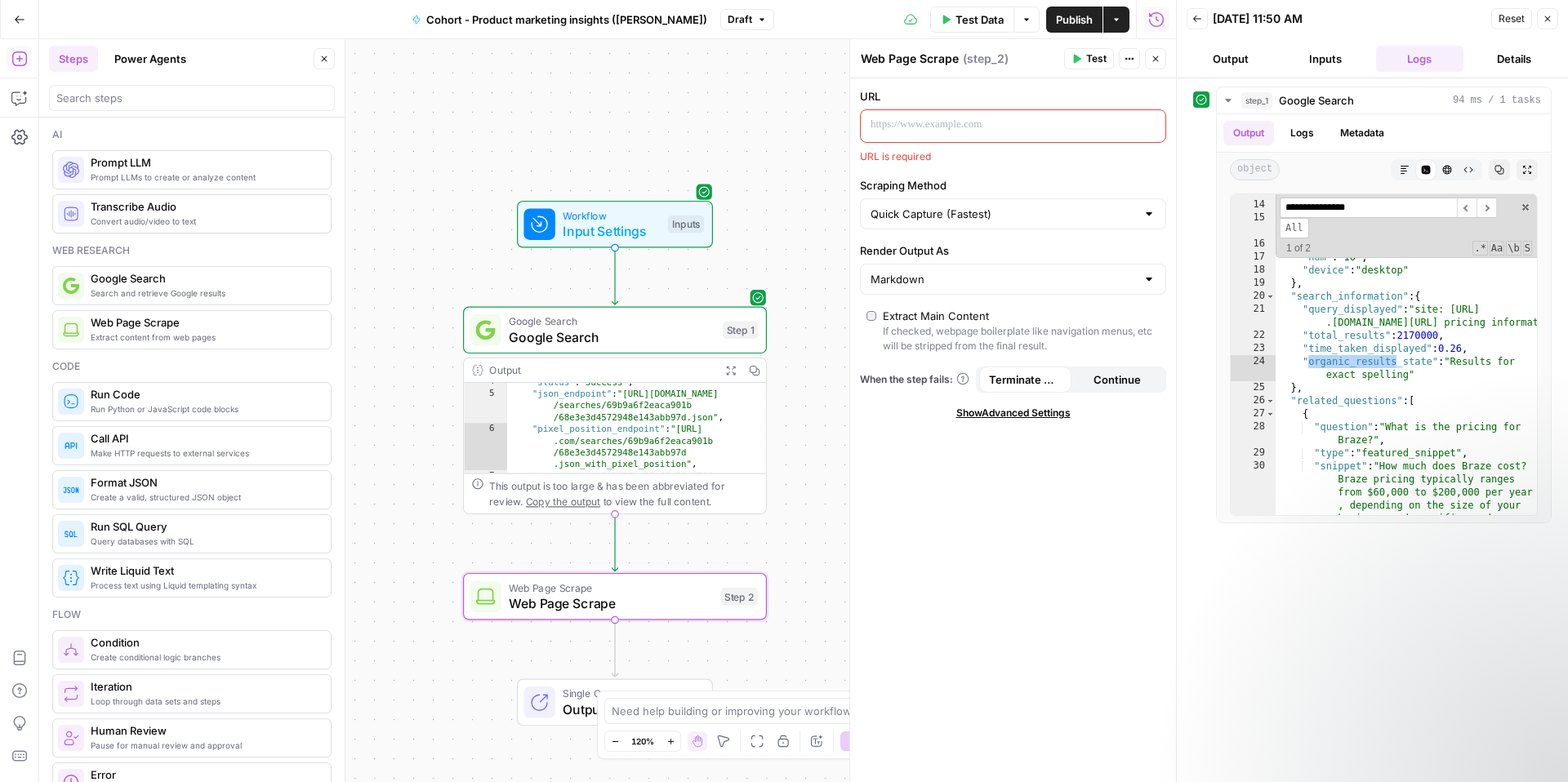
click at [599, 591] on span "Web Page Scrape" at bounding box center [610, 588] width 204 height 16
click at [741, 599] on div "Step 2" at bounding box center [740, 597] width 38 height 18
click at [665, 595] on span "Web Page Scrape" at bounding box center [610, 604] width 204 height 20
click at [1542, 17] on icon "button" at bounding box center [1546, 18] width 9 height 9
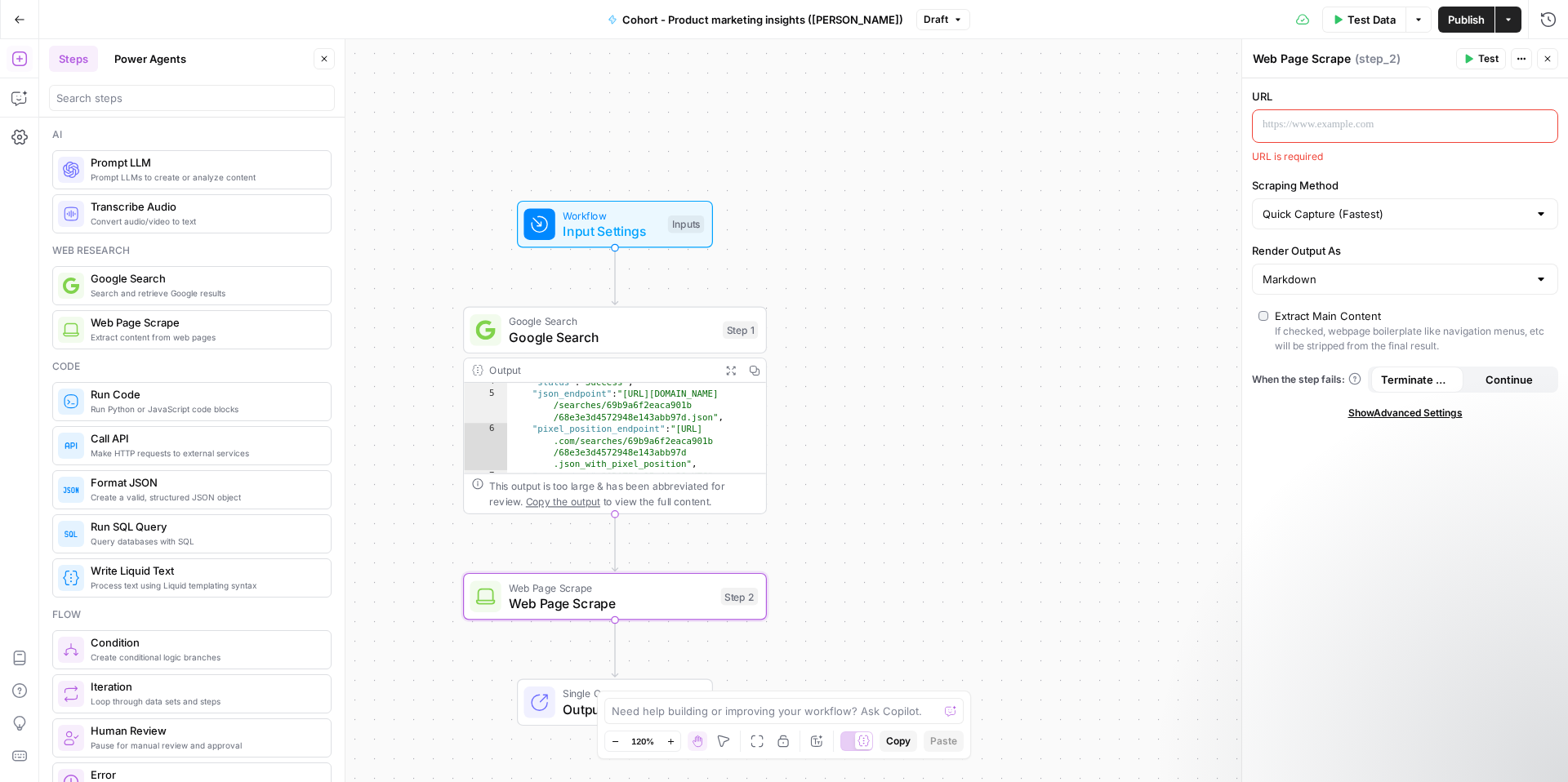
click at [1365, 114] on div at bounding box center [1391, 126] width 278 height 32
click at [679, 598] on span "Web Page Scrape" at bounding box center [610, 604] width 204 height 20
click at [529, 575] on div "Web Page Scrape Web Page Scrape Step 2 Copy step Delete step Add Note Test" at bounding box center [615, 597] width 303 height 47
click at [529, 586] on span "Web Page Scrape" at bounding box center [610, 588] width 204 height 16
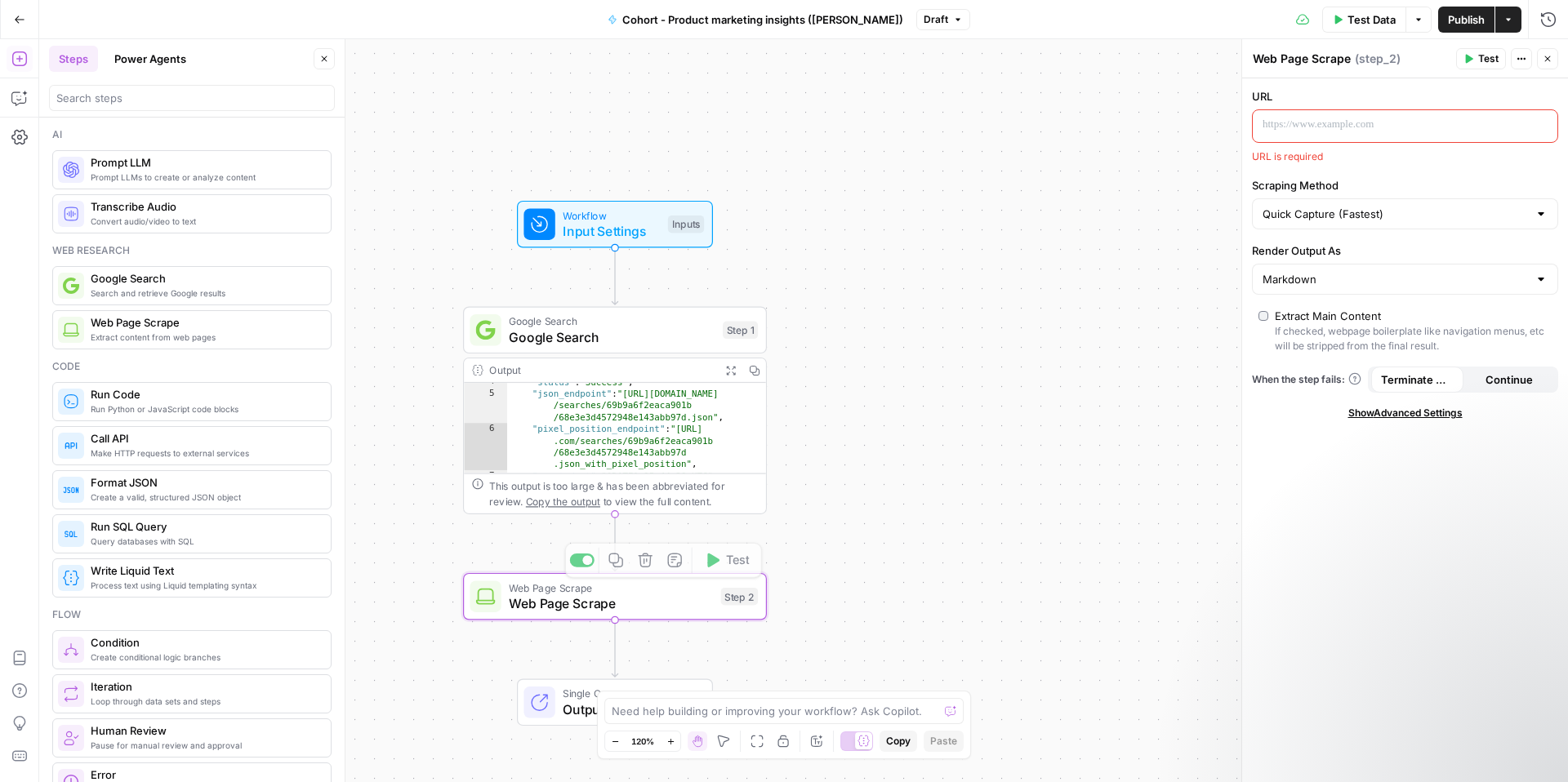
click at [733, 597] on div "Step 2" at bounding box center [740, 597] width 38 height 18
click at [742, 563] on span "Test" at bounding box center [737, 560] width 23 height 18
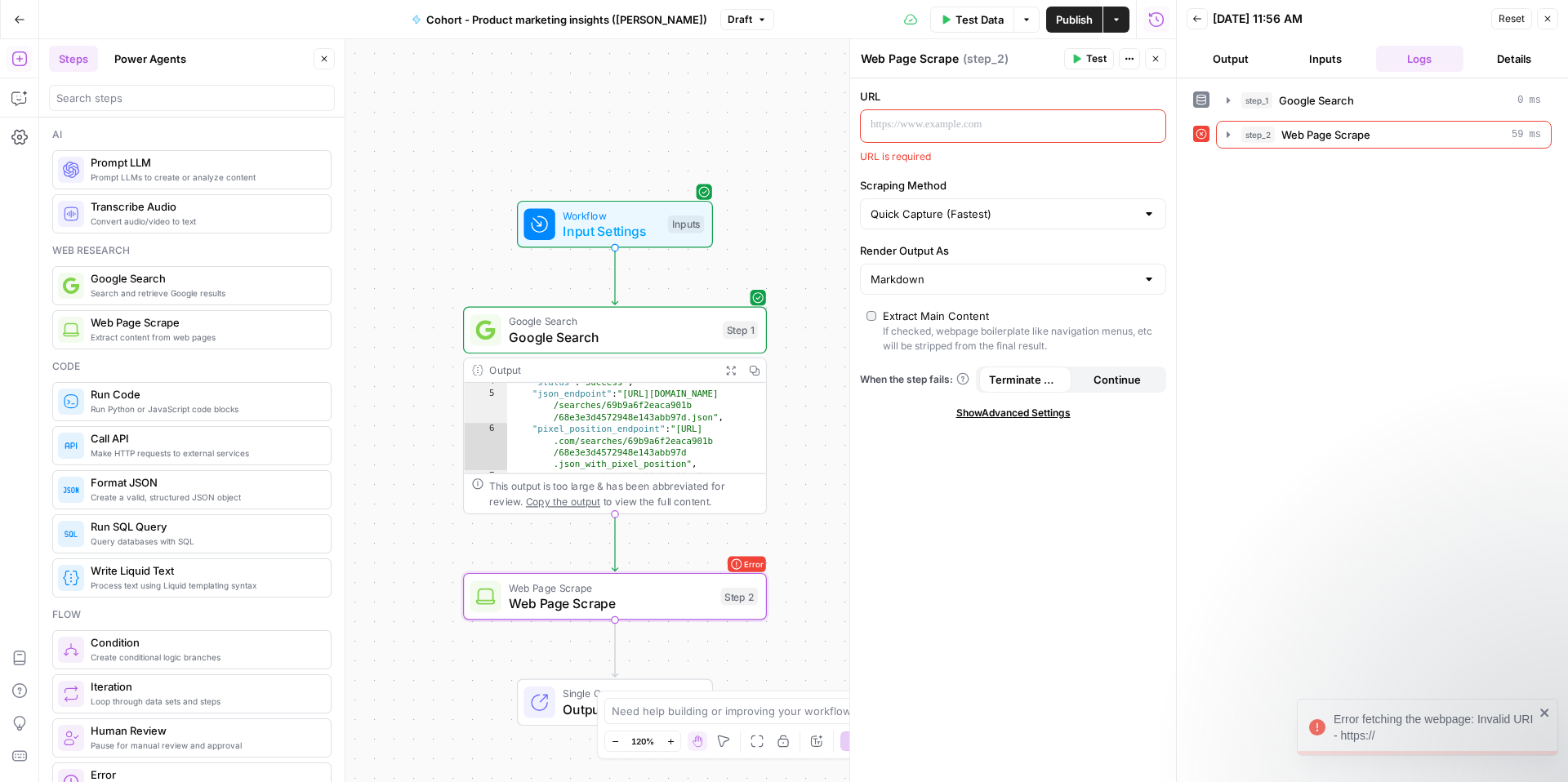
click at [802, 547] on div "**********" at bounding box center [607, 410] width 1137 height 743
click at [628, 591] on span "Web Page Scrape" at bounding box center [611, 588] width 204 height 16
click at [1557, 20] on button "Close" at bounding box center [1547, 18] width 22 height 22
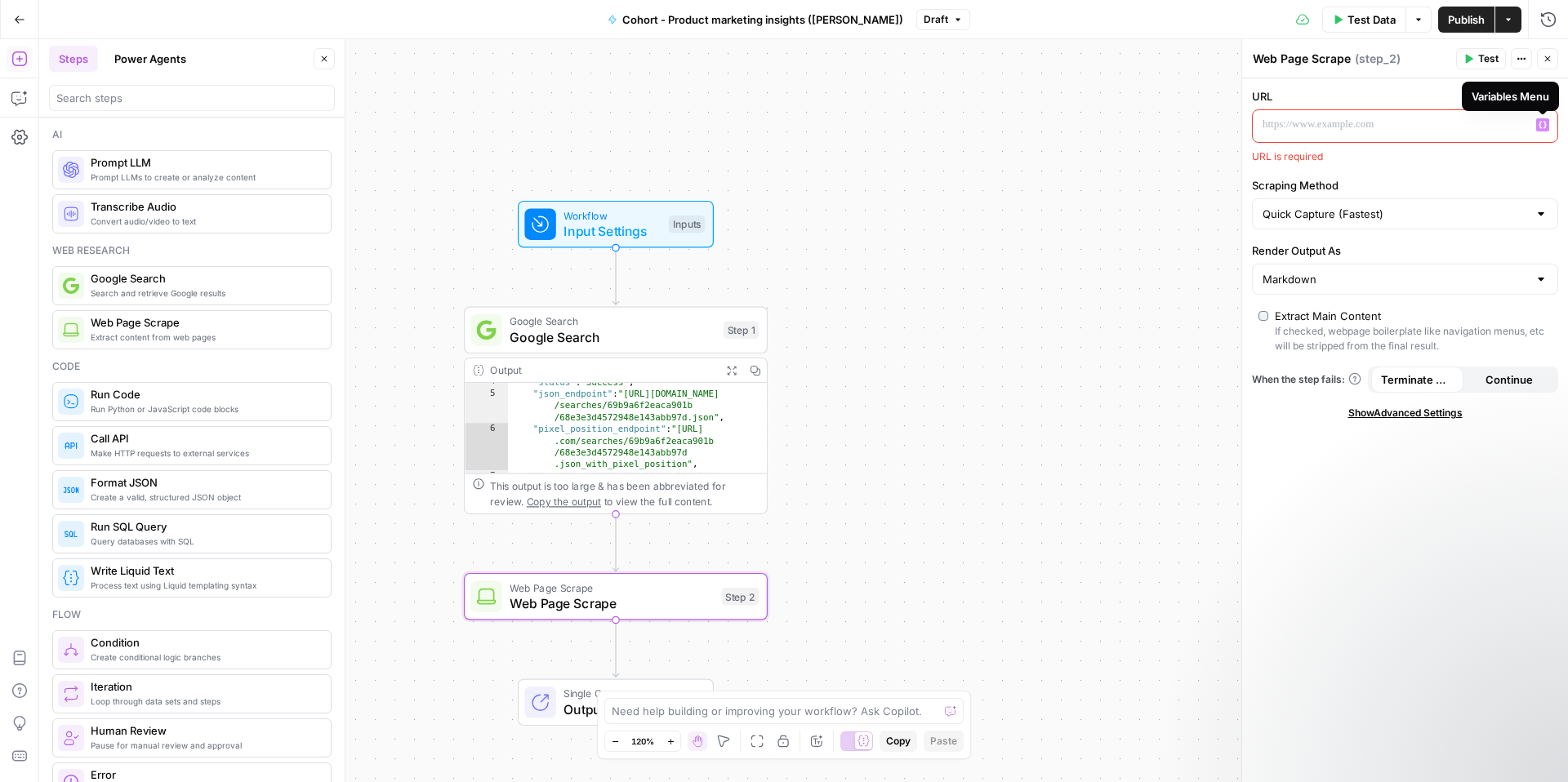
click at [1543, 122] on icon "button" at bounding box center [1542, 125] width 8 height 8
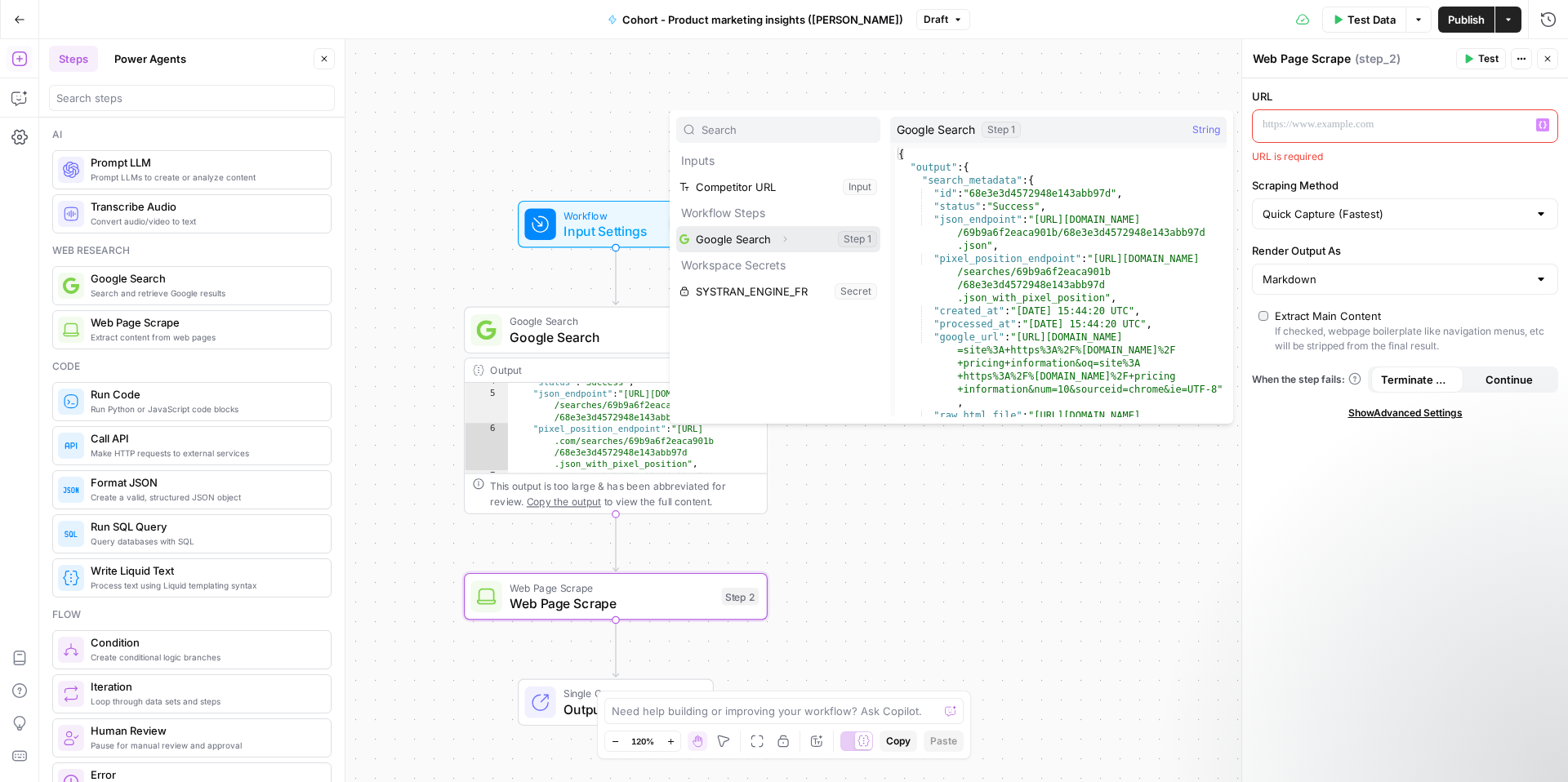
click at [765, 234] on button "Select variable Google Search" at bounding box center [778, 239] width 204 height 26
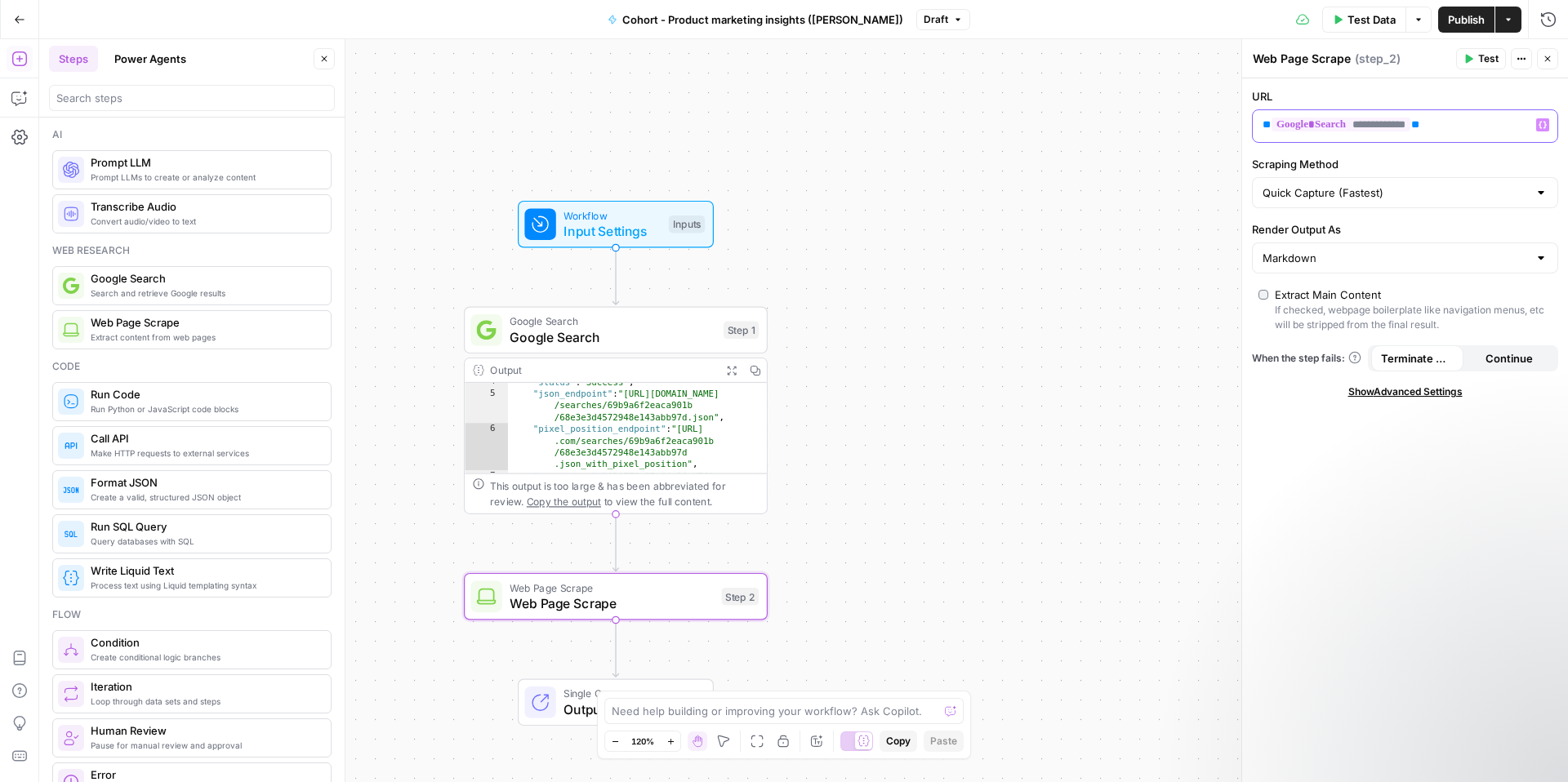
click at [1544, 121] on icon "button" at bounding box center [1542, 124] width 8 height 8
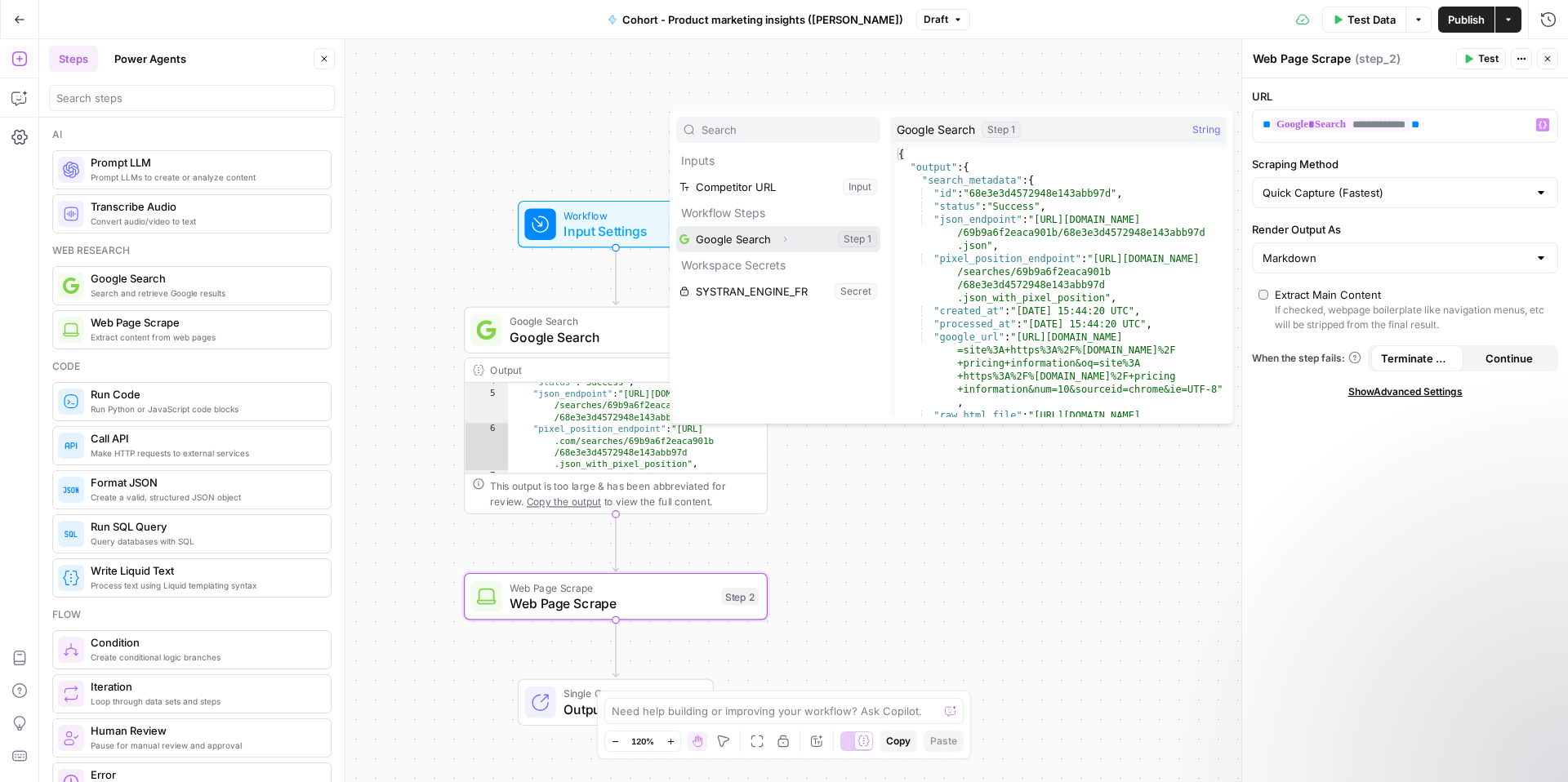
click at [782, 239] on icon "button" at bounding box center [784, 239] width 9 height 9
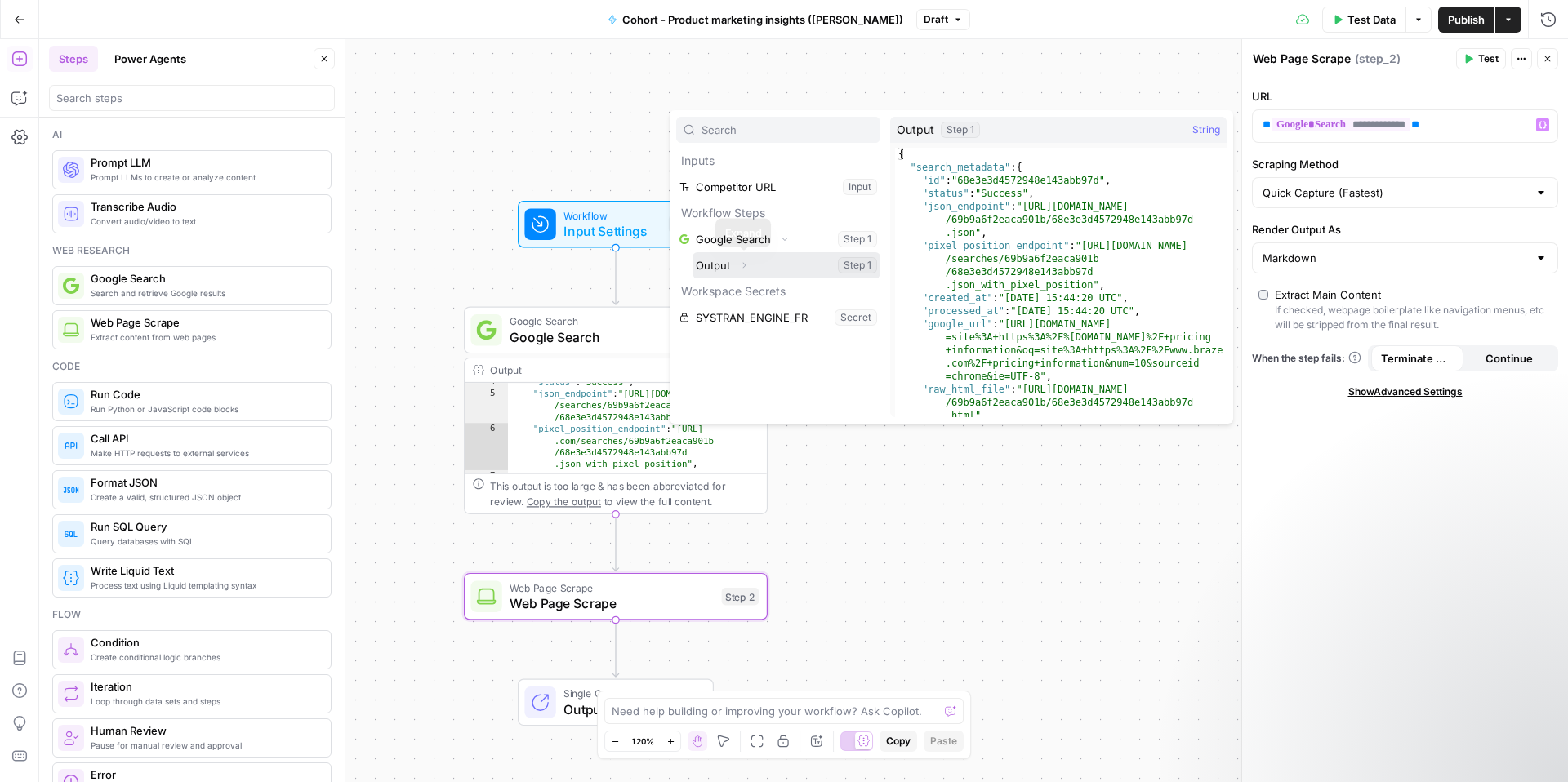
click at [746, 265] on icon "button" at bounding box center [743, 265] width 9 height 9
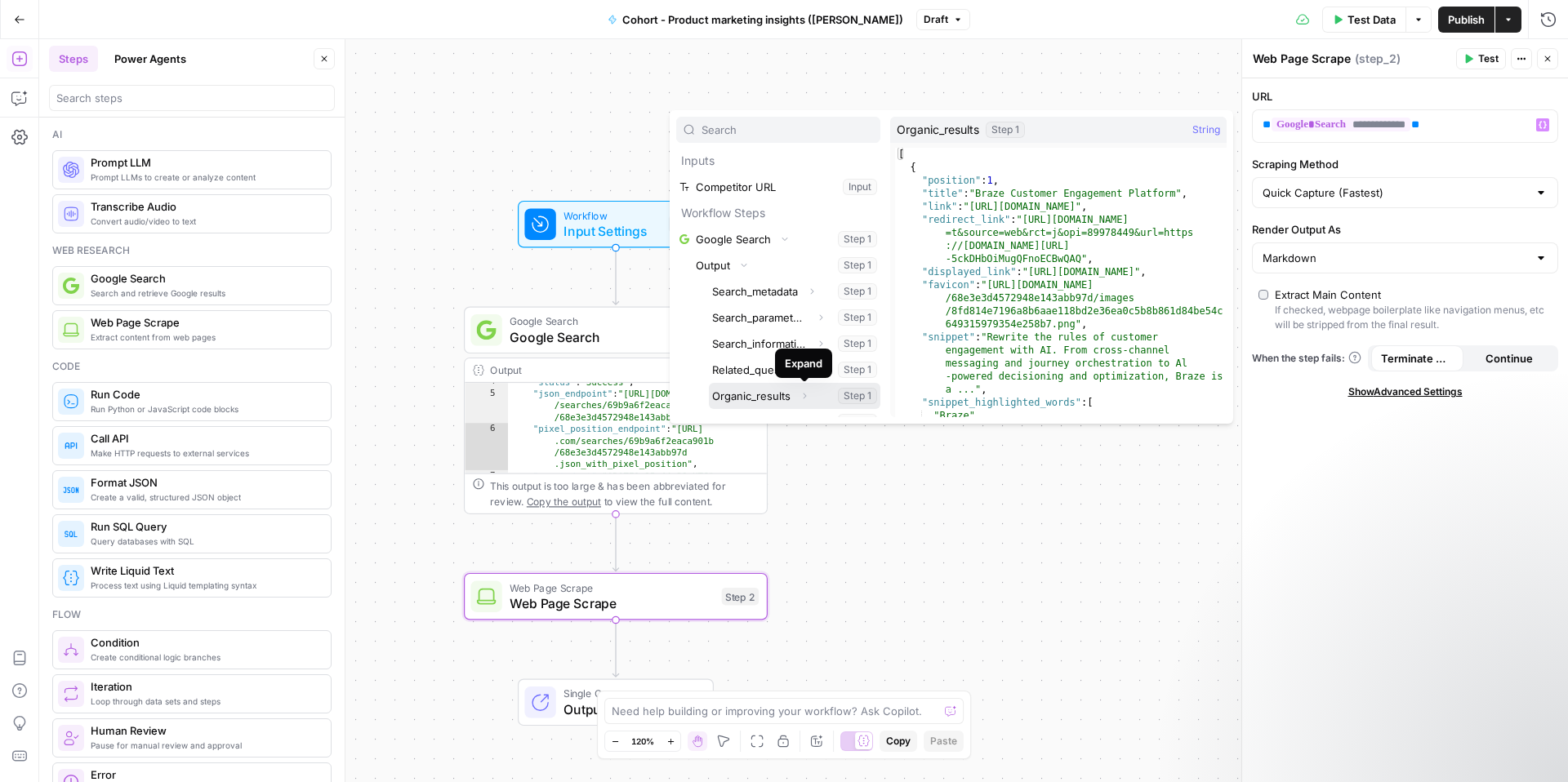
click at [800, 395] on icon "button" at bounding box center [803, 396] width 9 height 9
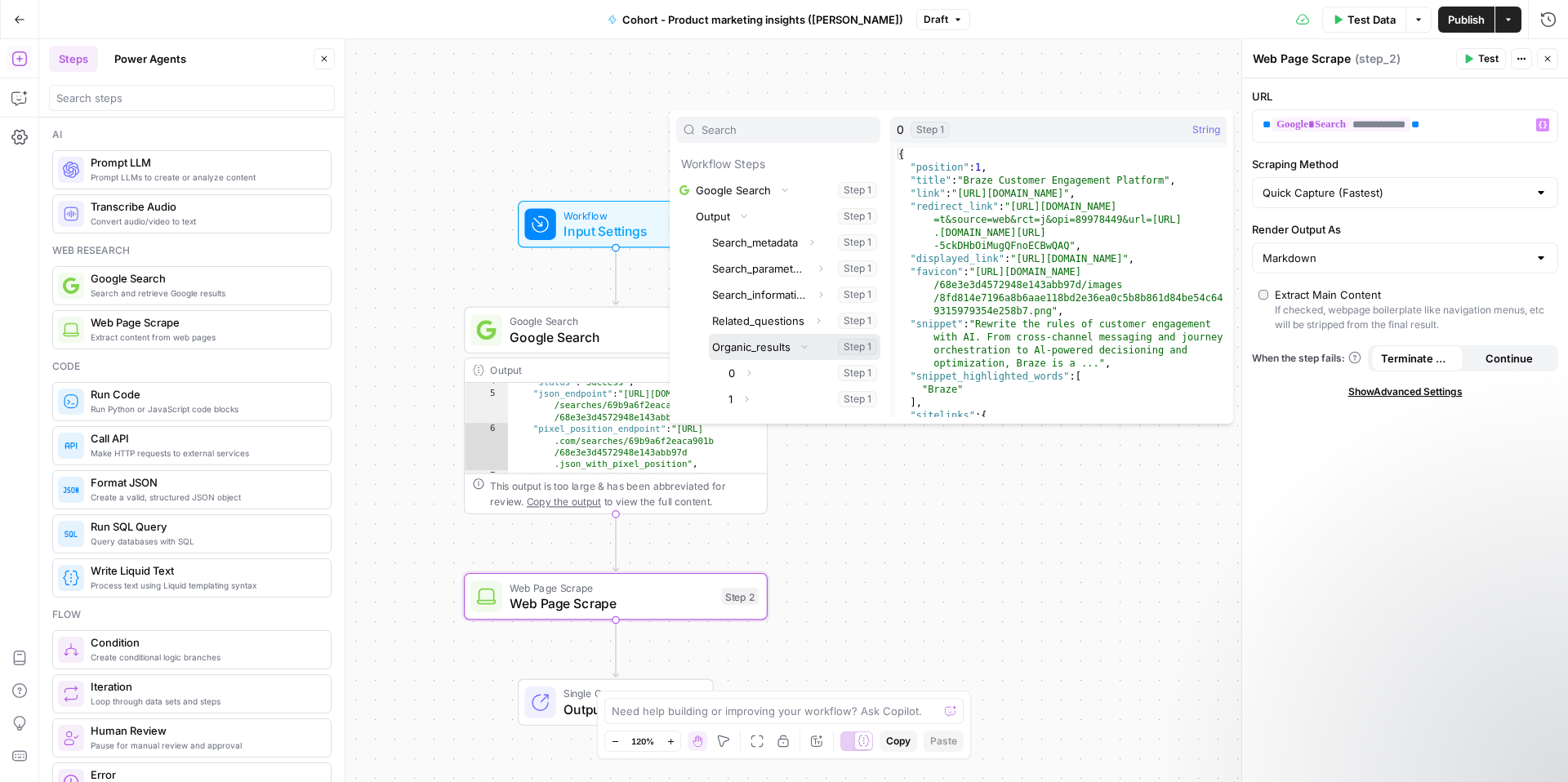
scroll to position [62, 0]
click at [749, 359] on icon "button" at bounding box center [750, 360] width 3 height 6
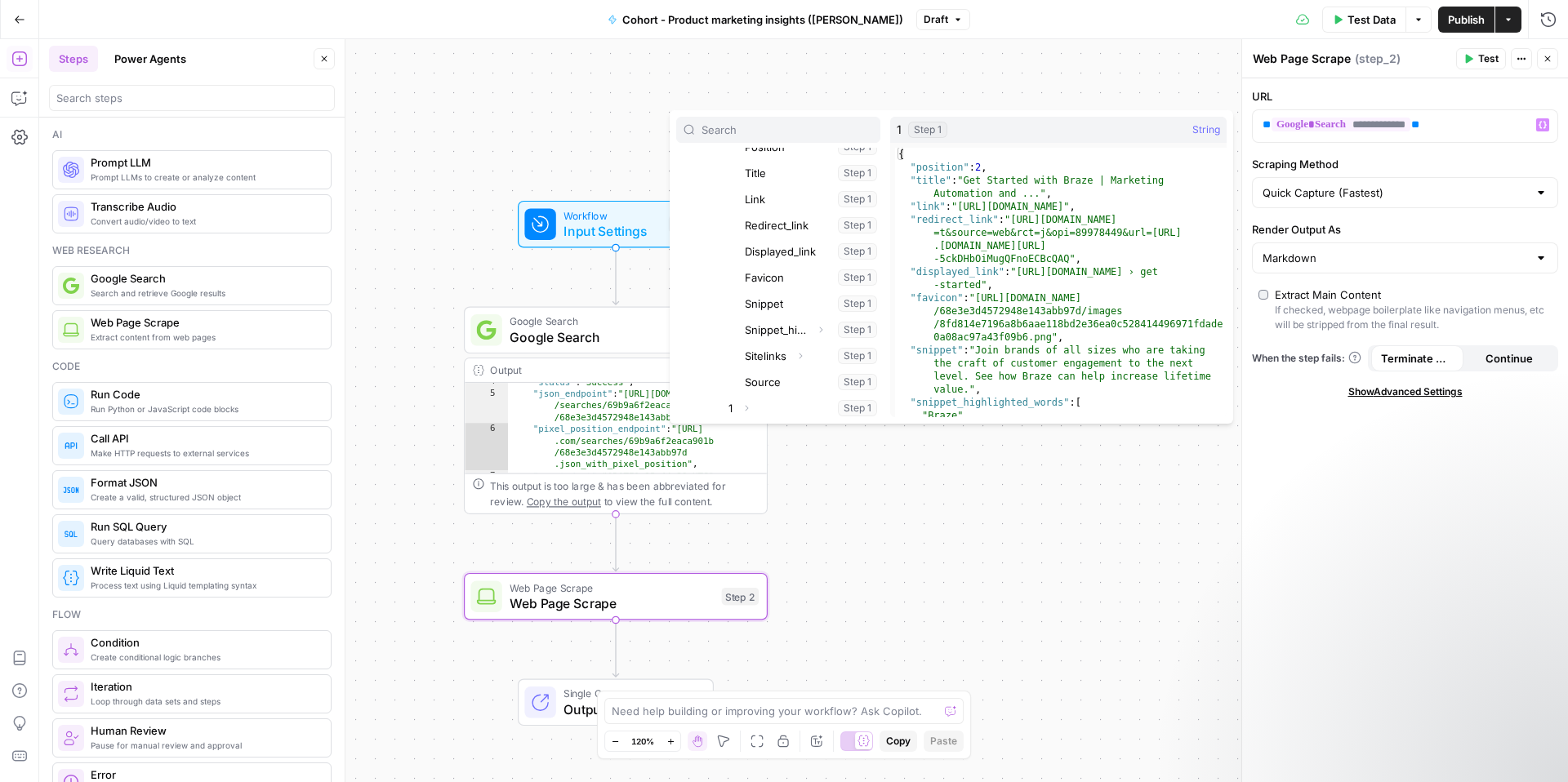
scroll to position [288, 0]
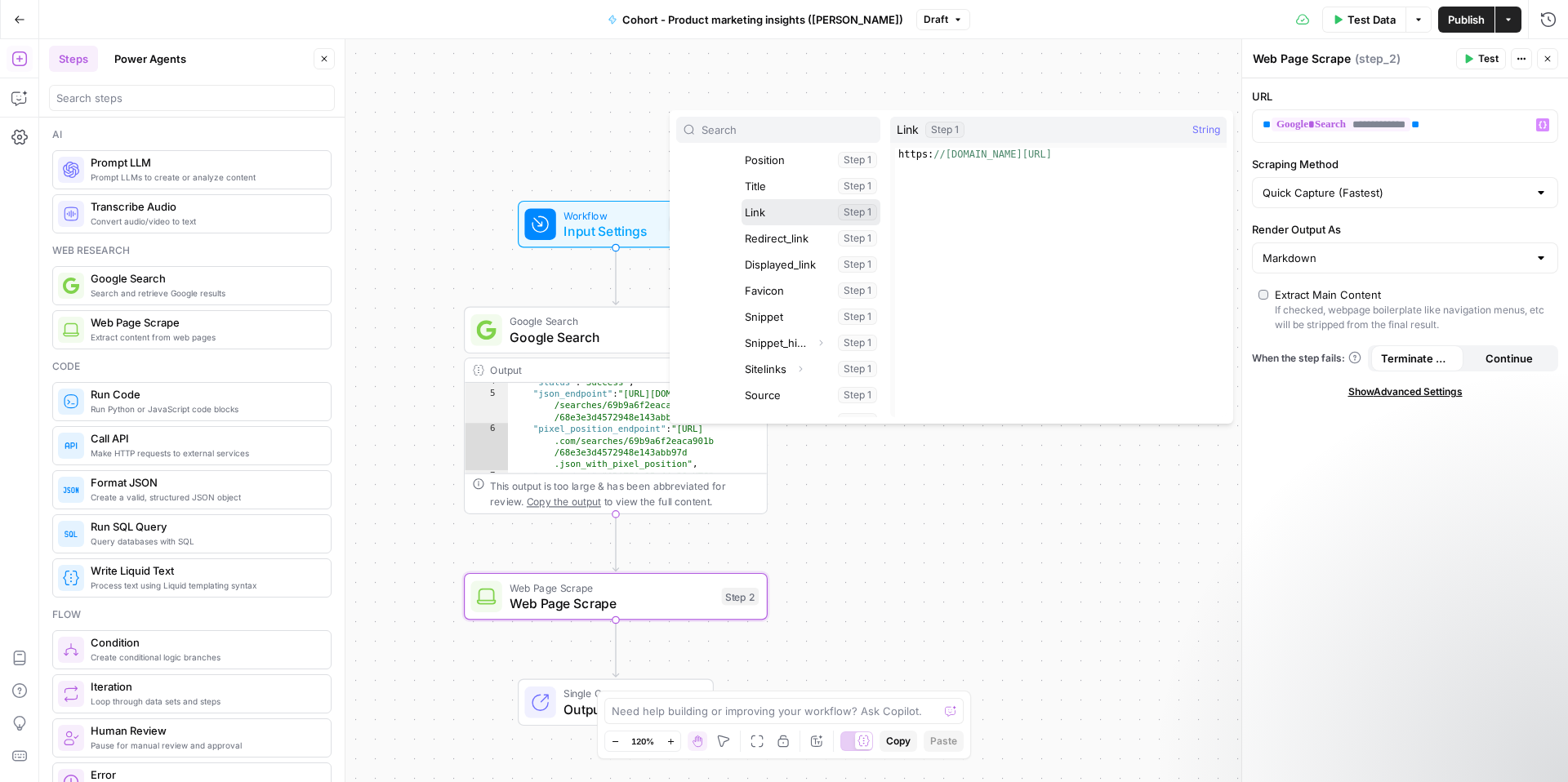
click at [765, 210] on button "Select variable Link" at bounding box center [810, 212] width 139 height 26
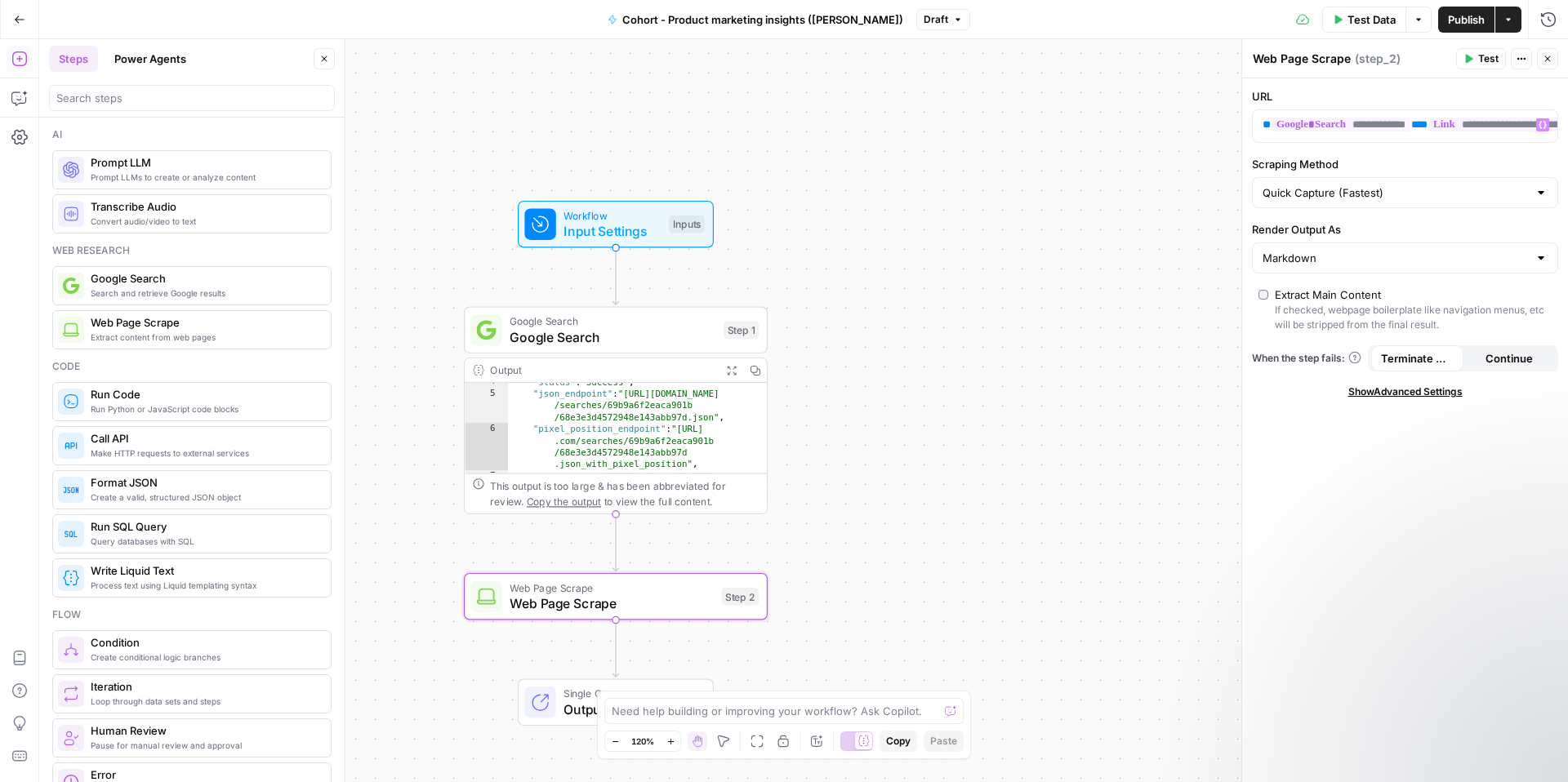
click at [1477, 59] on span "Test" at bounding box center [1488, 59] width 21 height 15
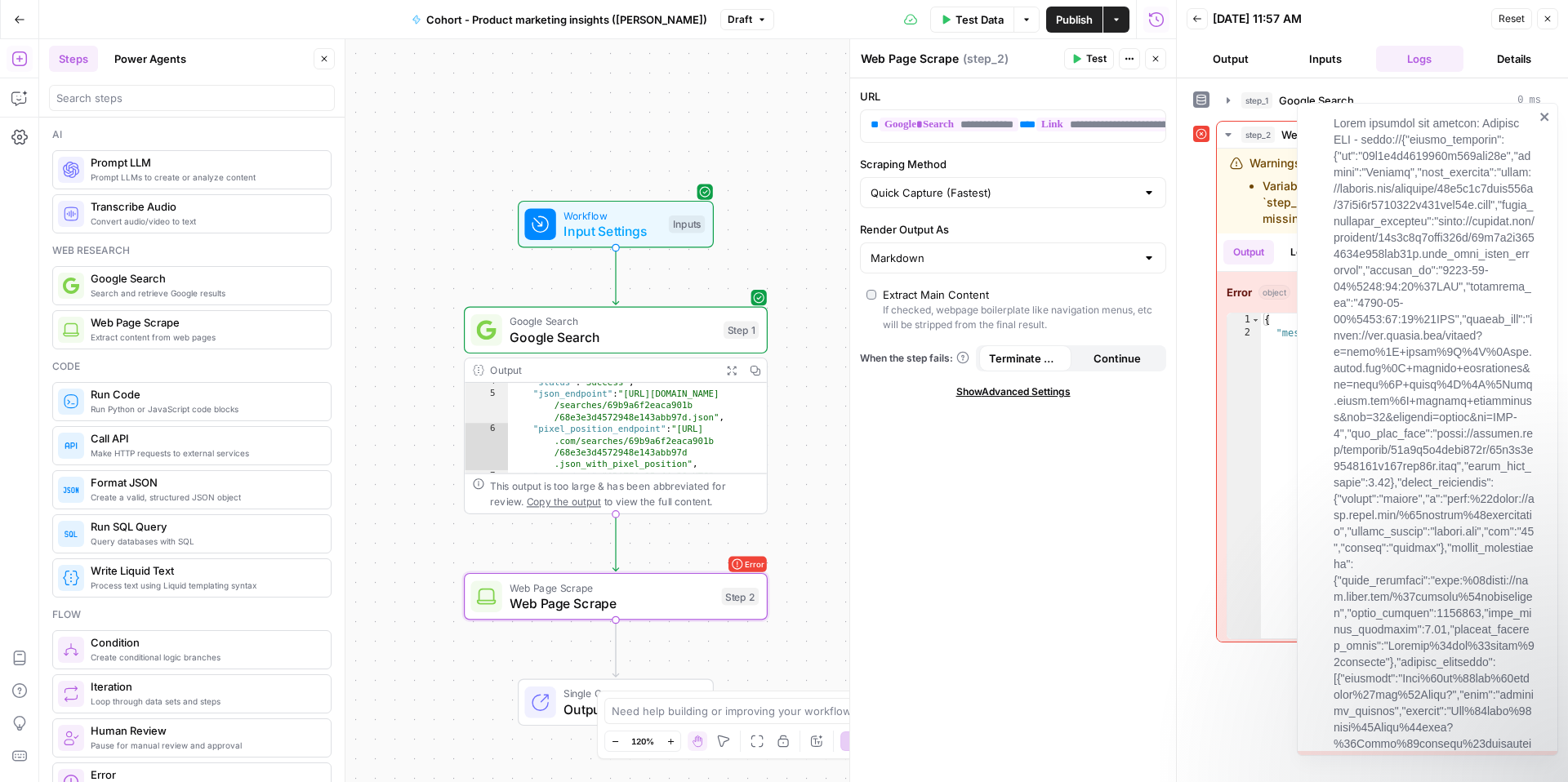
click at [1540, 118] on icon "close" at bounding box center [1544, 116] width 11 height 13
